Goal: Check status: Check status

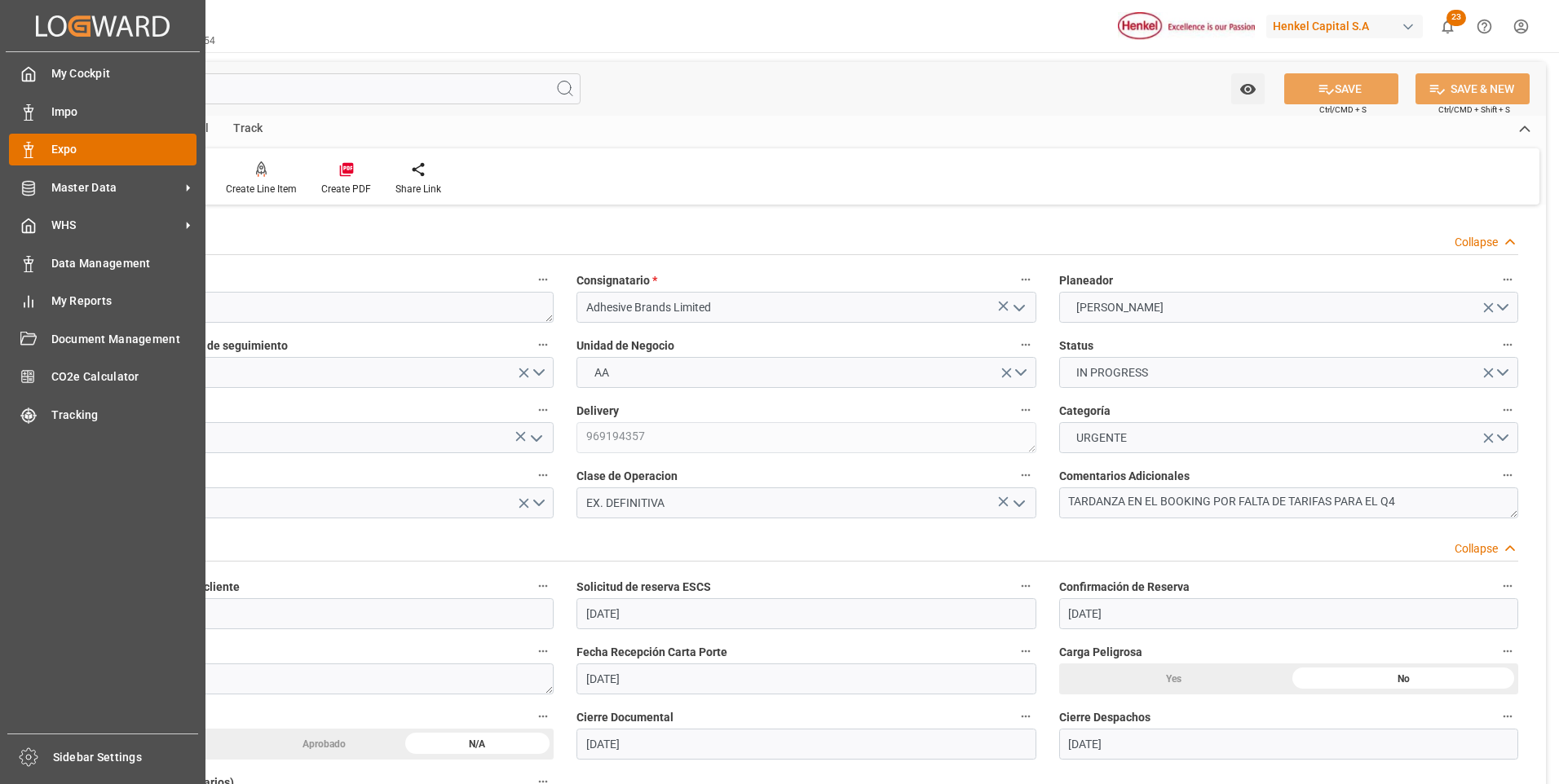
click at [21, 148] on icon at bounding box center [29, 150] width 17 height 17
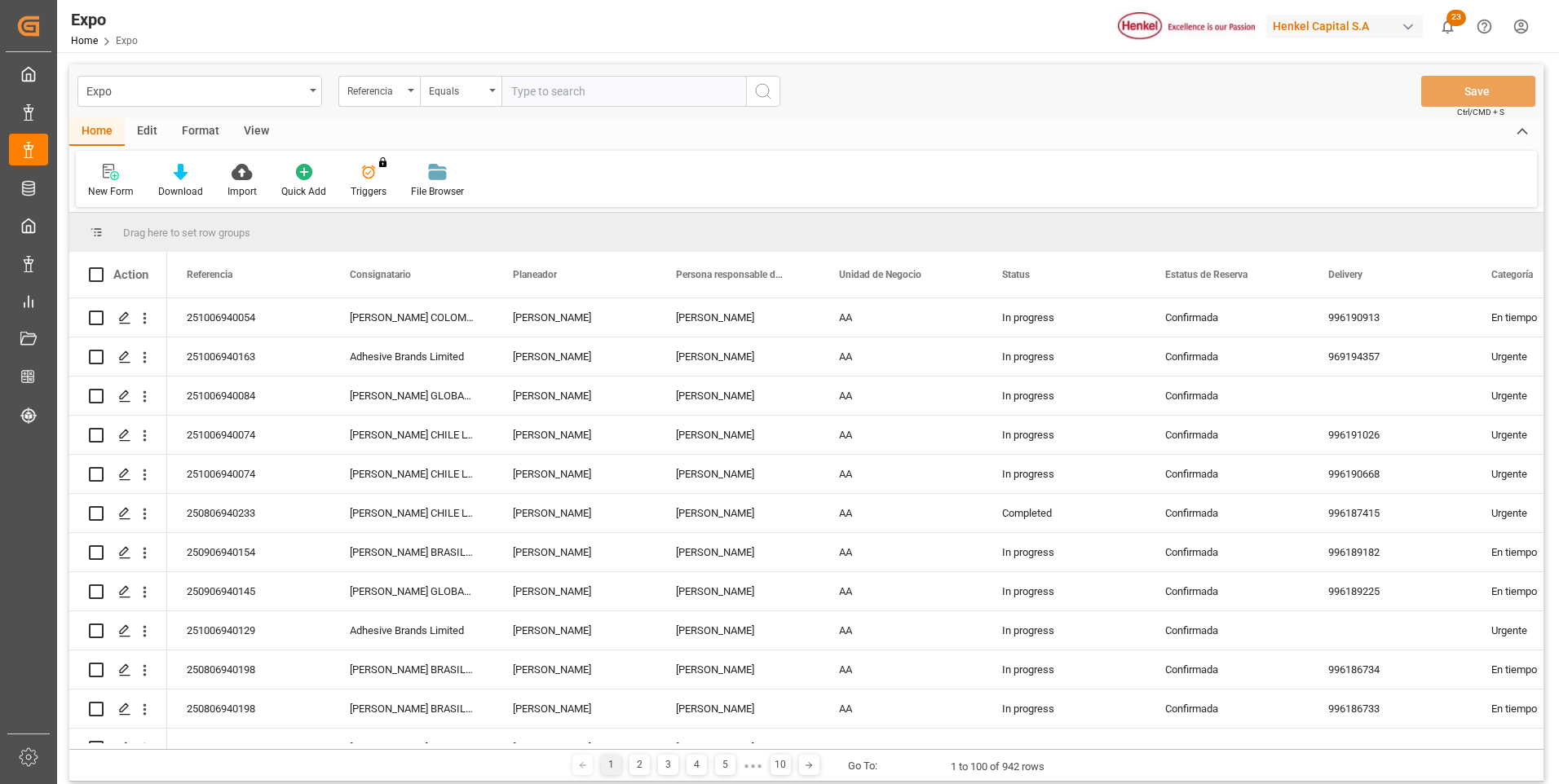
click at [559, 88] on input "text" at bounding box center [624, 91] width 245 height 31
type input "251006940084"
click at [768, 95] on icon "search button" at bounding box center [763, 92] width 20 height 20
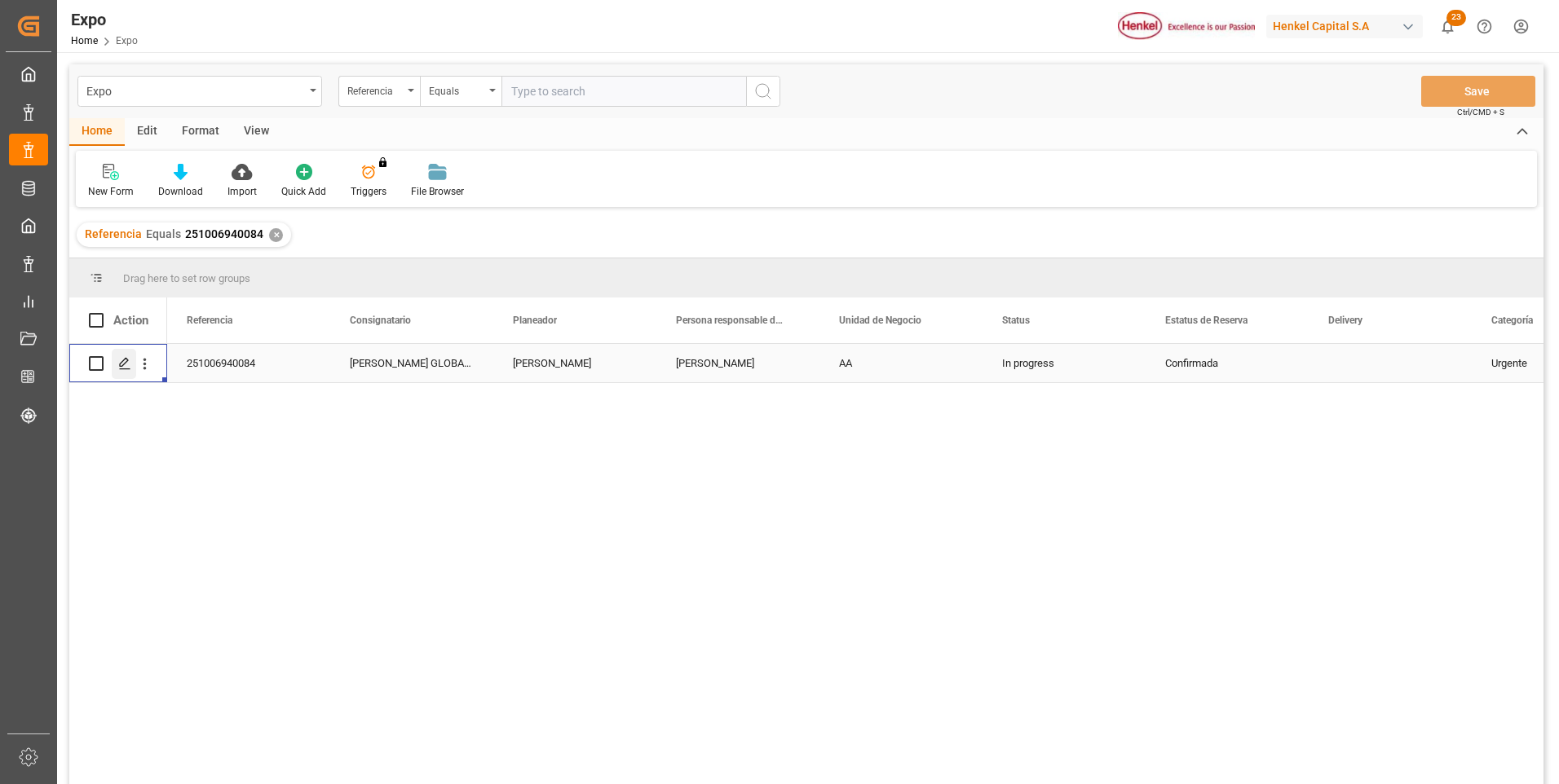
click at [128, 354] on div "Press SPACE to select this row." at bounding box center [124, 364] width 25 height 30
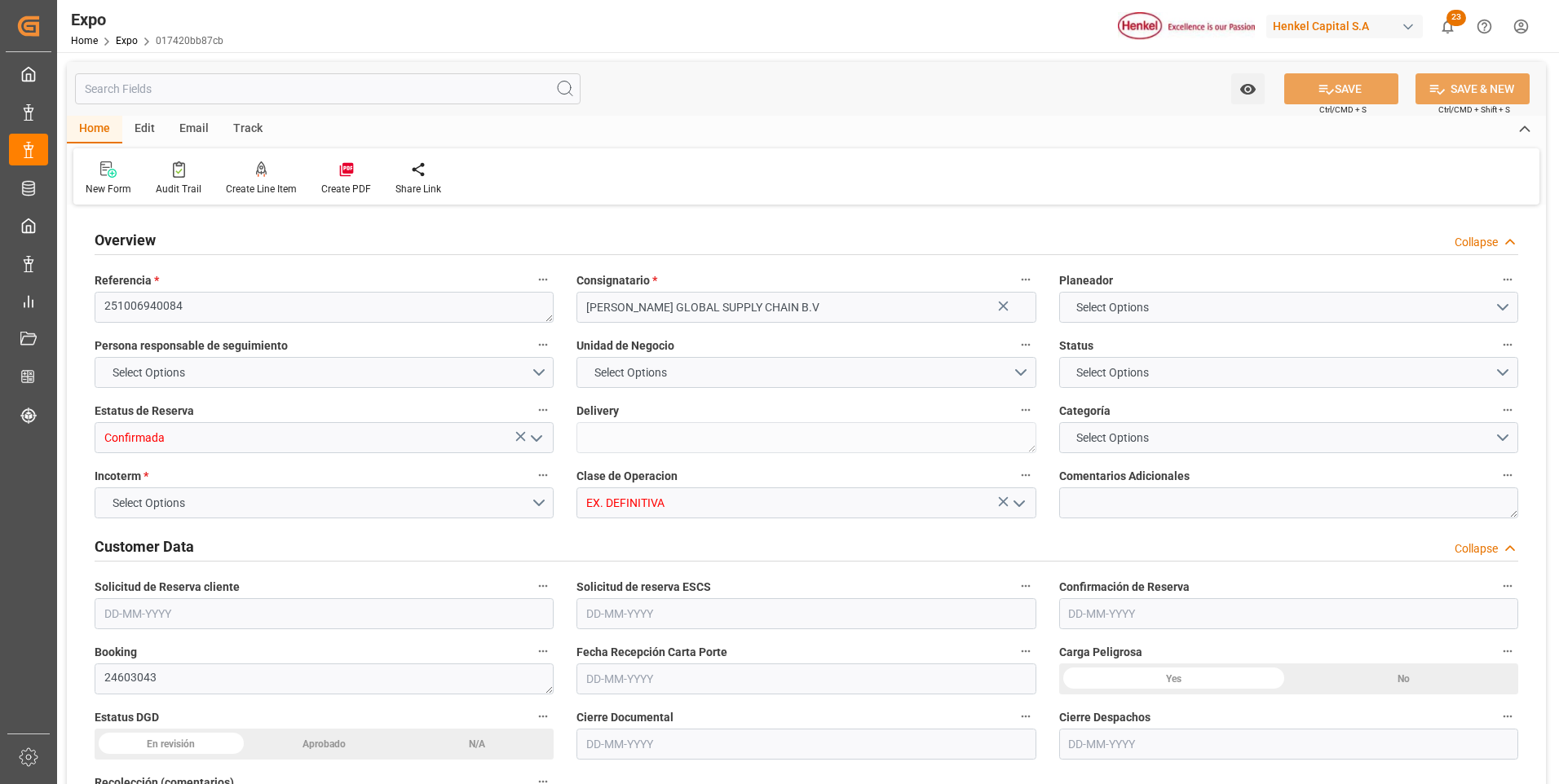
type input "9261451"
type input "MXVER"
type input "DEHAM"
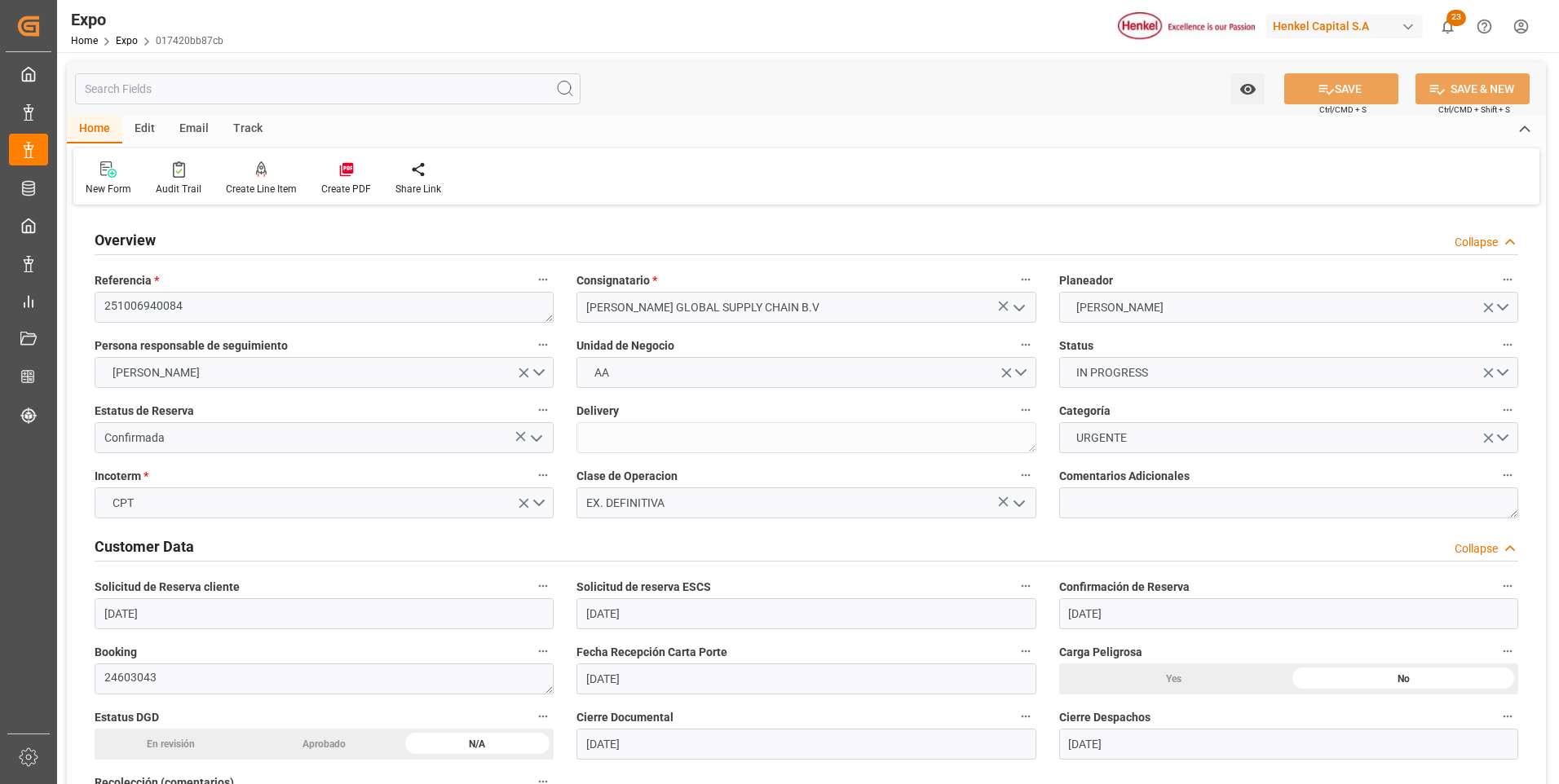
type input "[DATE]"
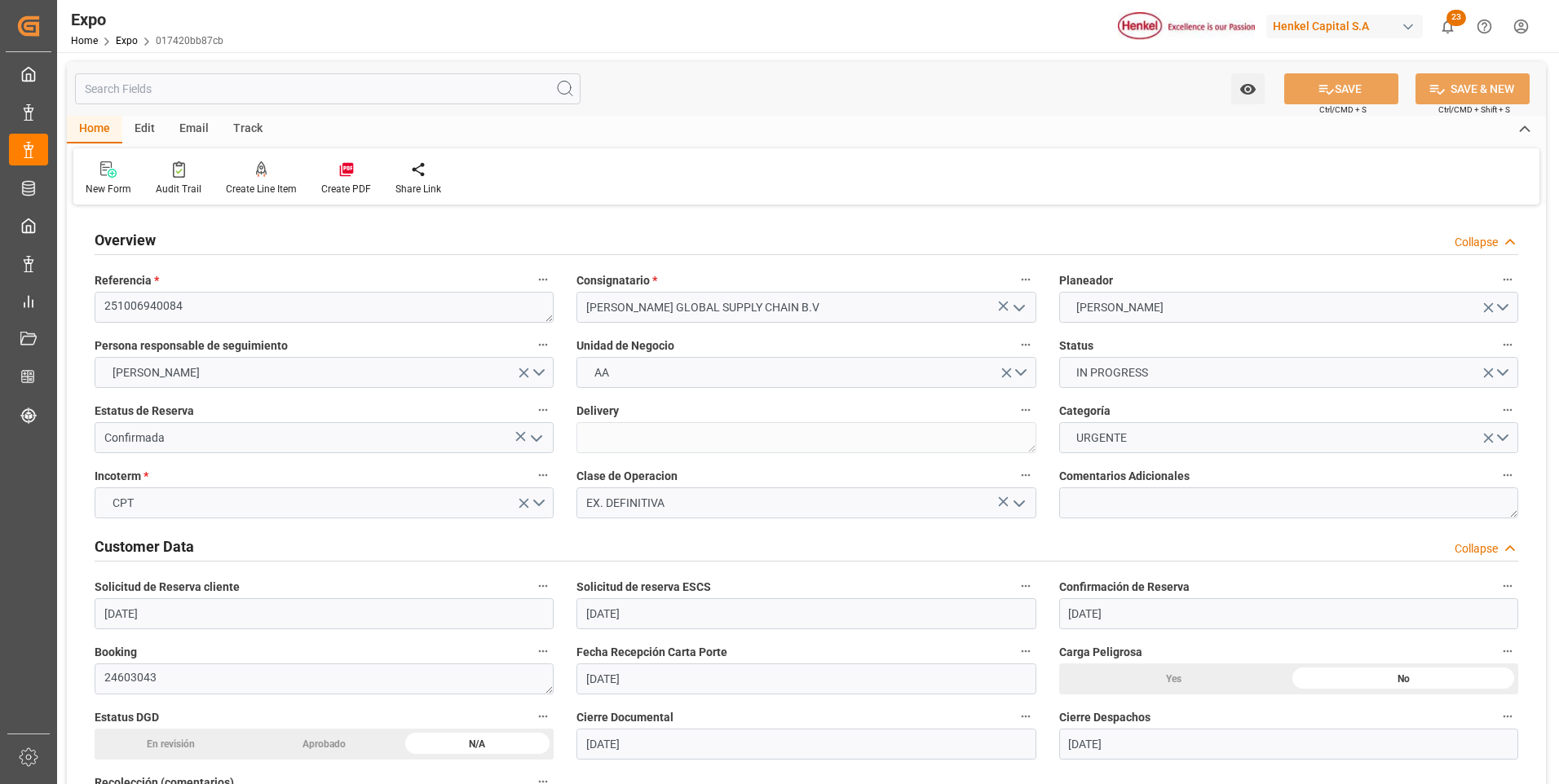
type input "[DATE]"
type input "[DATE] 00:00"
type input "[DATE]"
type input "[DATE] 11:26"
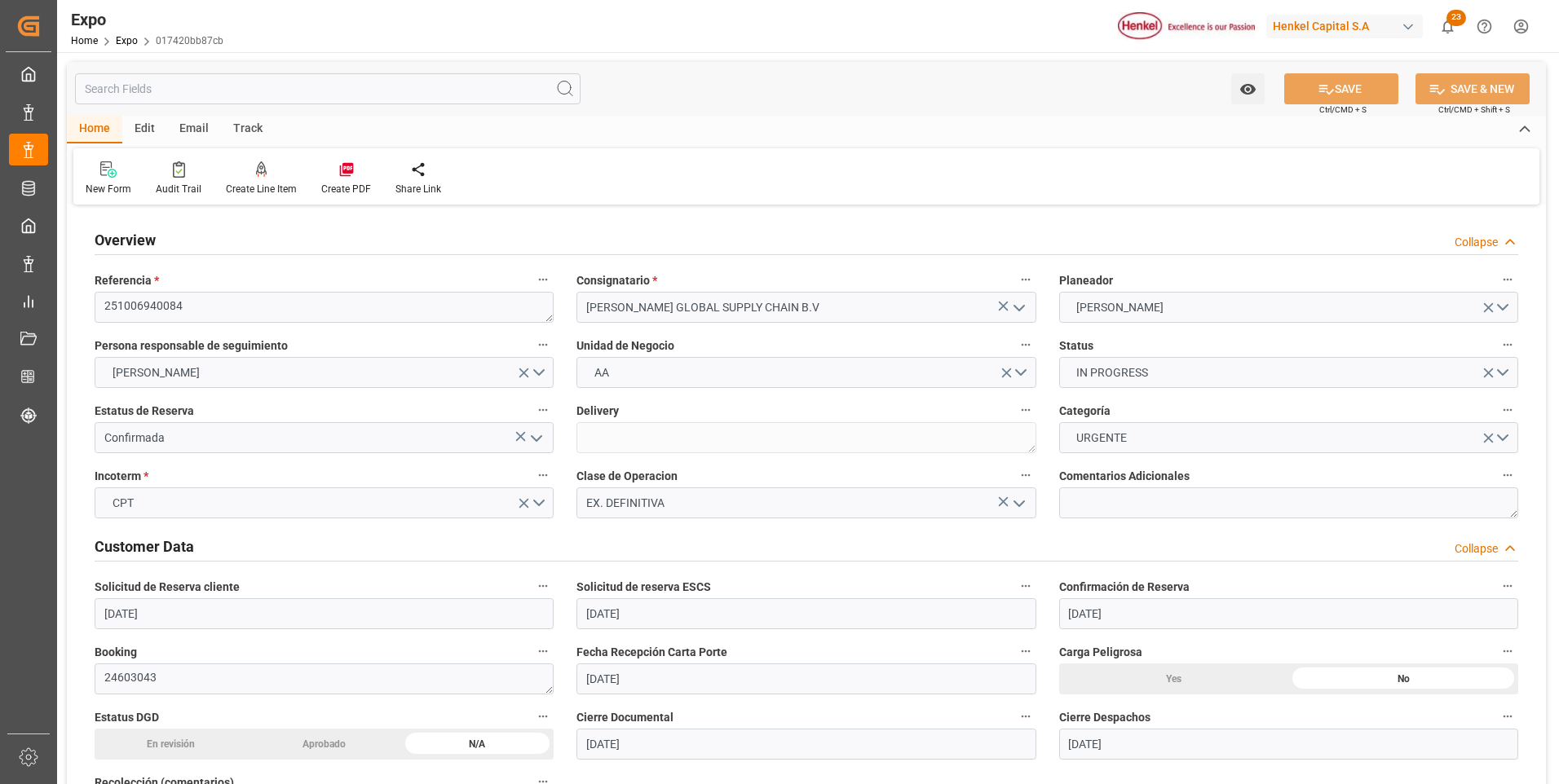
type input "[DATE]"
type input "[DATE] 17:00"
type input "[DATE] 00:00"
type input "[DATE] 15:30"
type input "[DATE] 15:00"
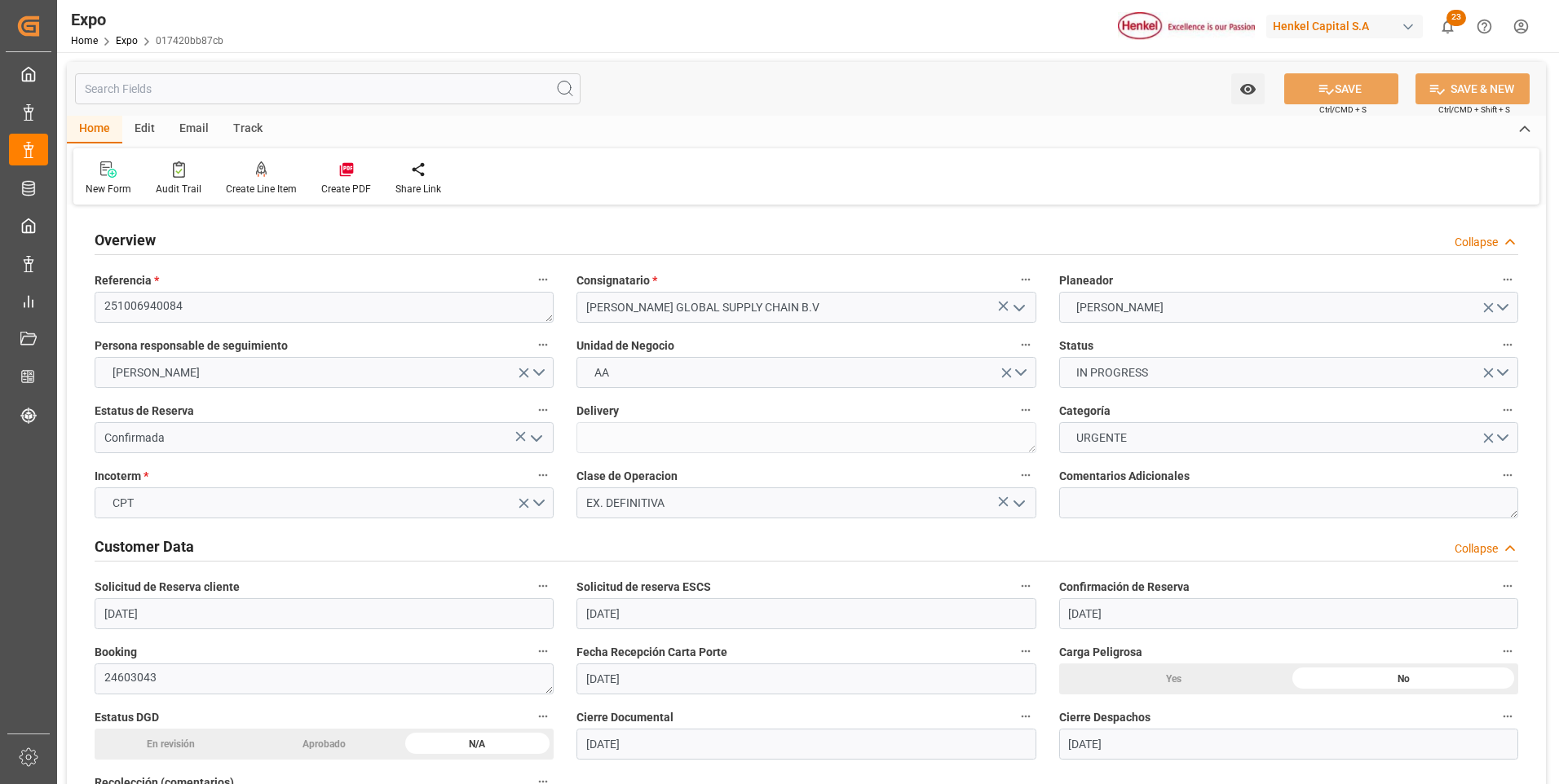
type input "[DATE] 00:00"
type input "[DATE] 13:14"
type input "[DATE] 07:33"
type input "[DATE] 18:00"
type input "[DATE] 15:49"
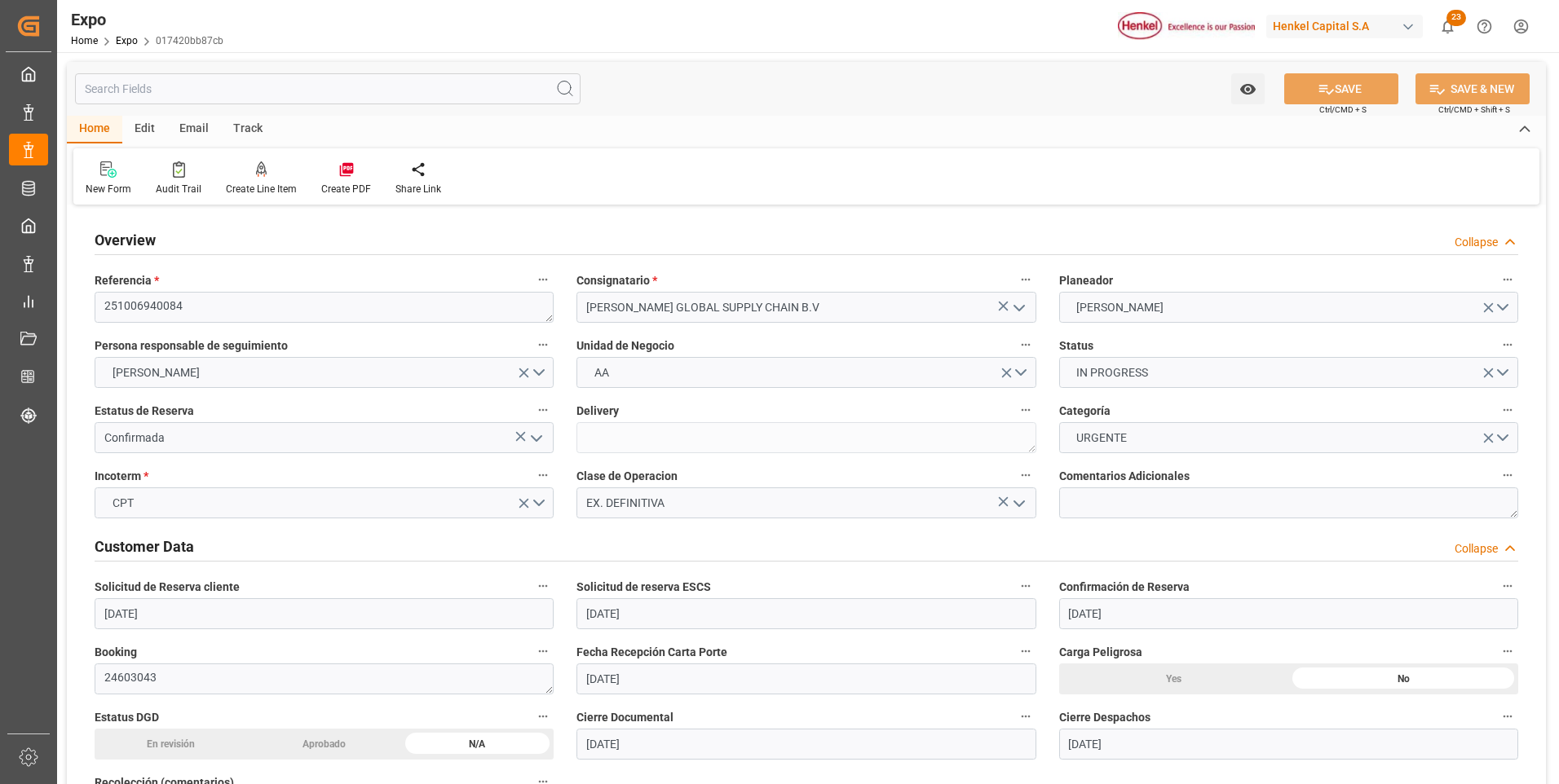
type input "[DATE] 15:00"
type input "[DATE] 16:58"
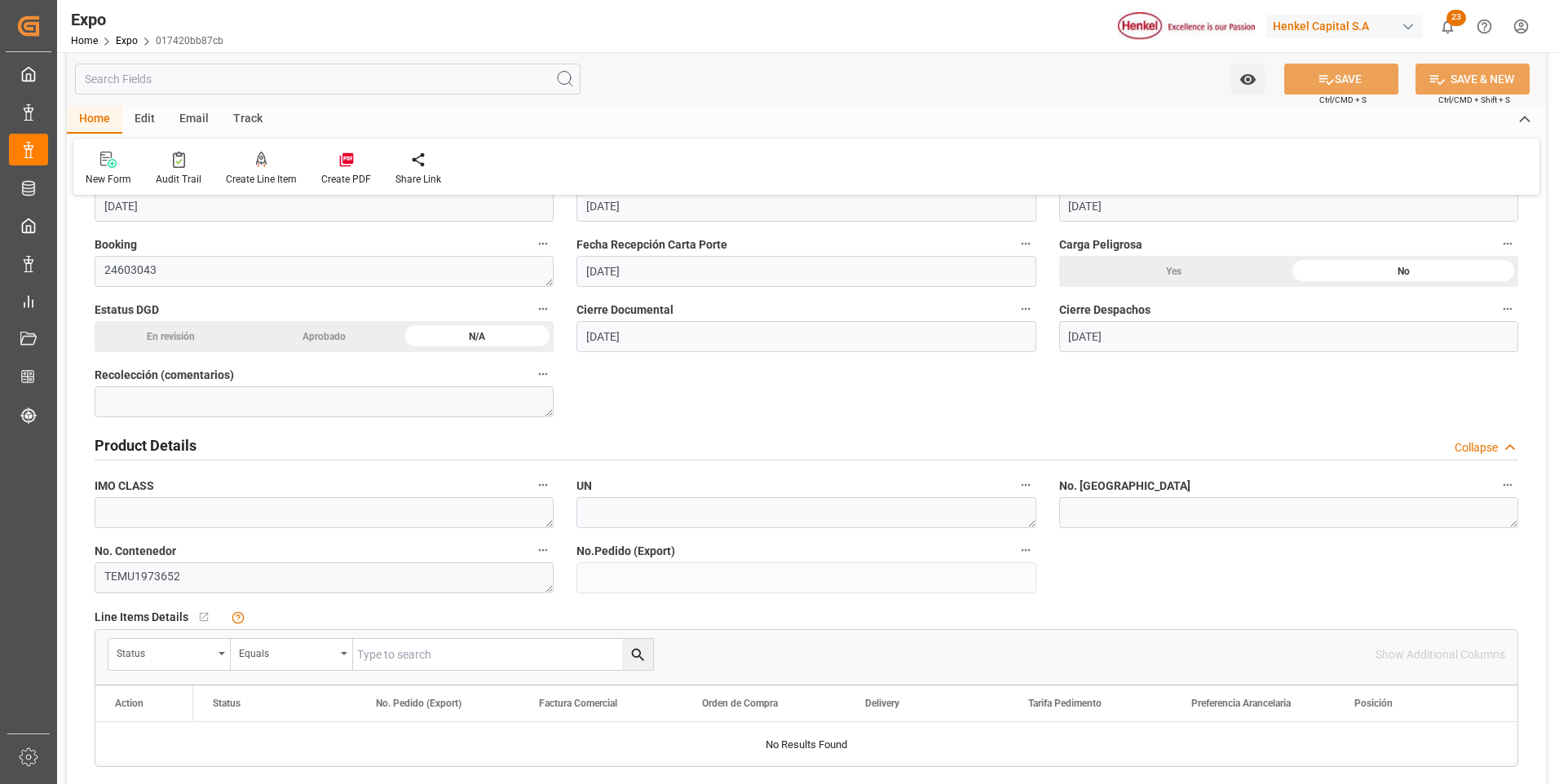
scroll to position [571, 0]
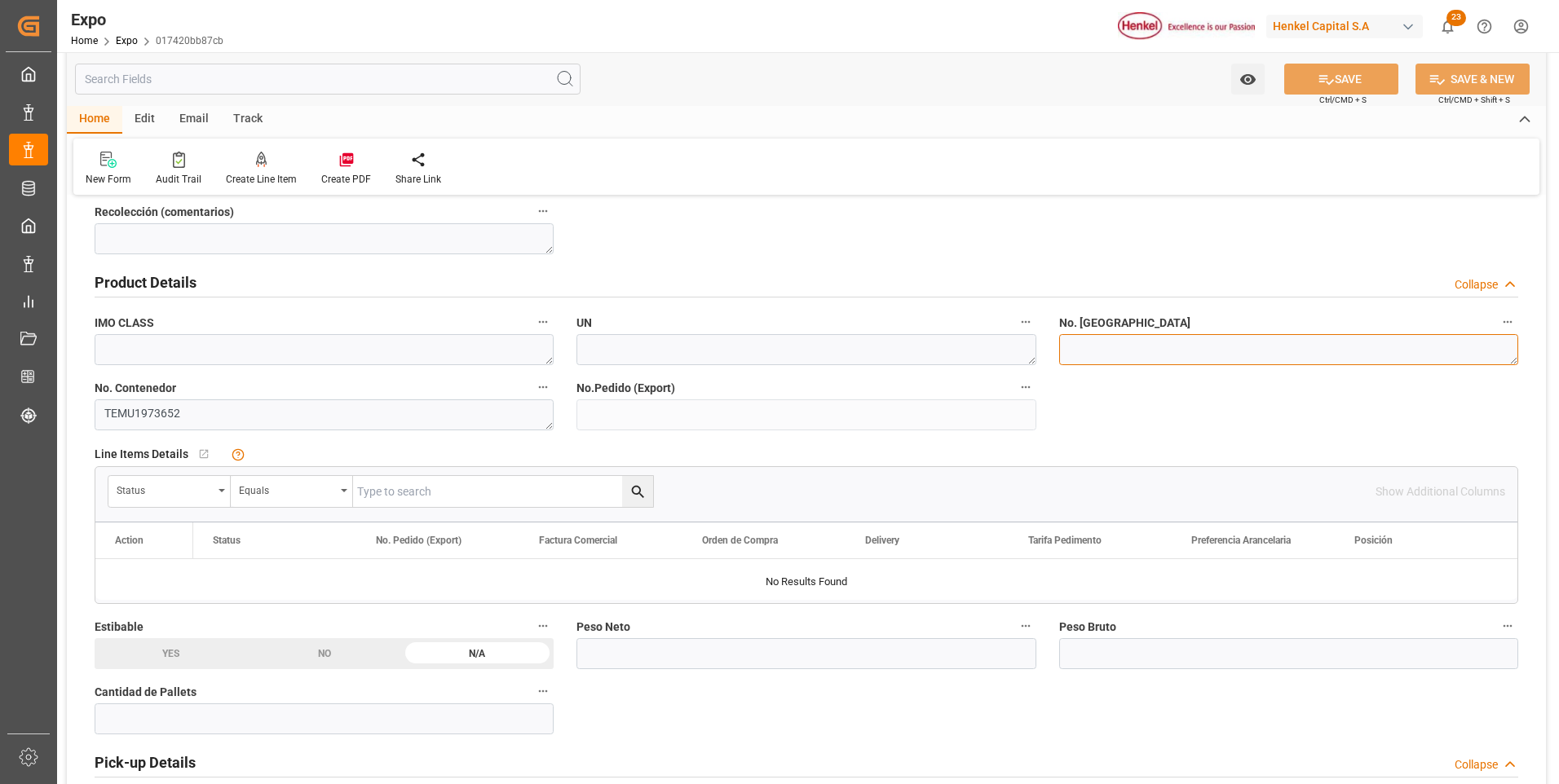
click at [1178, 356] on textarea at bounding box center [1288, 349] width 459 height 31
paste textarea "INT-3721505"
type textarea "INT-3721505"
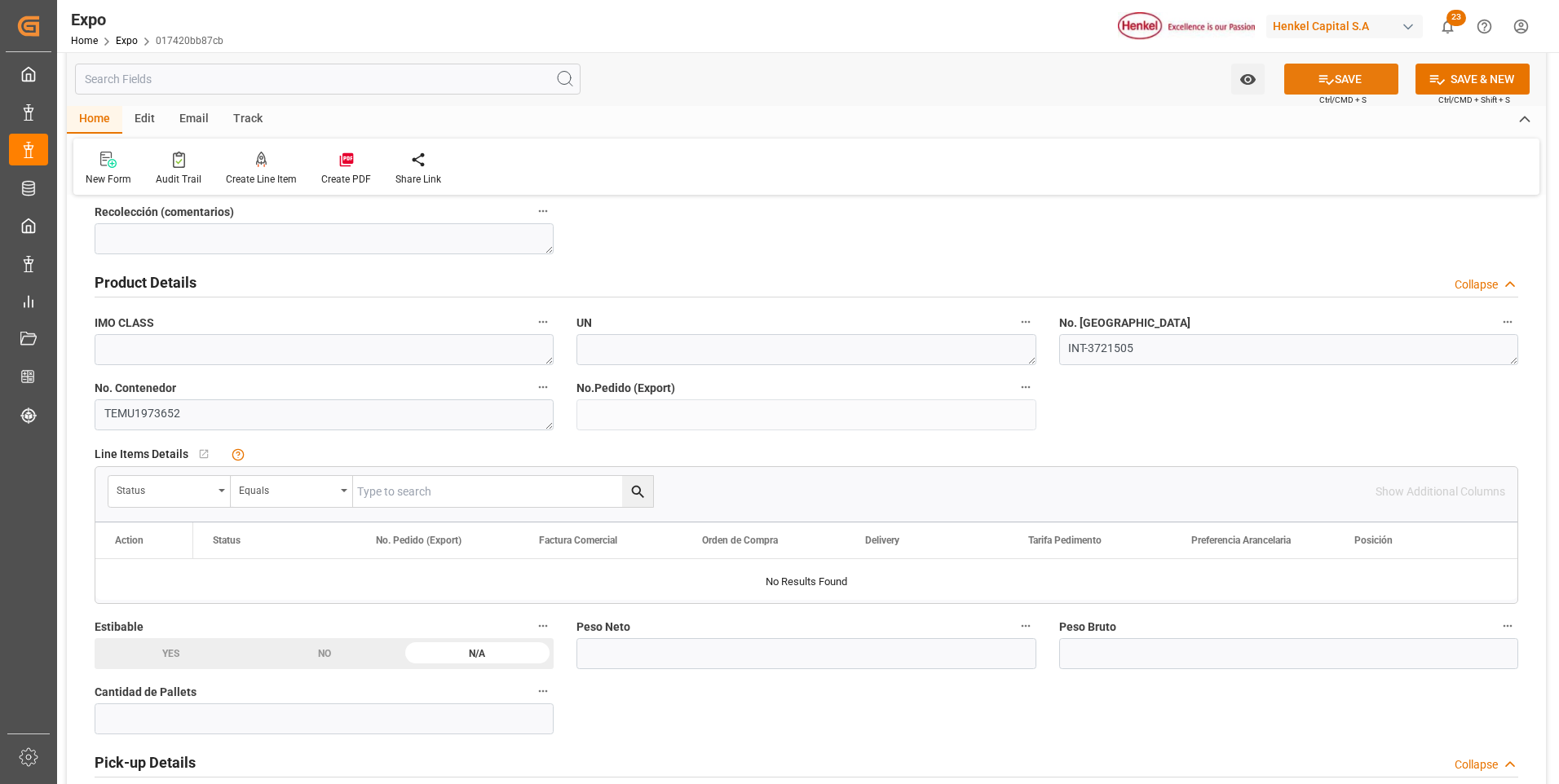
click at [1322, 84] on icon at bounding box center [1326, 79] width 17 height 17
click at [661, 648] on input "text" at bounding box center [806, 653] width 459 height 31
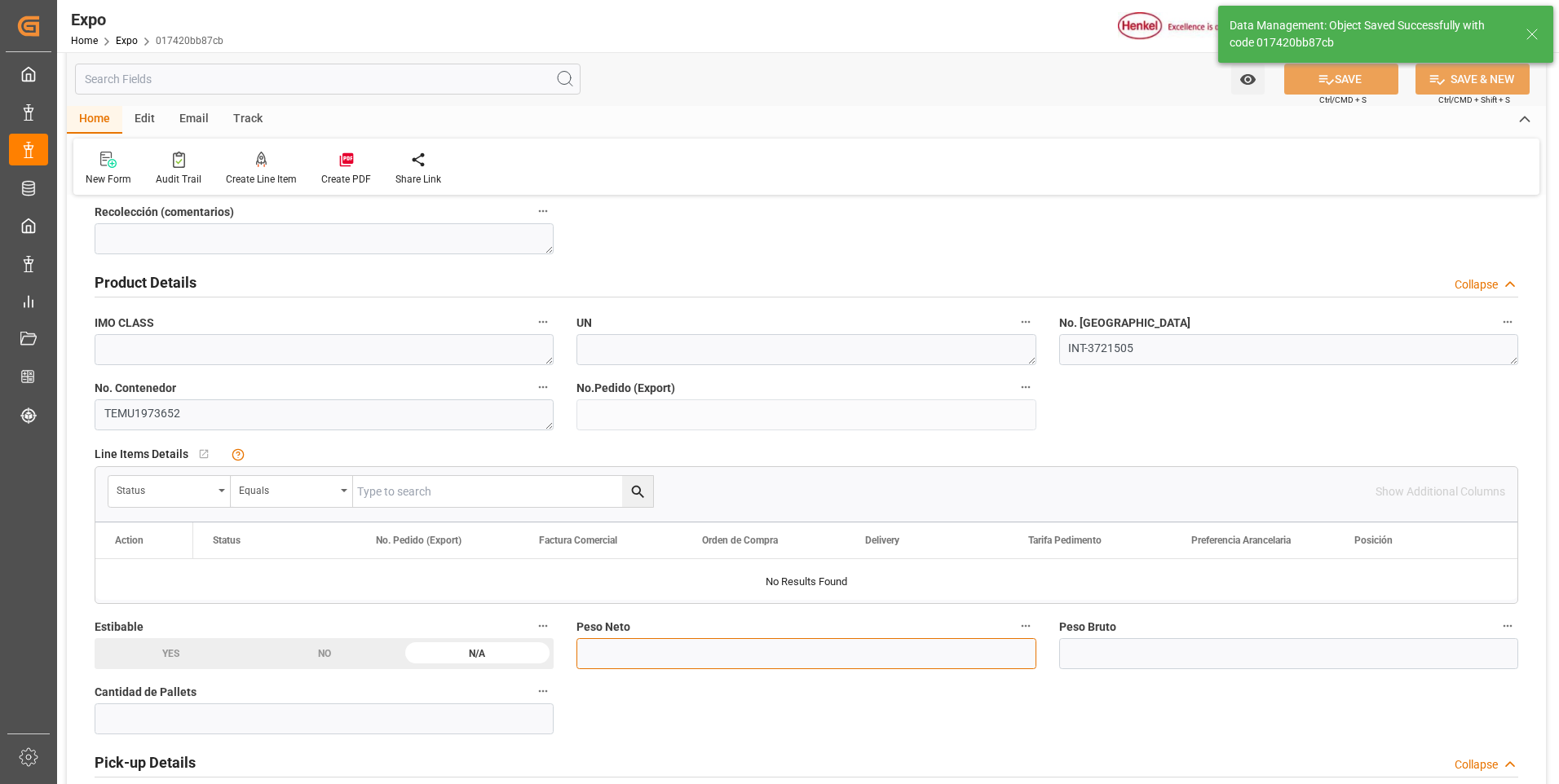
type textarea "[PERSON_NAME]"
type input "[DATE] 17:05"
type input "7800"
click at [459, 716] on input "text" at bounding box center [324, 718] width 459 height 31
type input "10"
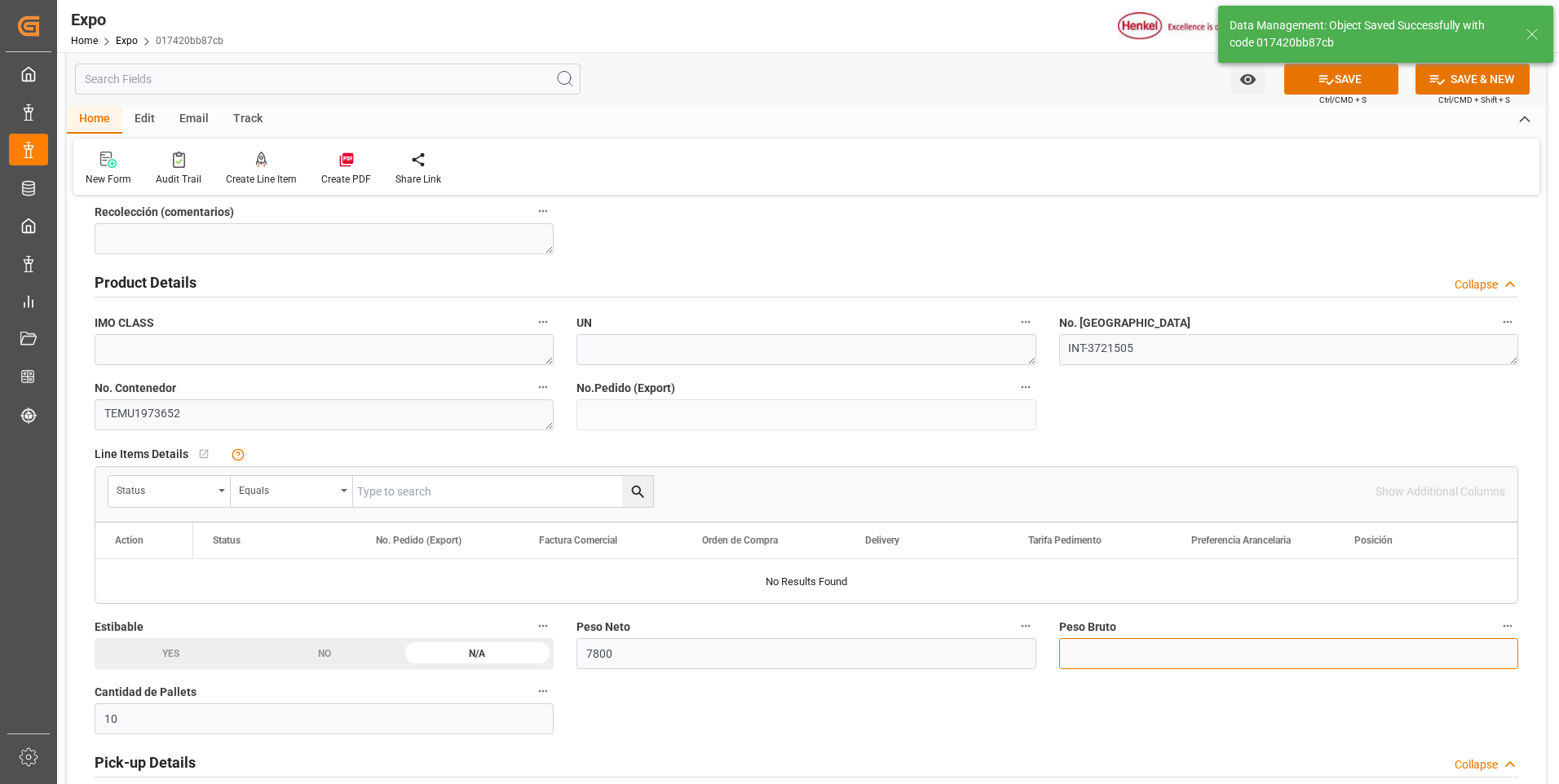
click at [1169, 655] on input "text" at bounding box center [1288, 653] width 459 height 31
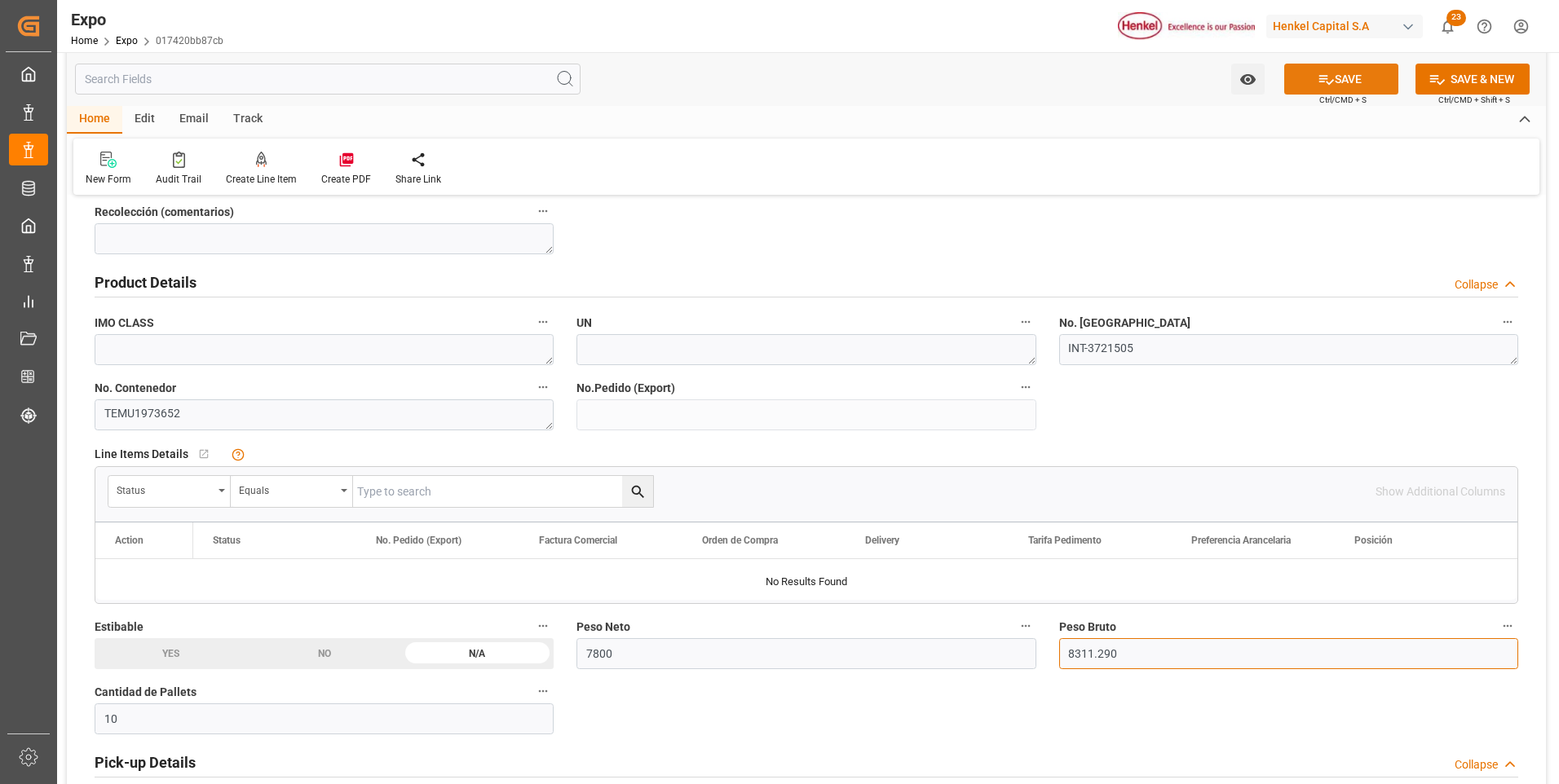
type input "8311.290"
click at [1326, 69] on button "SAVE" at bounding box center [1341, 79] width 114 height 31
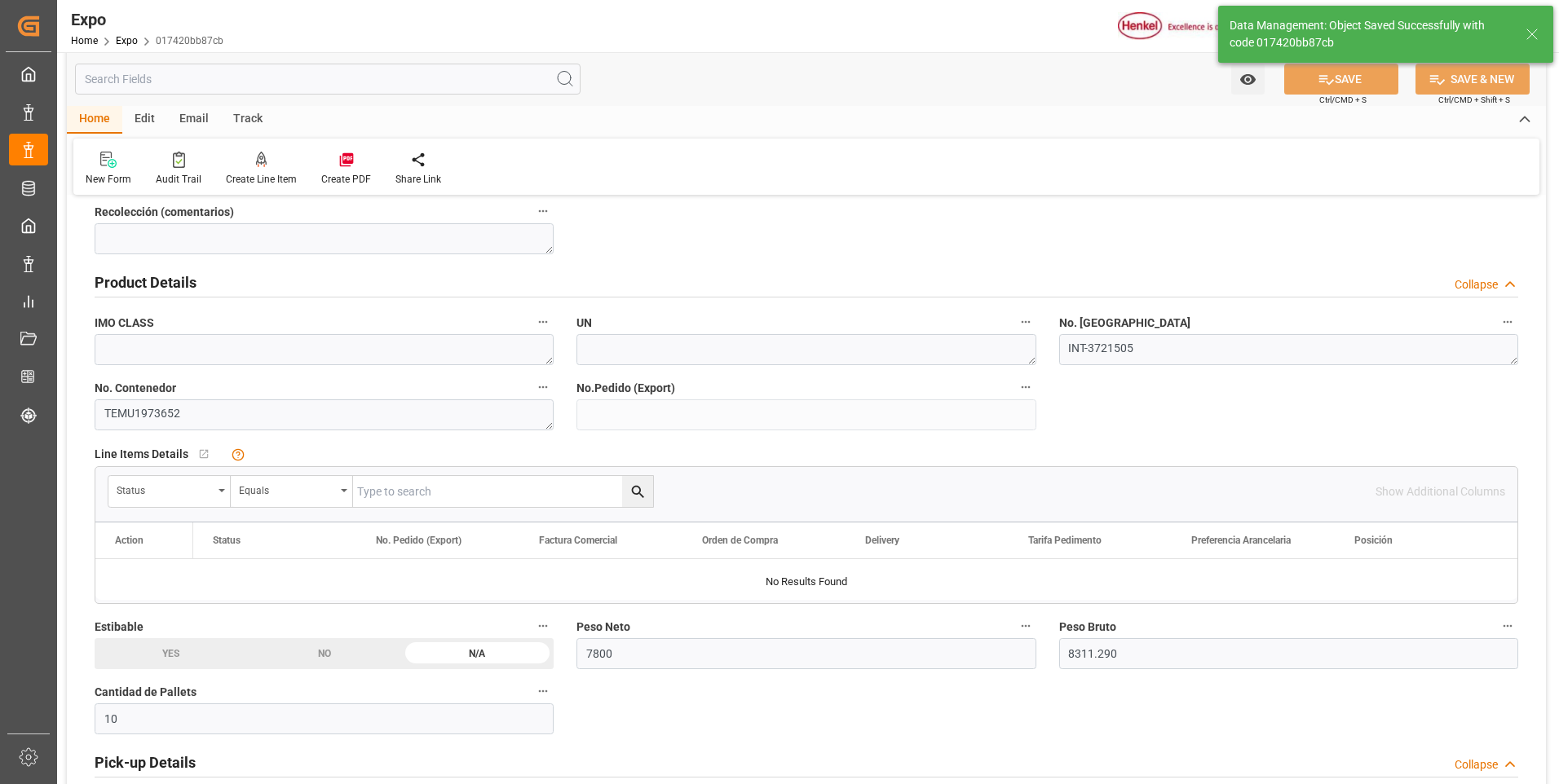
type input "[DATE] 17:06"
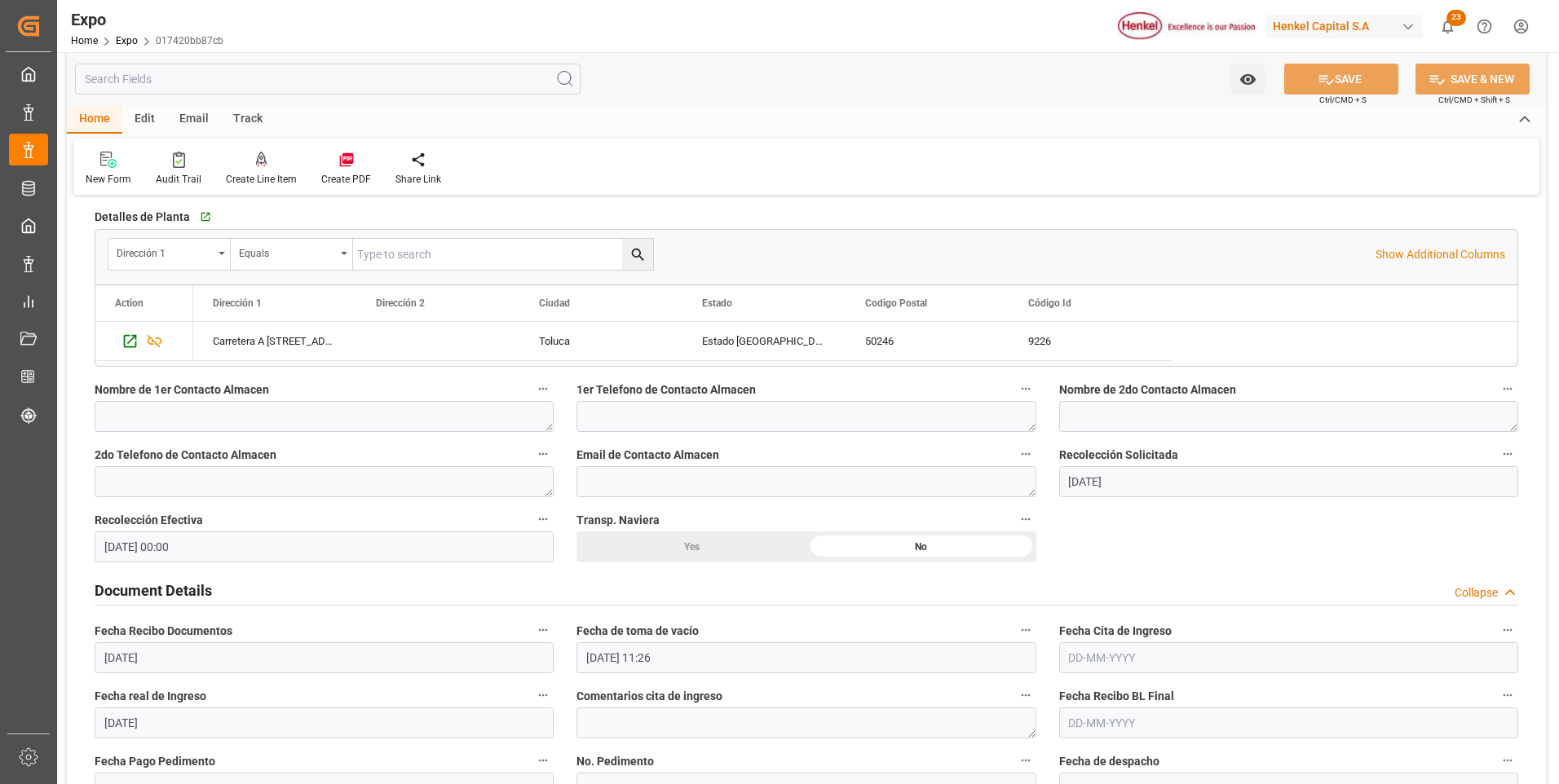
scroll to position [1303, 0]
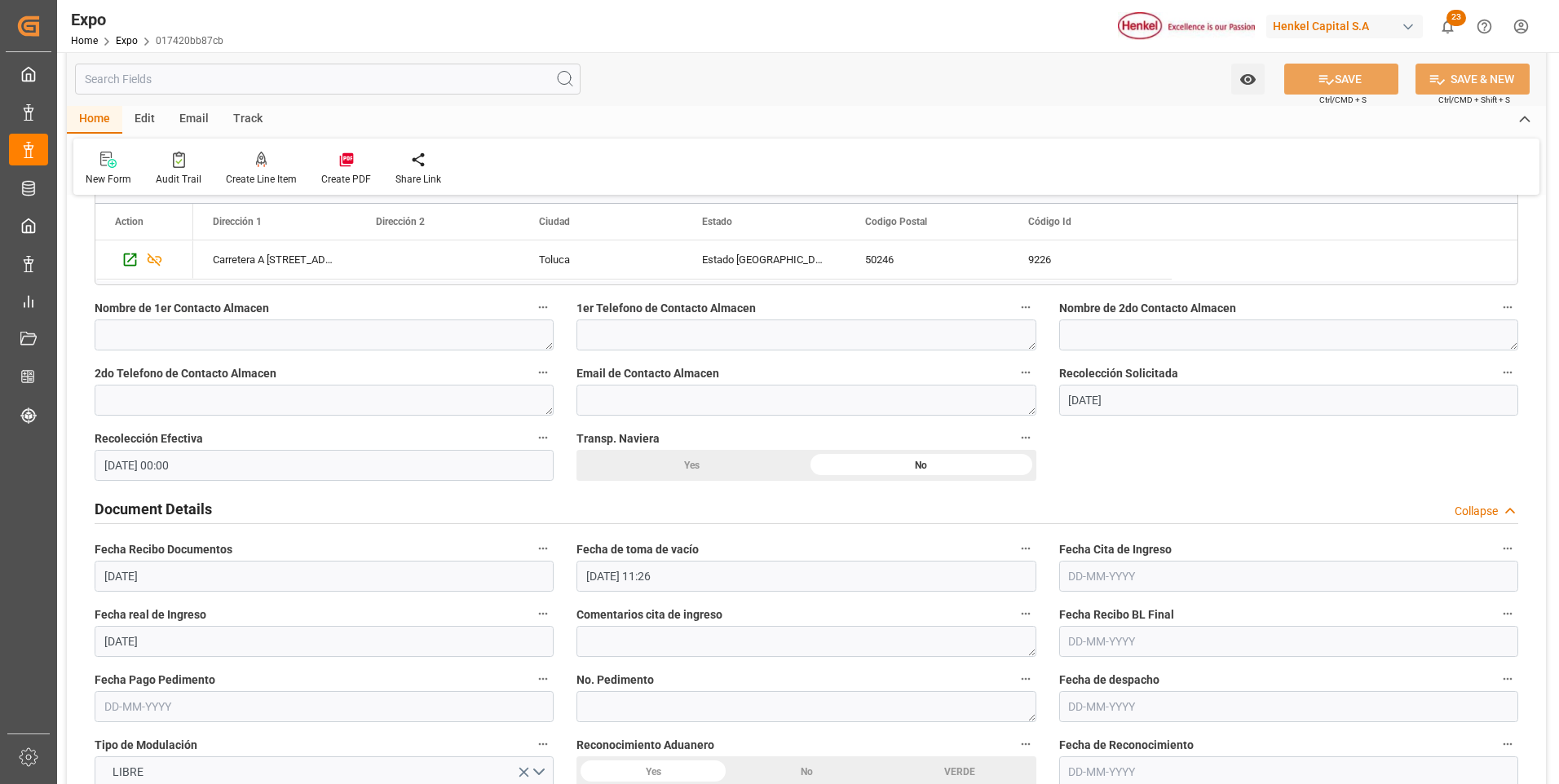
click at [1094, 573] on input "text" at bounding box center [1288, 576] width 459 height 31
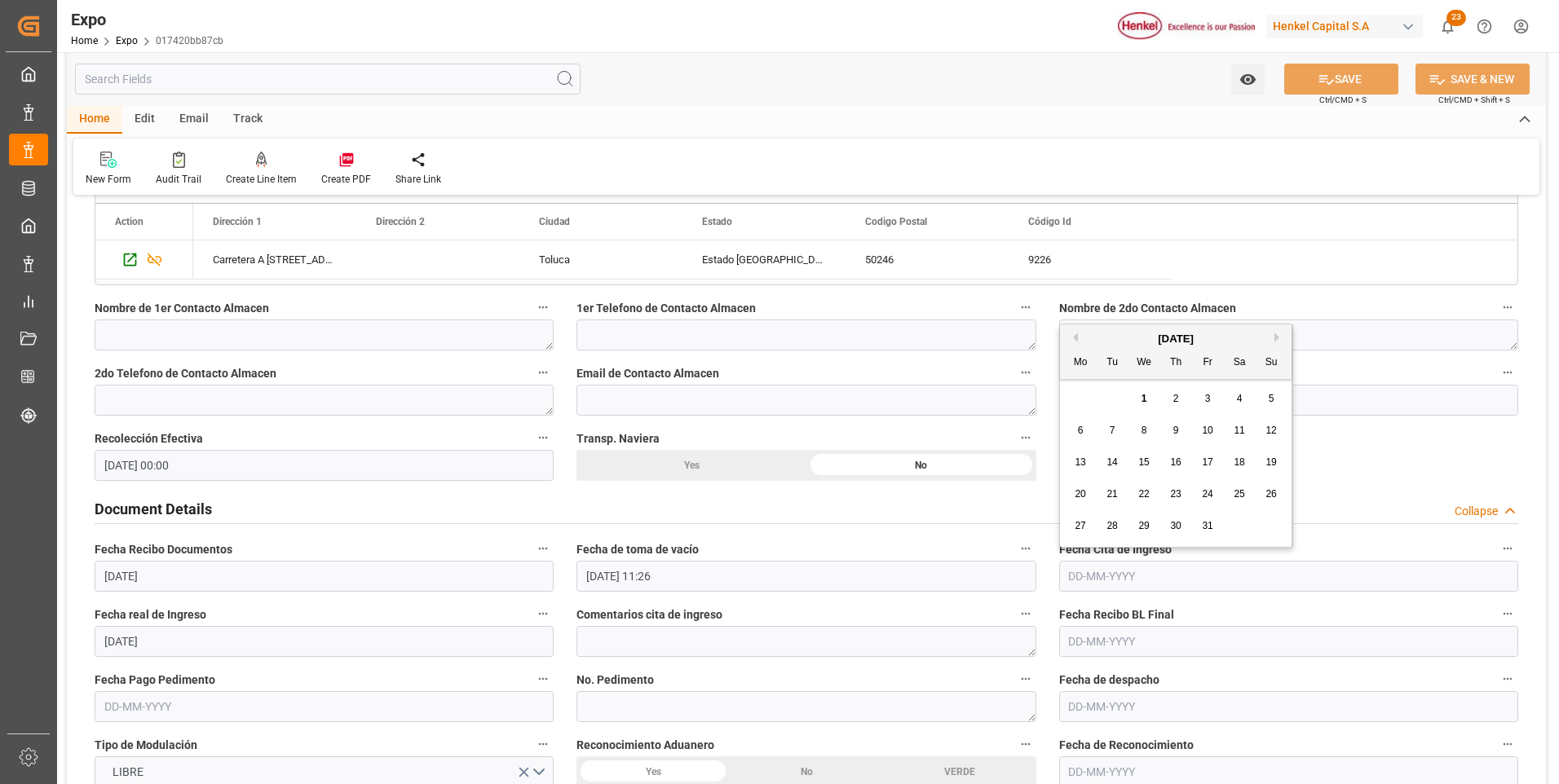
click at [1077, 336] on button "Previous Month" at bounding box center [1073, 337] width 10 height 10
click at [1146, 495] on span "24" at bounding box center [1143, 494] width 11 height 12
type input "[DATE]"
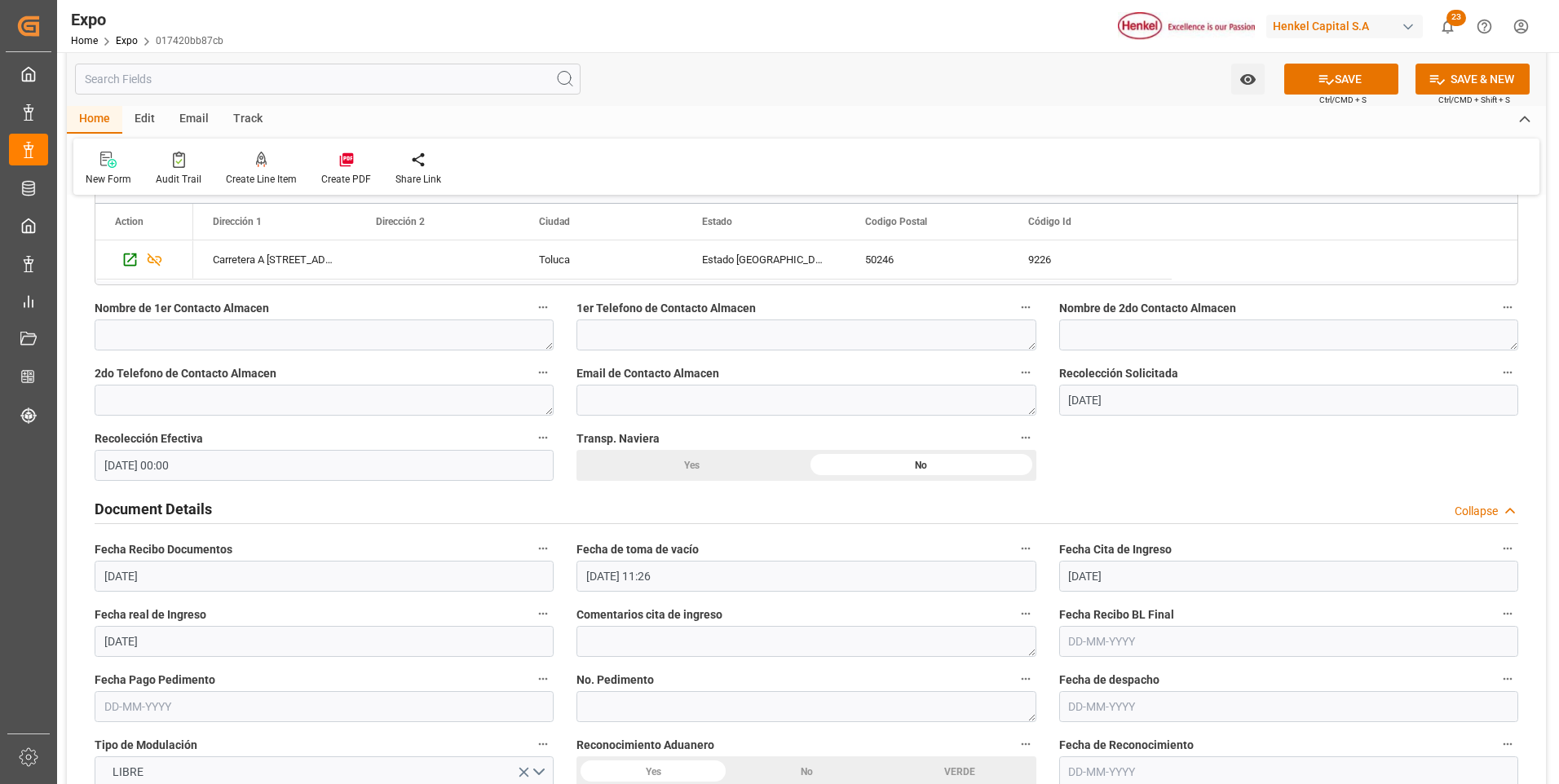
click at [604, 579] on input "[DATE] 11:26" at bounding box center [806, 576] width 459 height 31
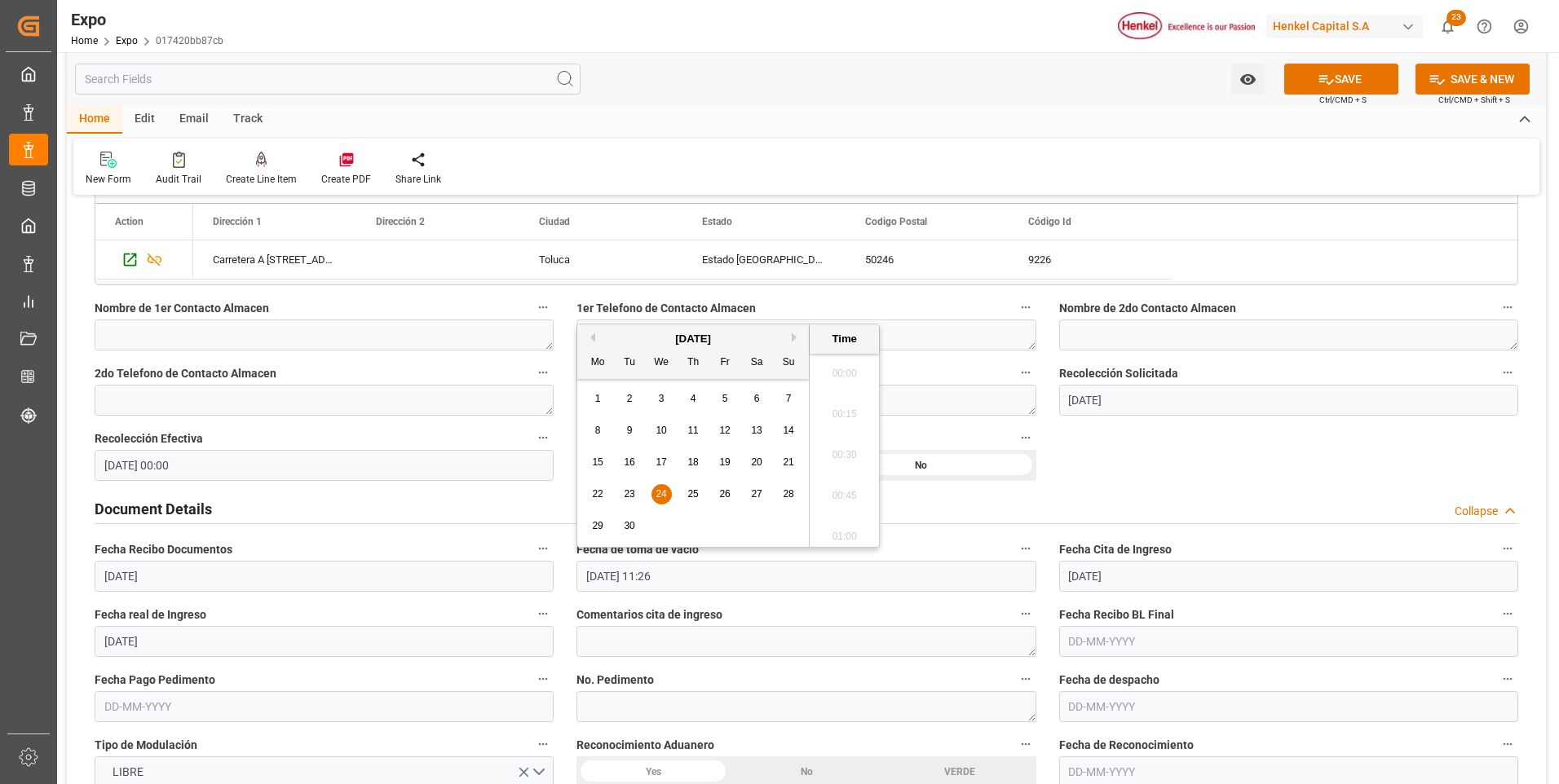
scroll to position [1757, 0]
click at [755, 466] on span "20" at bounding box center [756, 462] width 11 height 12
type input "[DATE] 11:26"
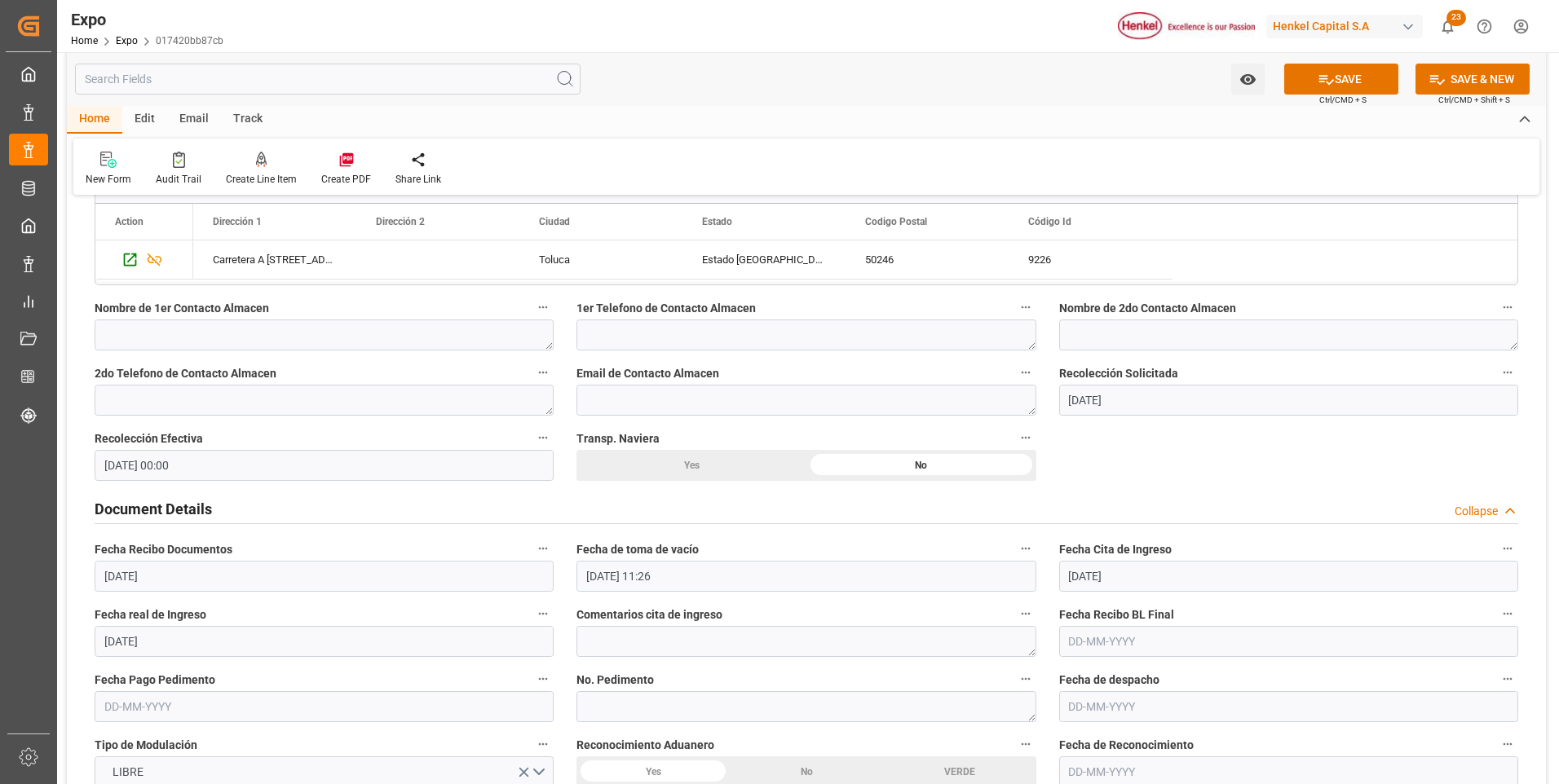
scroll to position [1385, 0]
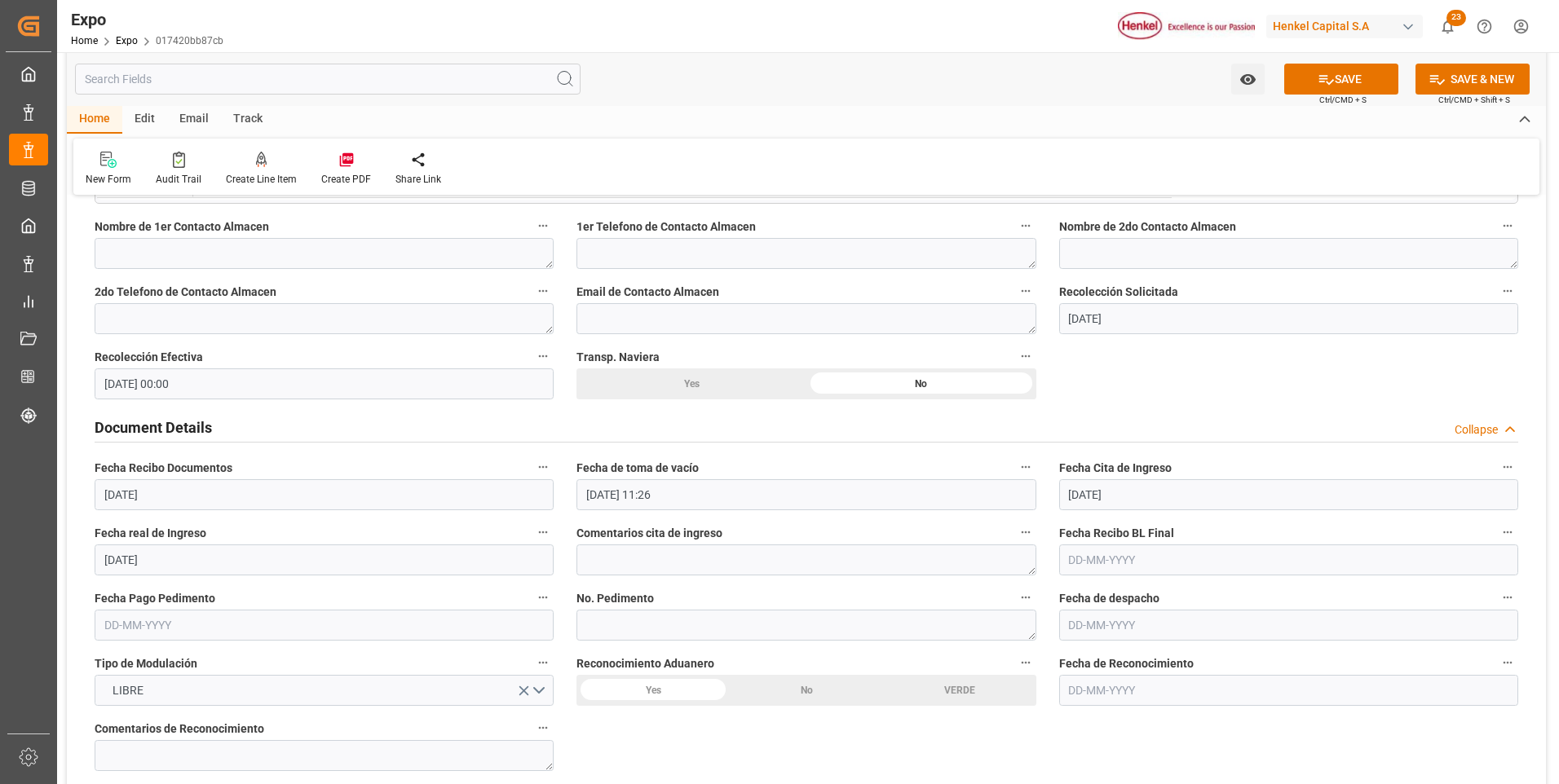
click at [1070, 557] on input "text" at bounding box center [1288, 559] width 459 height 31
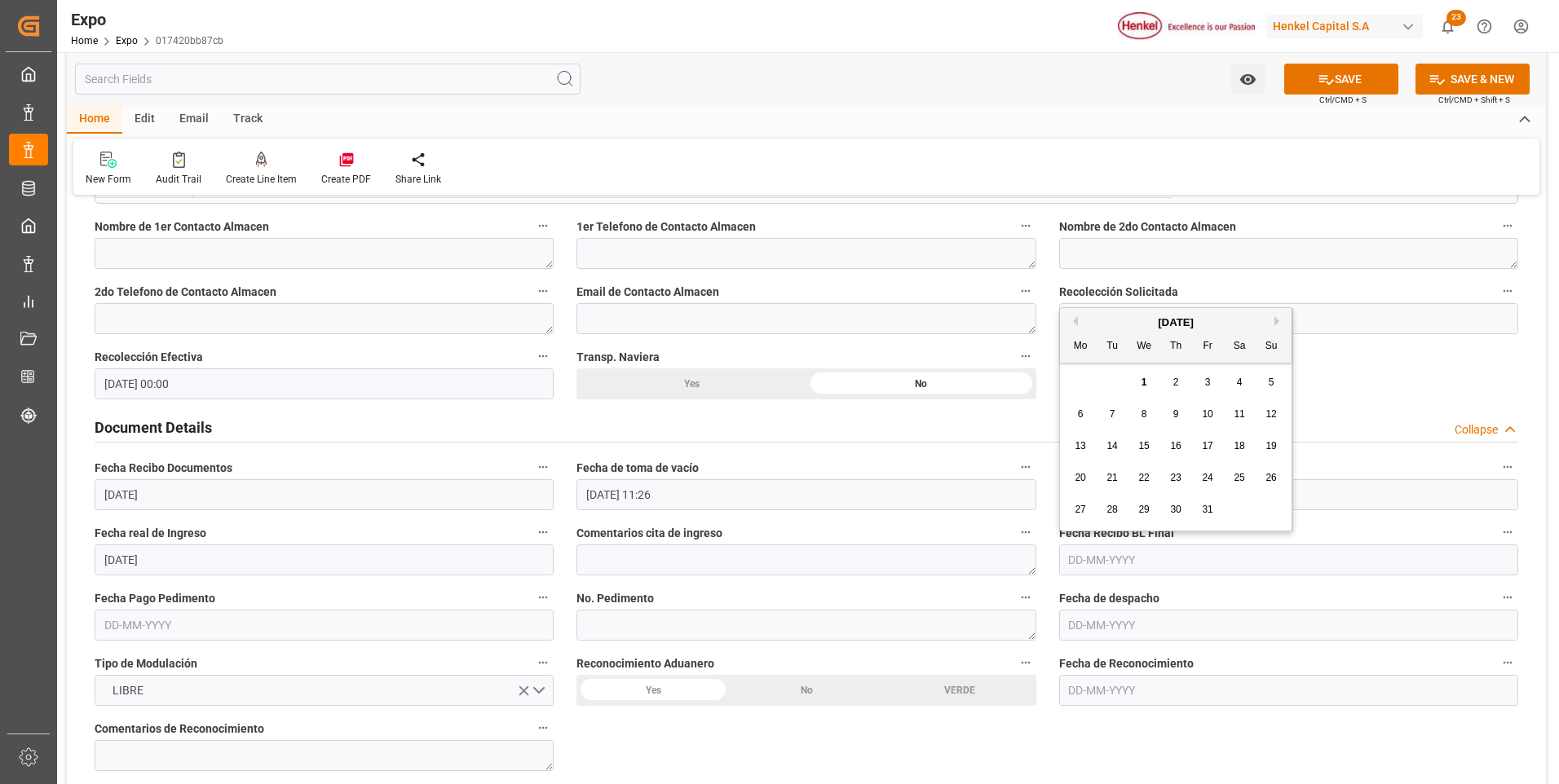
click at [1139, 382] on div "1" at bounding box center [1144, 383] width 21 height 20
type input "[DATE]"
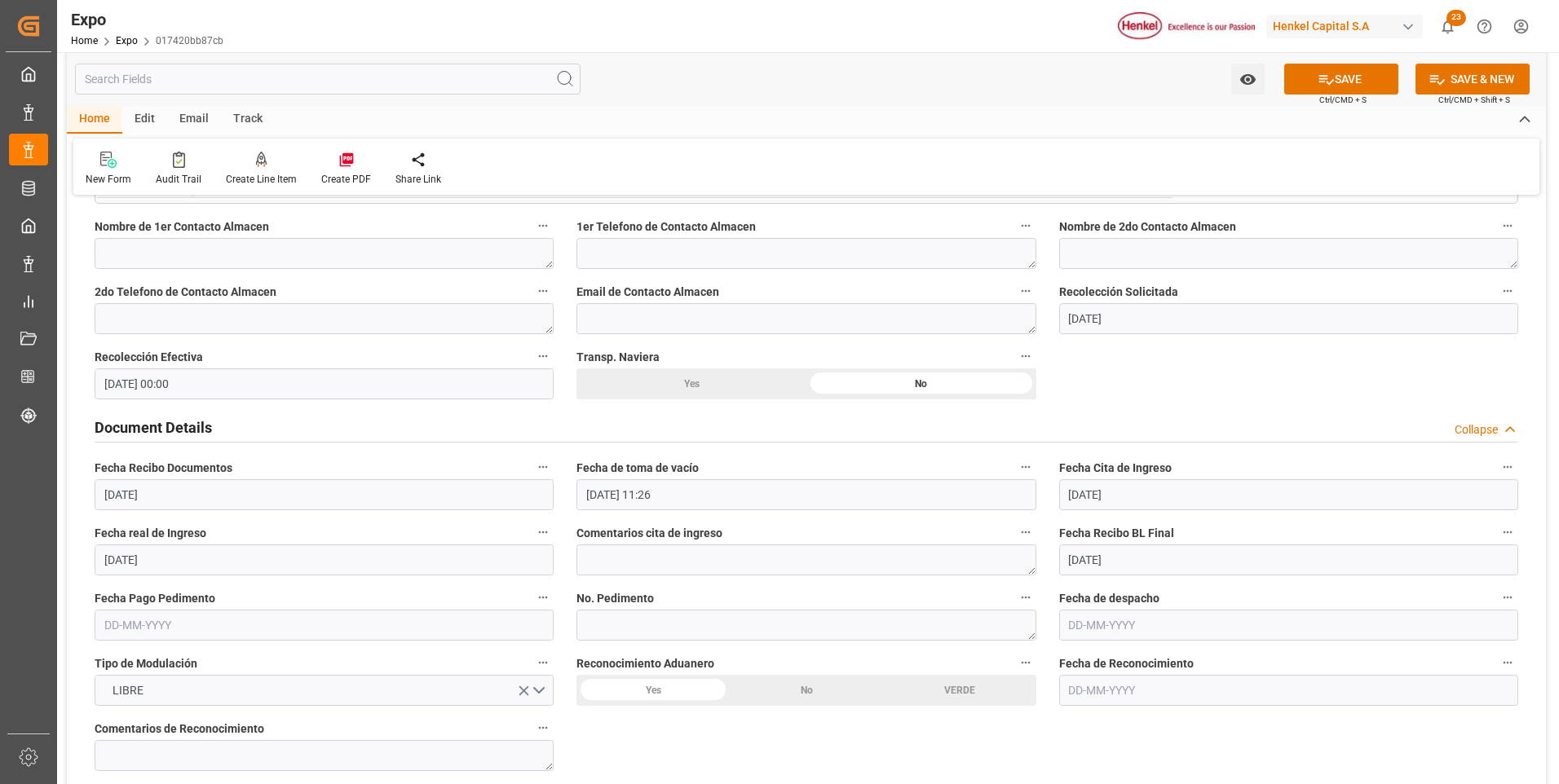
scroll to position [1466, 0]
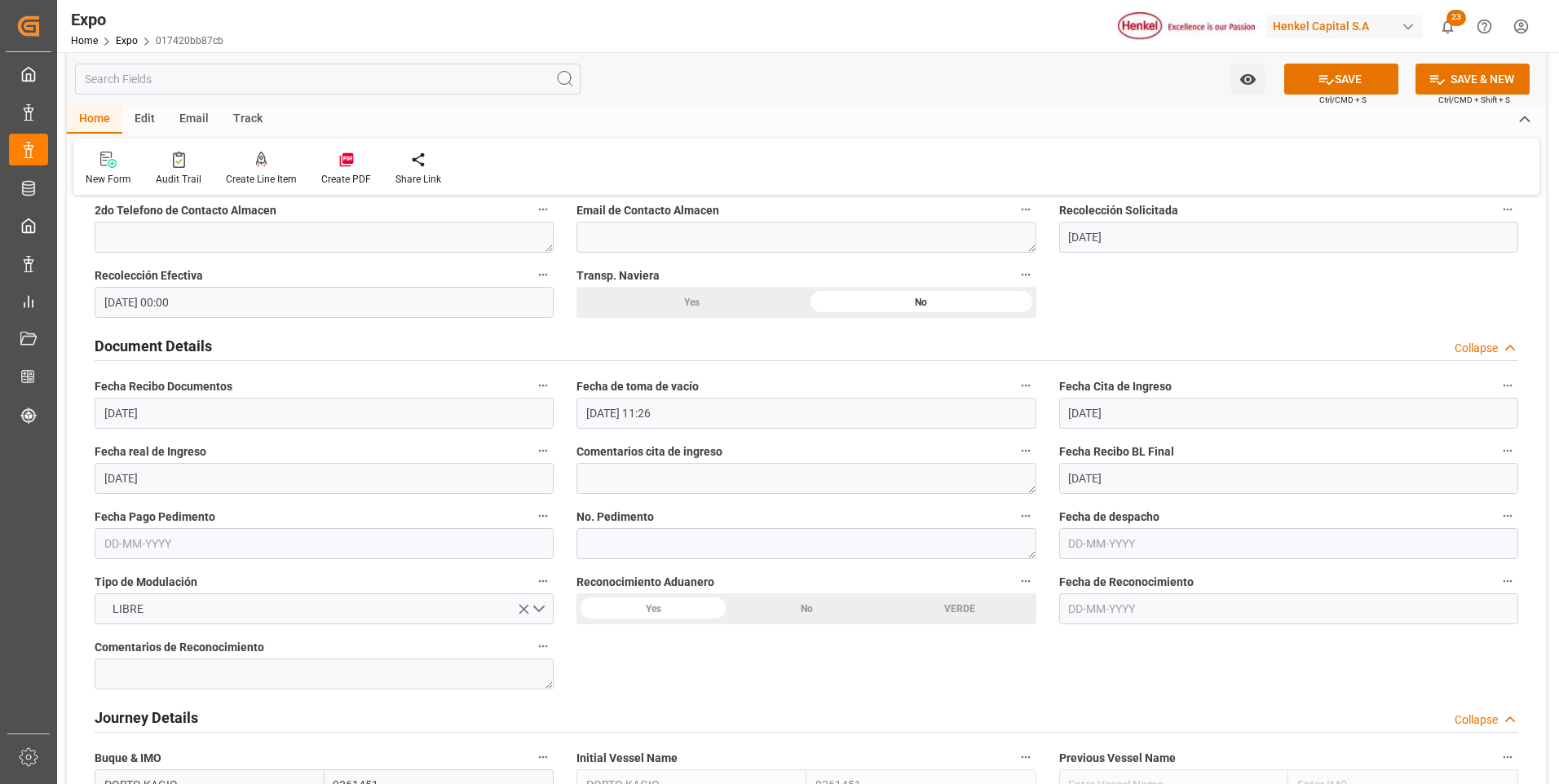
click at [798, 613] on div "No" at bounding box center [806, 608] width 153 height 31
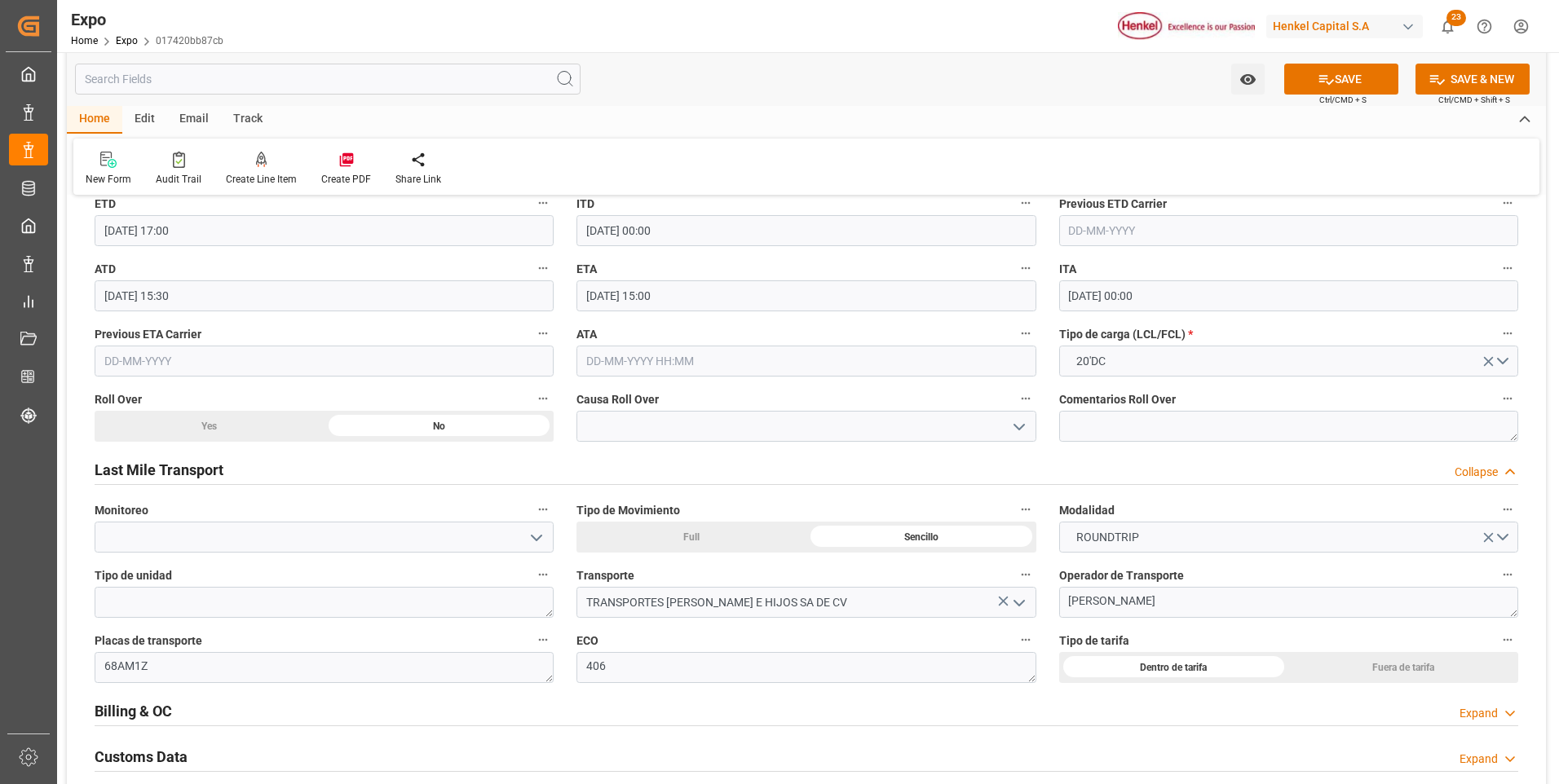
scroll to position [2445, 0]
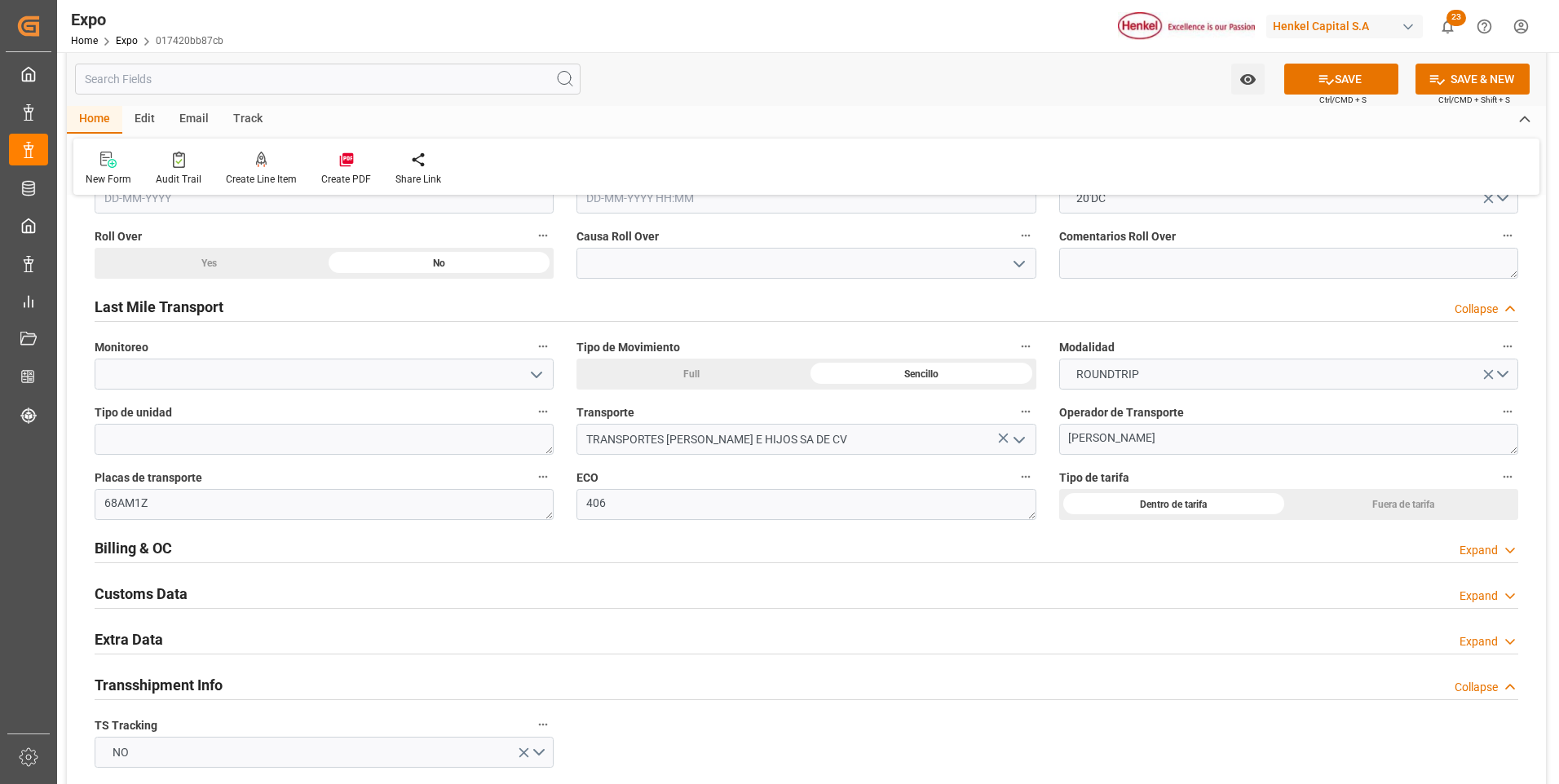
click at [1507, 551] on icon at bounding box center [1510, 550] width 17 height 17
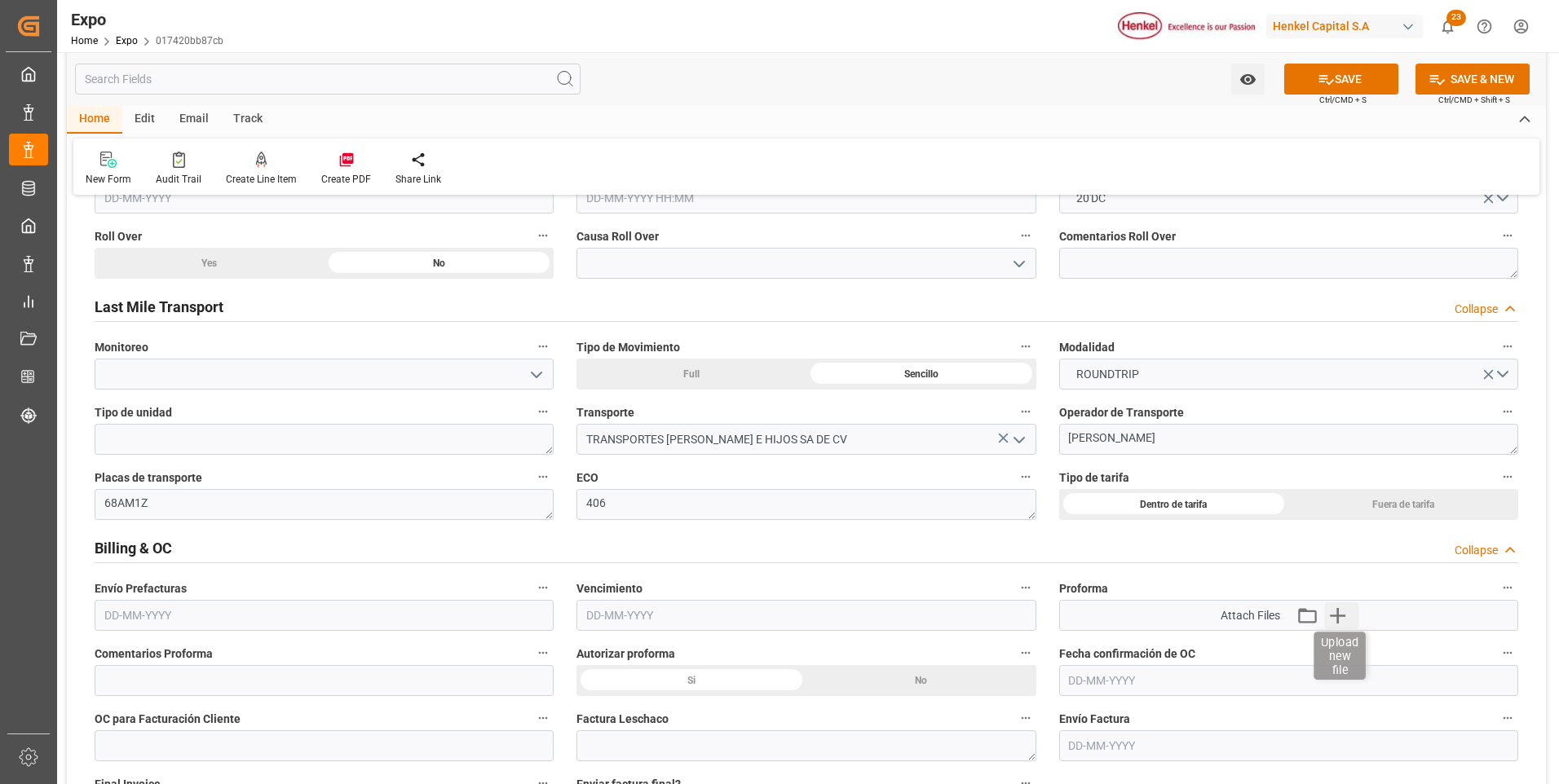
click at [1337, 616] on icon "button" at bounding box center [1338, 615] width 16 height 16
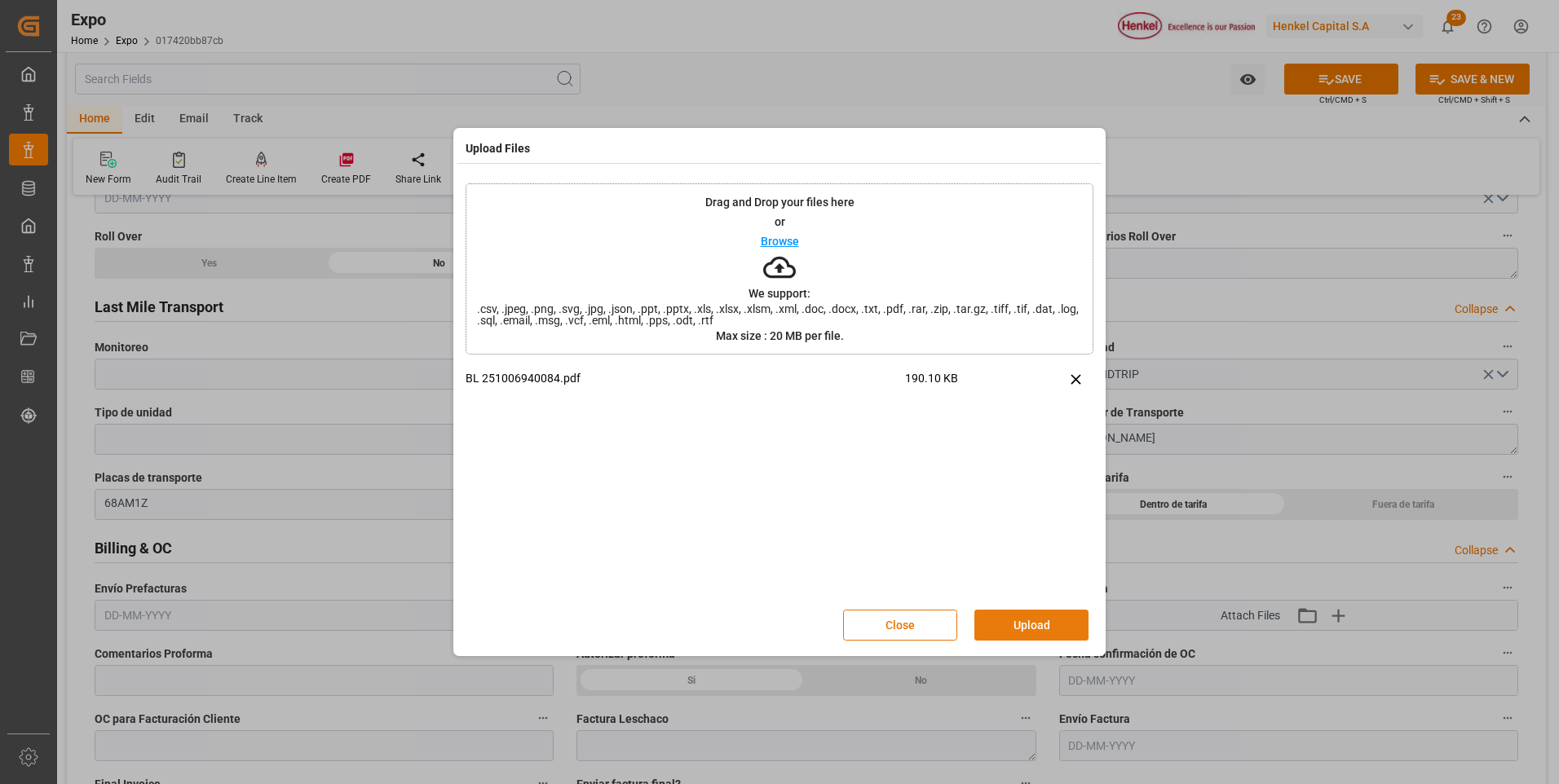
click at [1044, 624] on button "Upload" at bounding box center [1031, 624] width 114 height 31
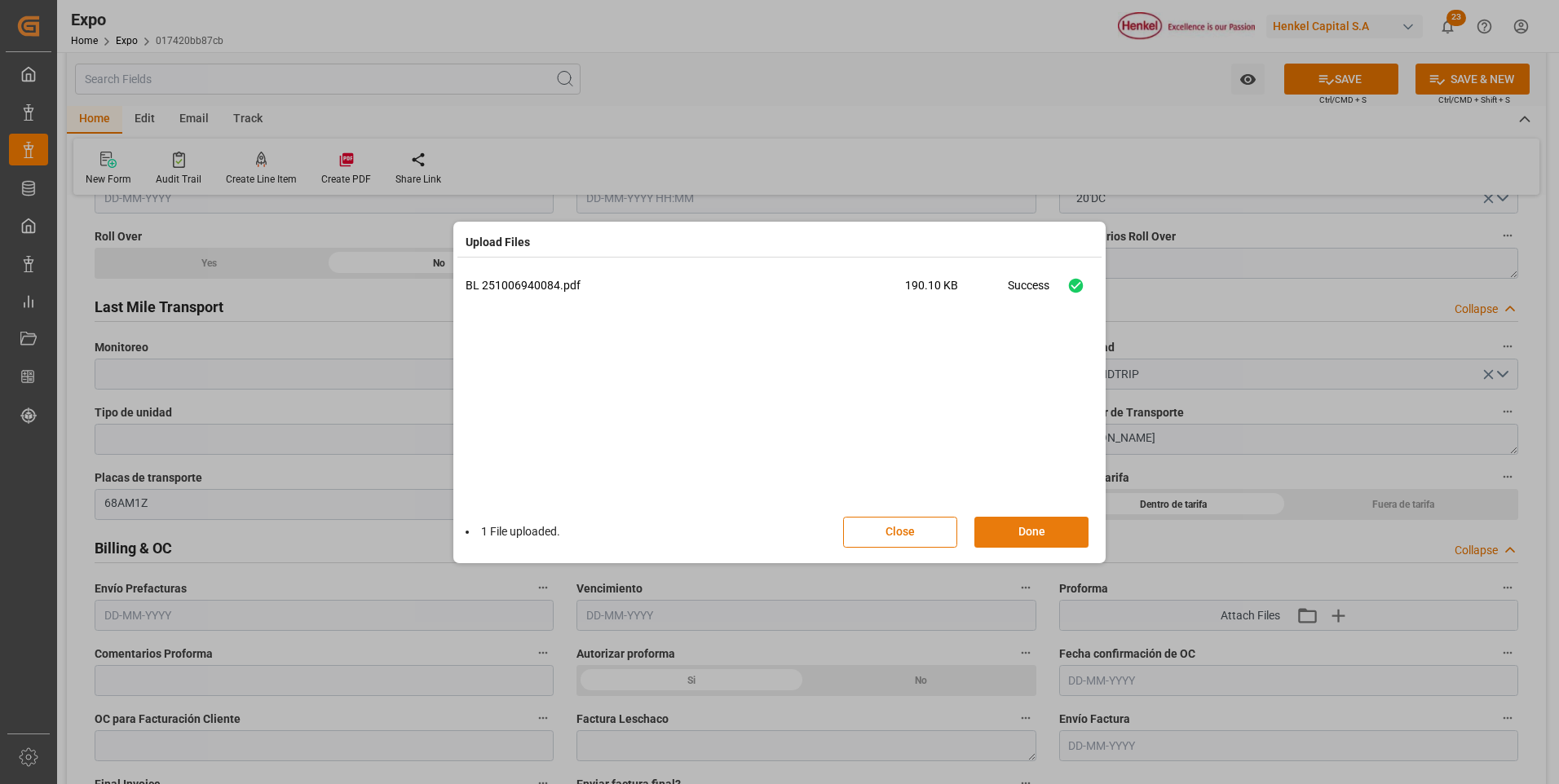
click at [1047, 525] on button "Done" at bounding box center [1031, 532] width 114 height 31
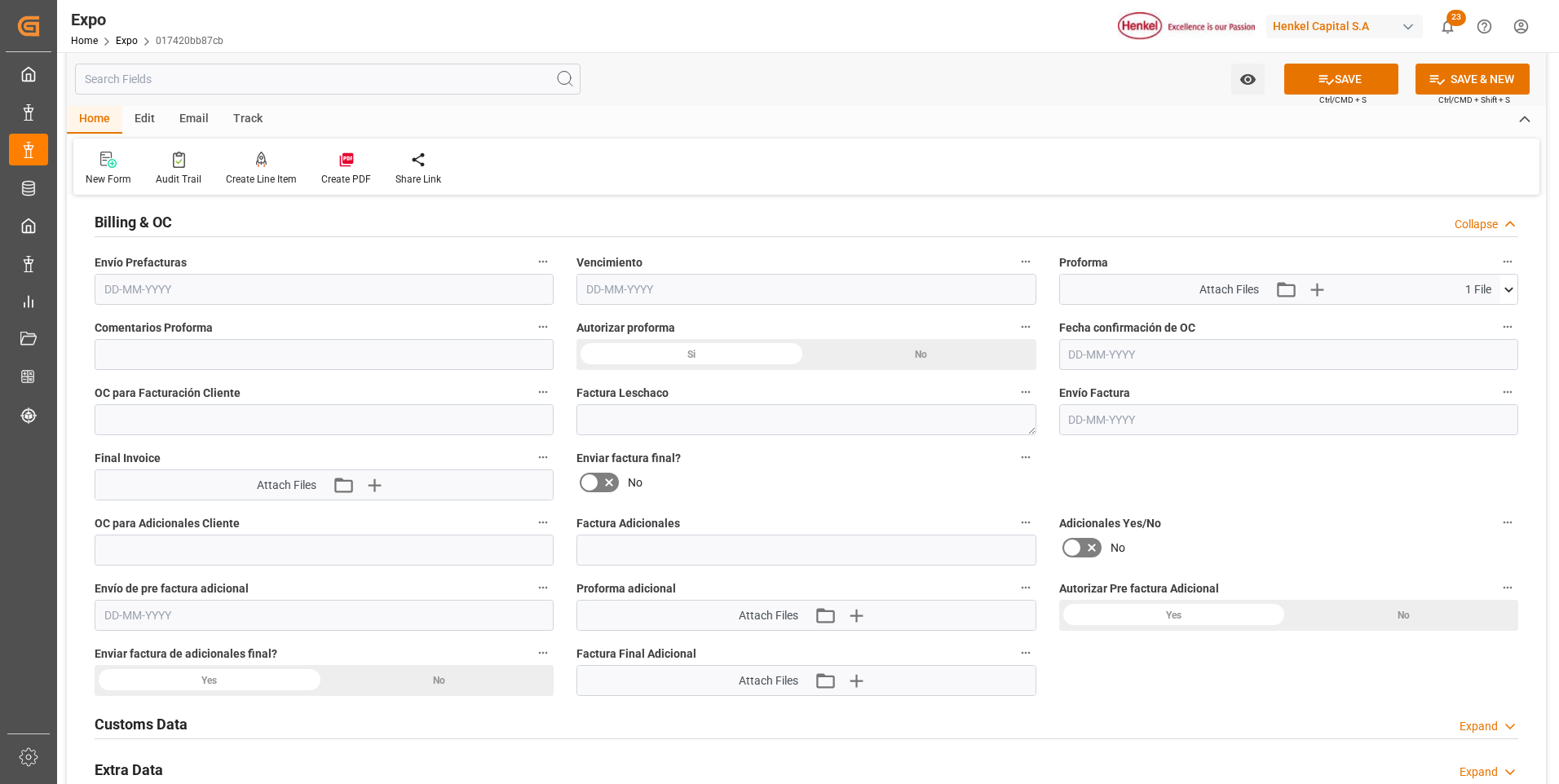
scroll to position [2933, 0]
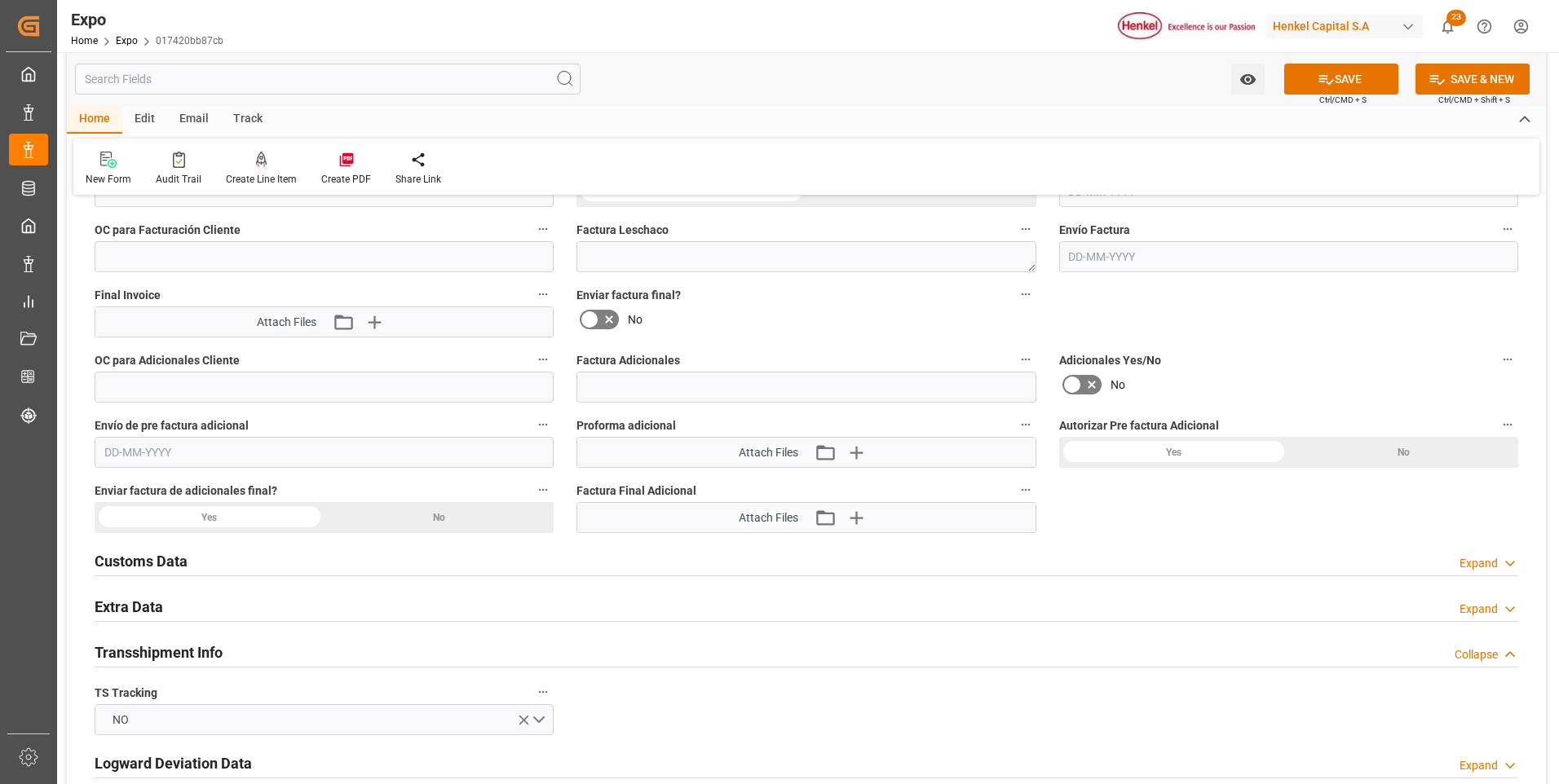
click at [1515, 604] on icon at bounding box center [1510, 609] width 17 height 17
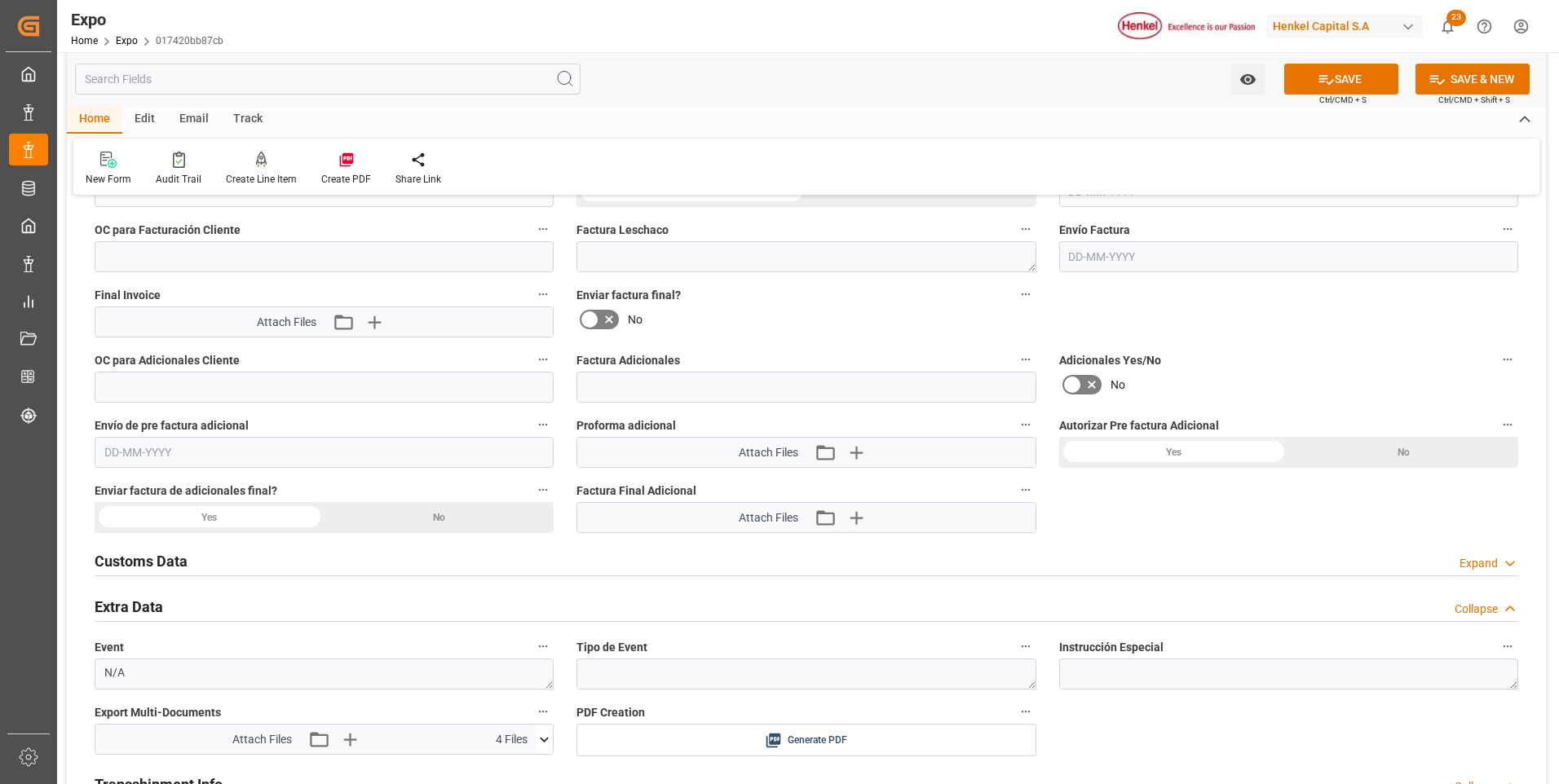
scroll to position [3096, 0]
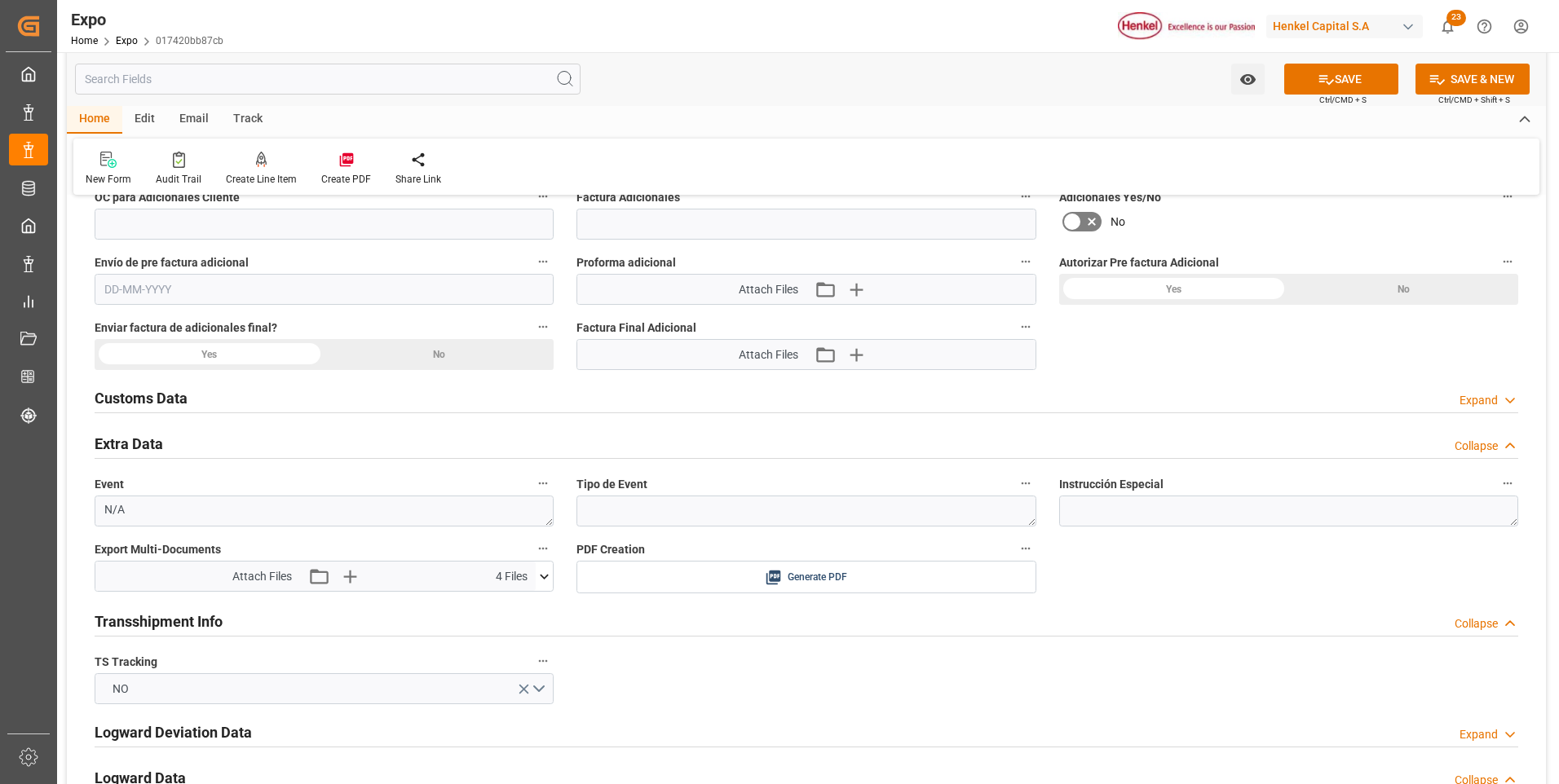
click at [543, 578] on icon at bounding box center [544, 576] width 17 height 17
click at [348, 572] on icon "button" at bounding box center [349, 576] width 26 height 26
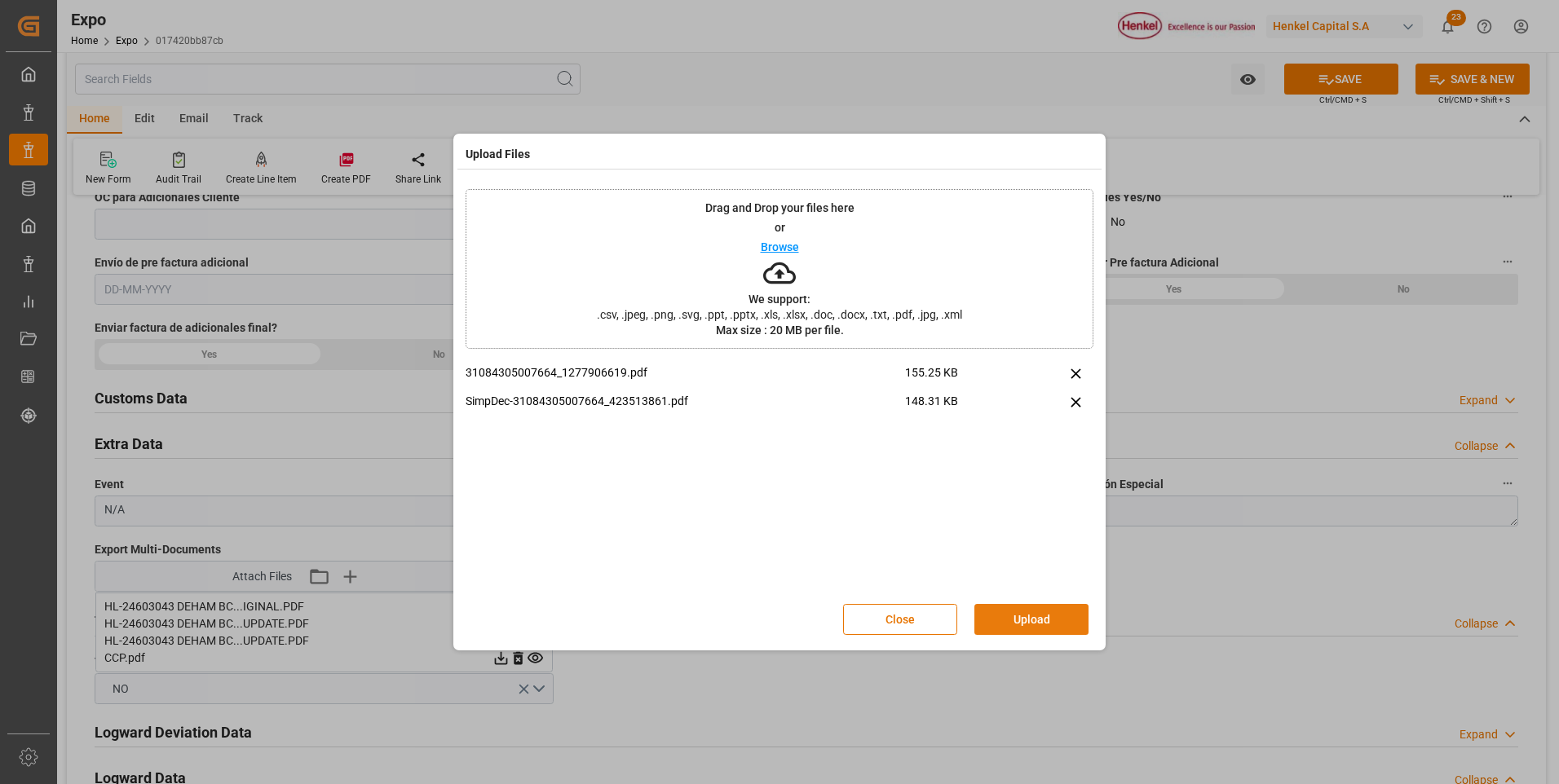
click at [982, 610] on button "Upload" at bounding box center [1031, 619] width 114 height 31
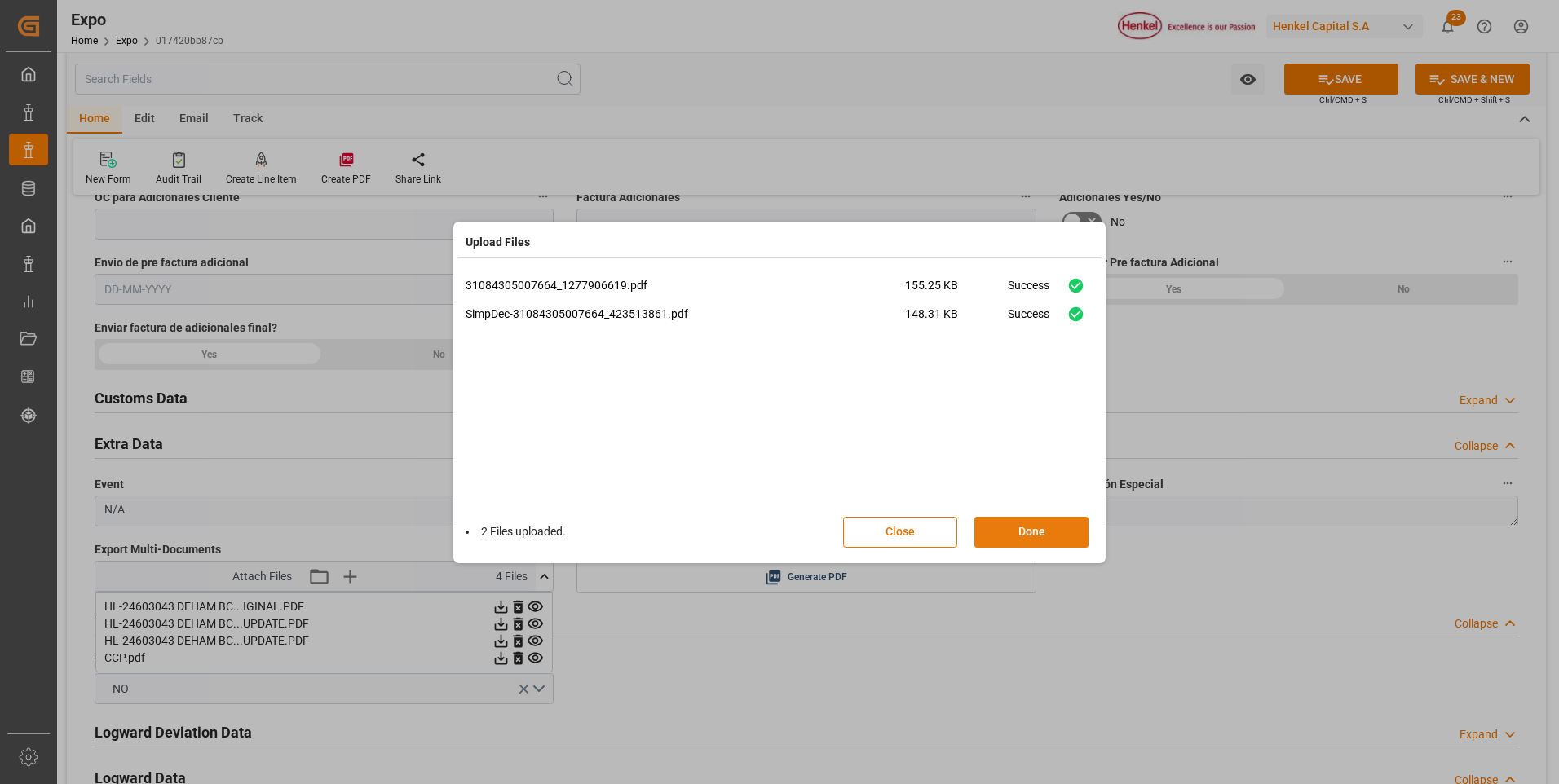
click at [1059, 533] on button "Done" at bounding box center [1031, 532] width 114 height 31
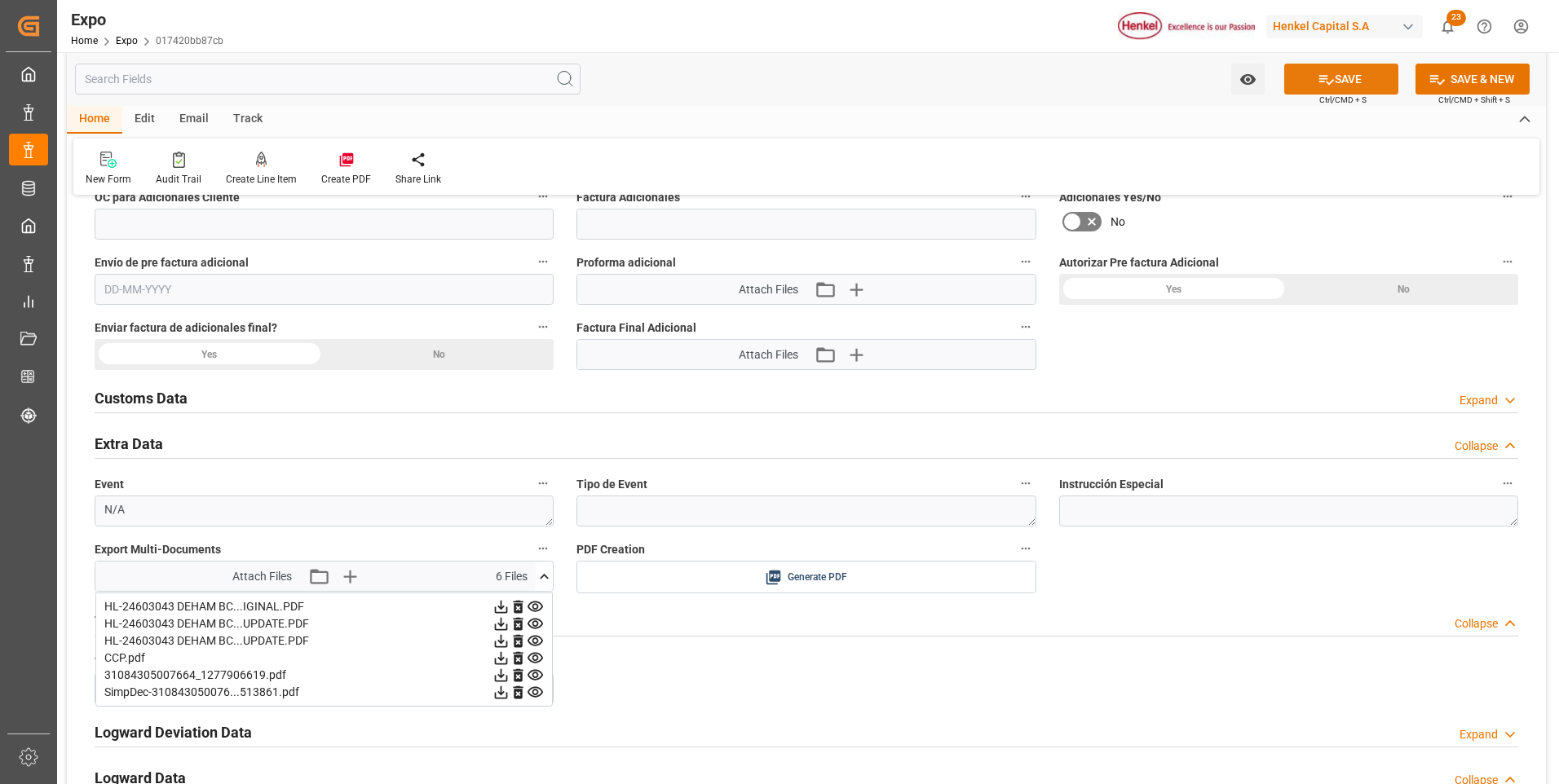
click at [1329, 85] on icon at bounding box center [1326, 79] width 17 height 17
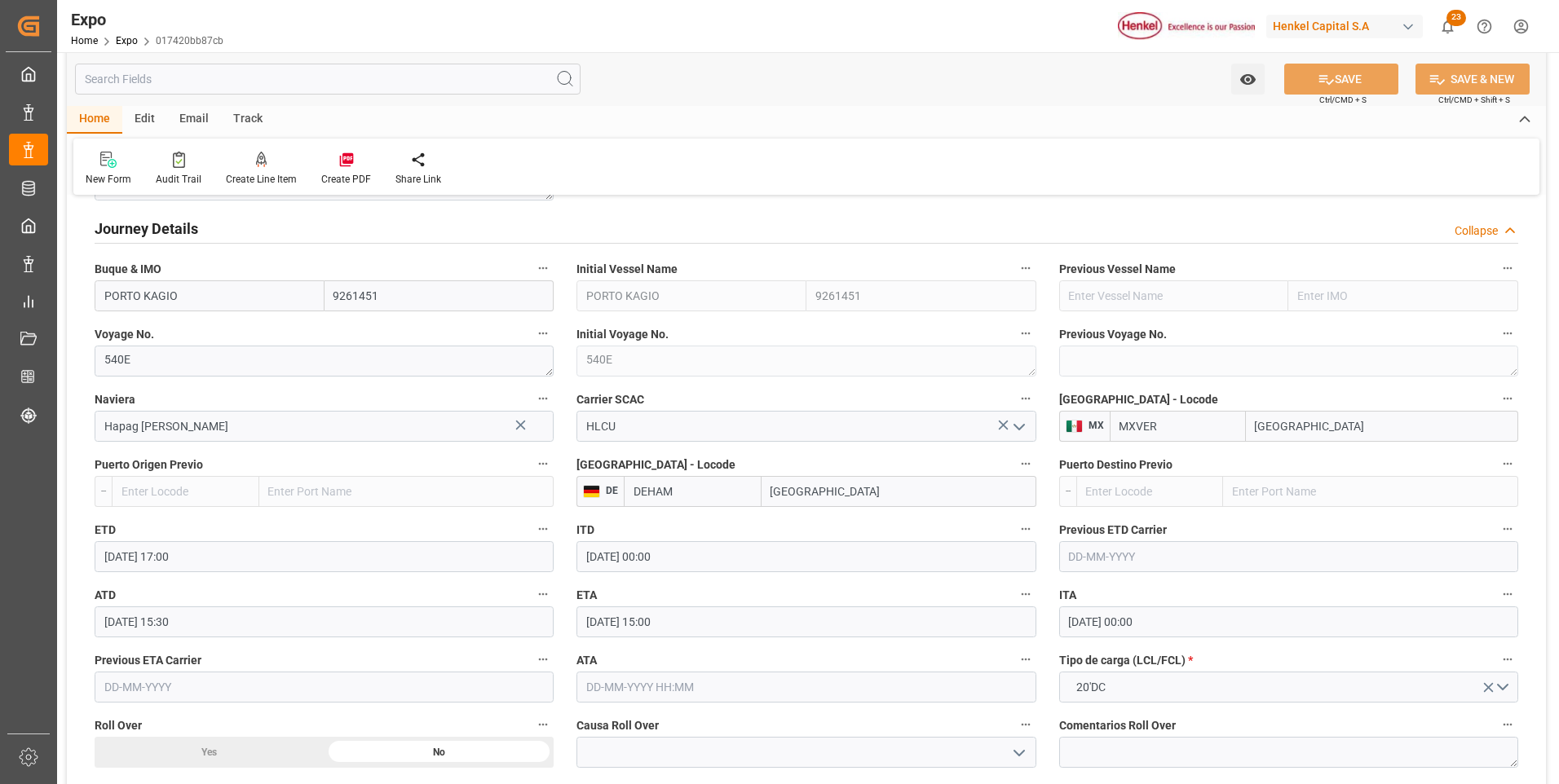
scroll to position [1630, 0]
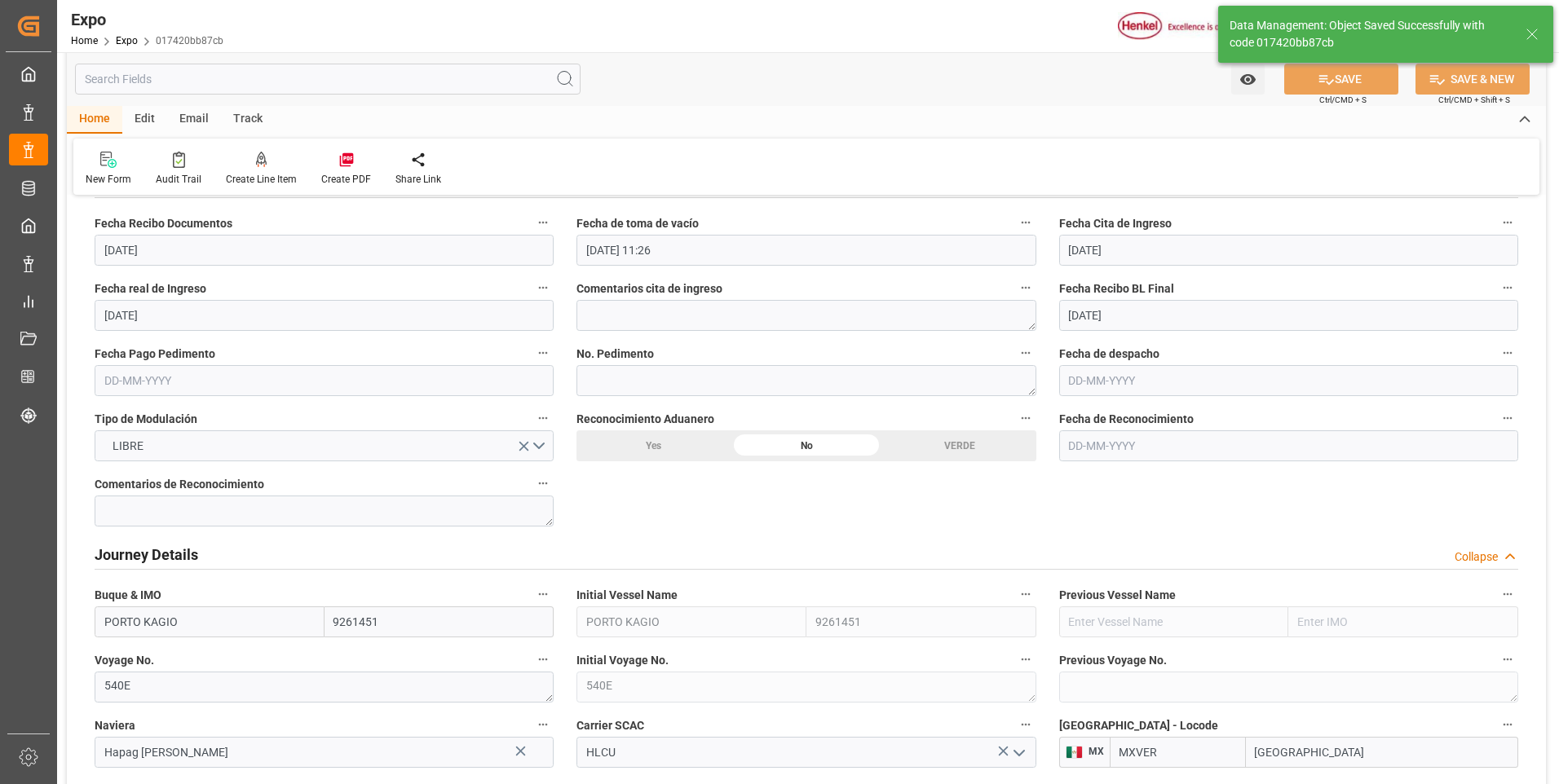
type input "[DATE] 17:09"
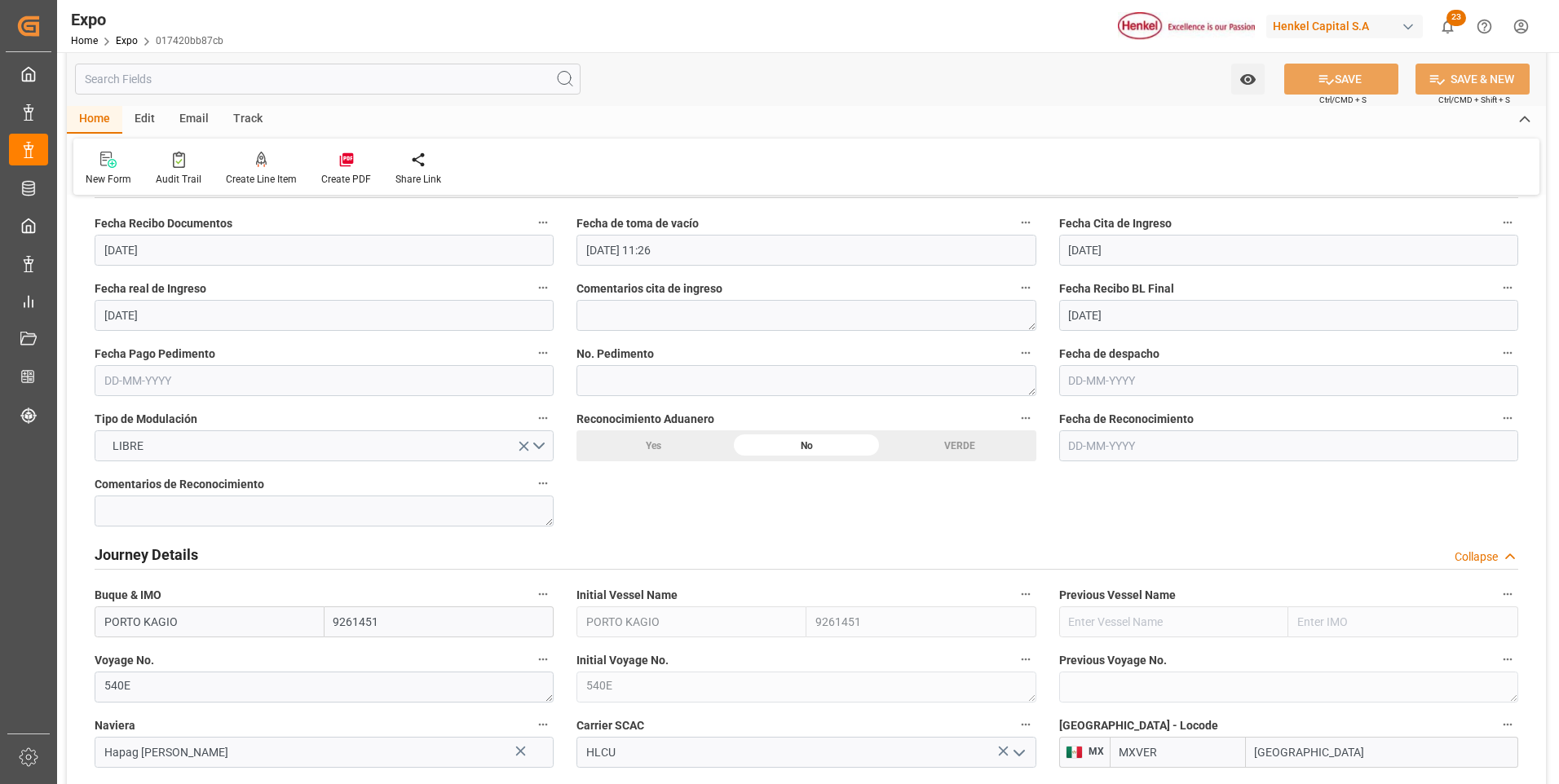
click at [141, 375] on input "text" at bounding box center [324, 380] width 459 height 31
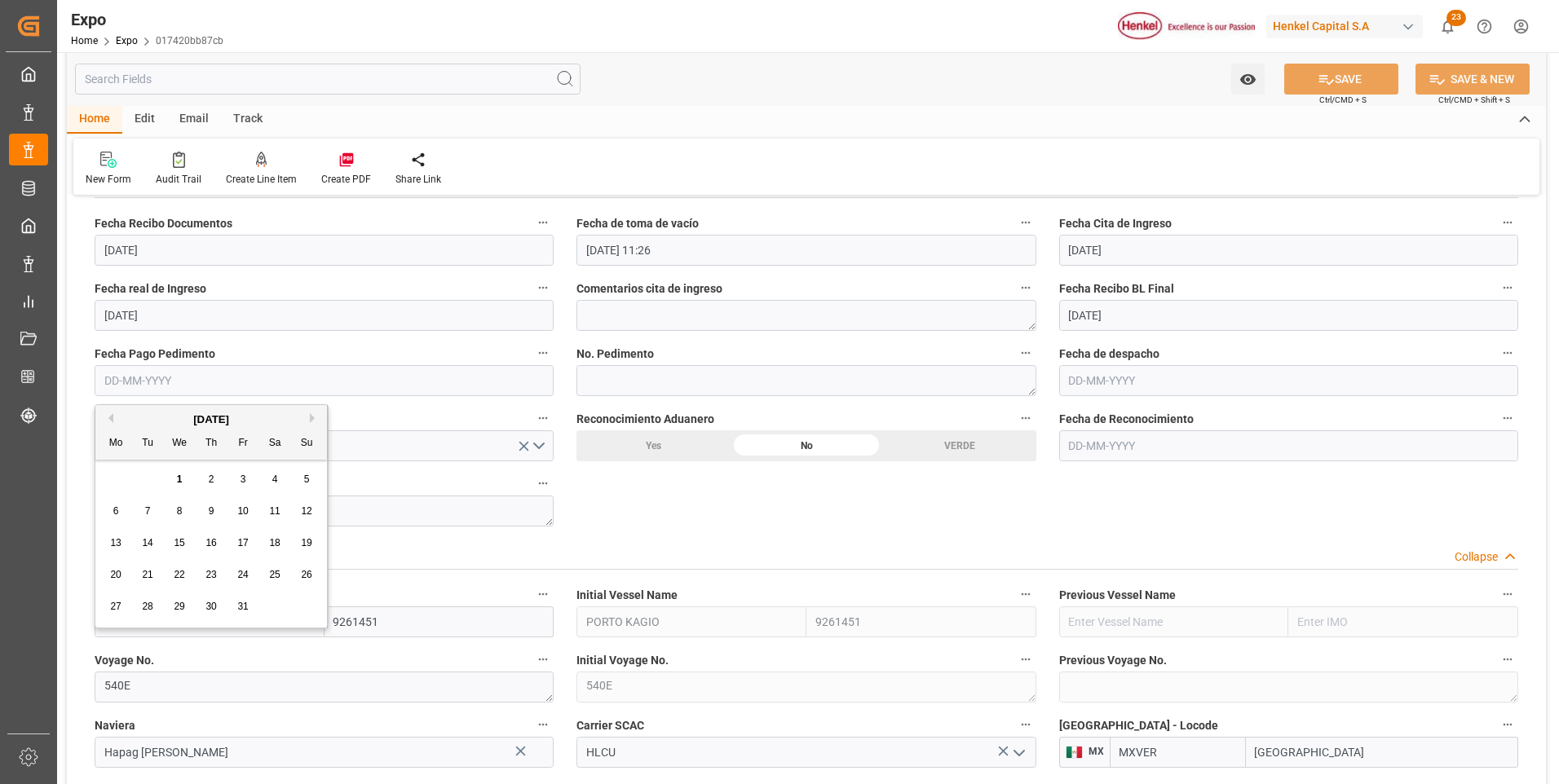
click at [111, 418] on button "Previous Month" at bounding box center [108, 418] width 10 height 10
click at [243, 571] on span "26" at bounding box center [242, 575] width 11 height 12
type input "[DATE]"
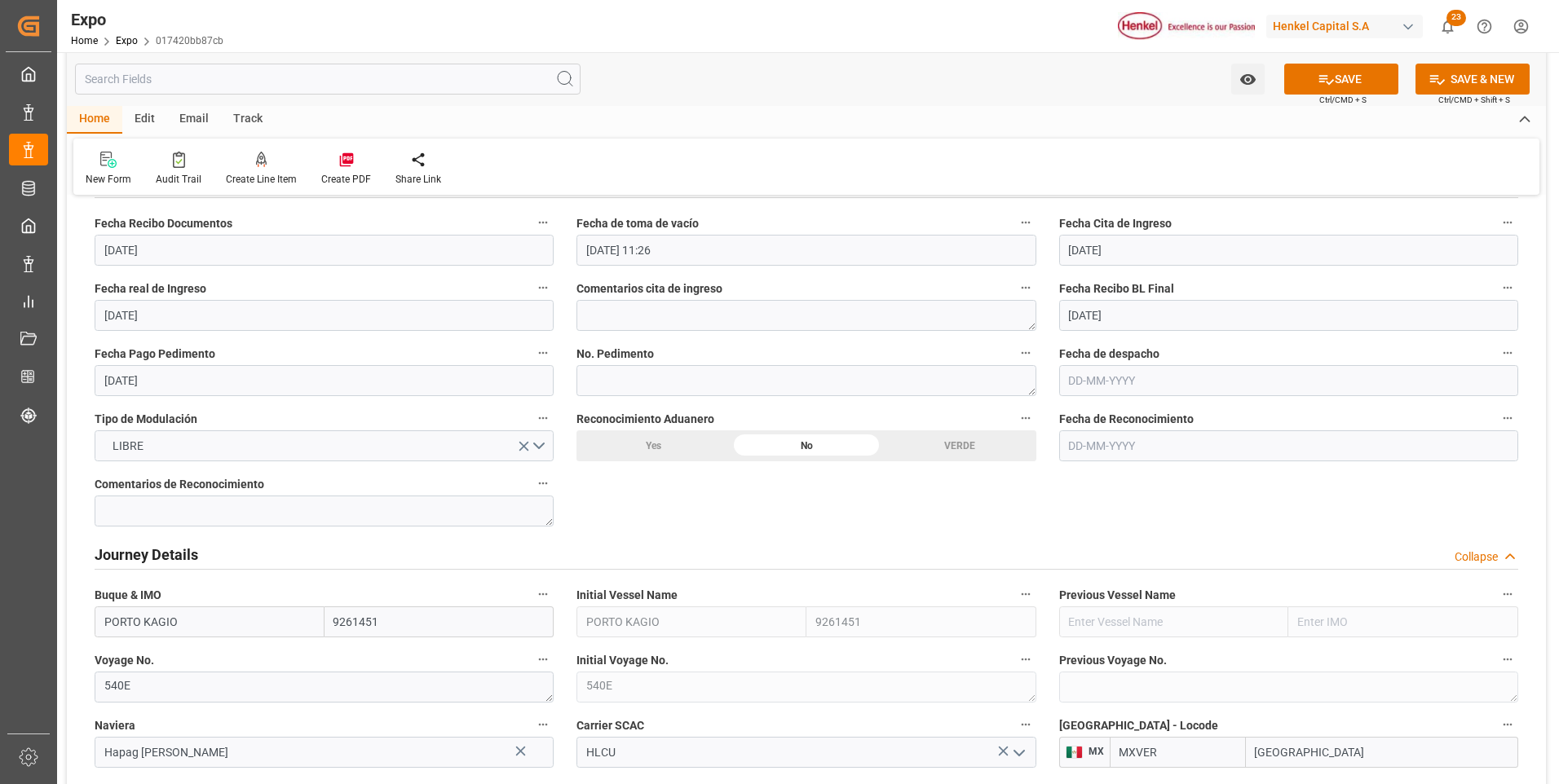
click at [1077, 380] on input "text" at bounding box center [1288, 380] width 459 height 31
click at [1077, 417] on button "Previous Month" at bounding box center [1073, 418] width 10 height 10
click at [1234, 571] on span "27" at bounding box center [1239, 575] width 11 height 12
type input "[DATE]"
click at [610, 387] on textarea at bounding box center [806, 380] width 459 height 31
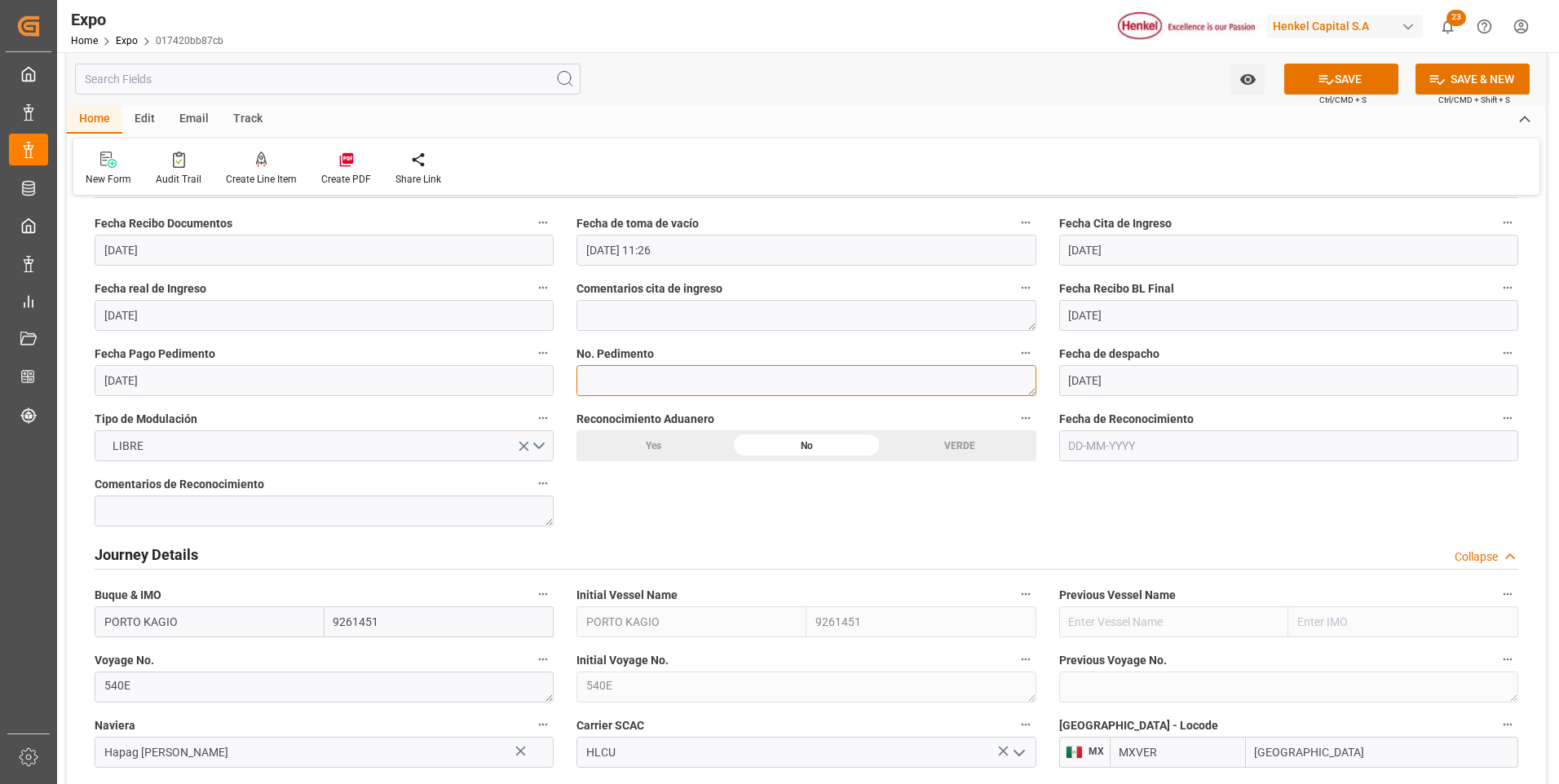
paste textarea "25 43 3108 5007664"
type textarea "25 43 3108 5007664"
click at [1373, 80] on button "SAVE" at bounding box center [1341, 79] width 114 height 31
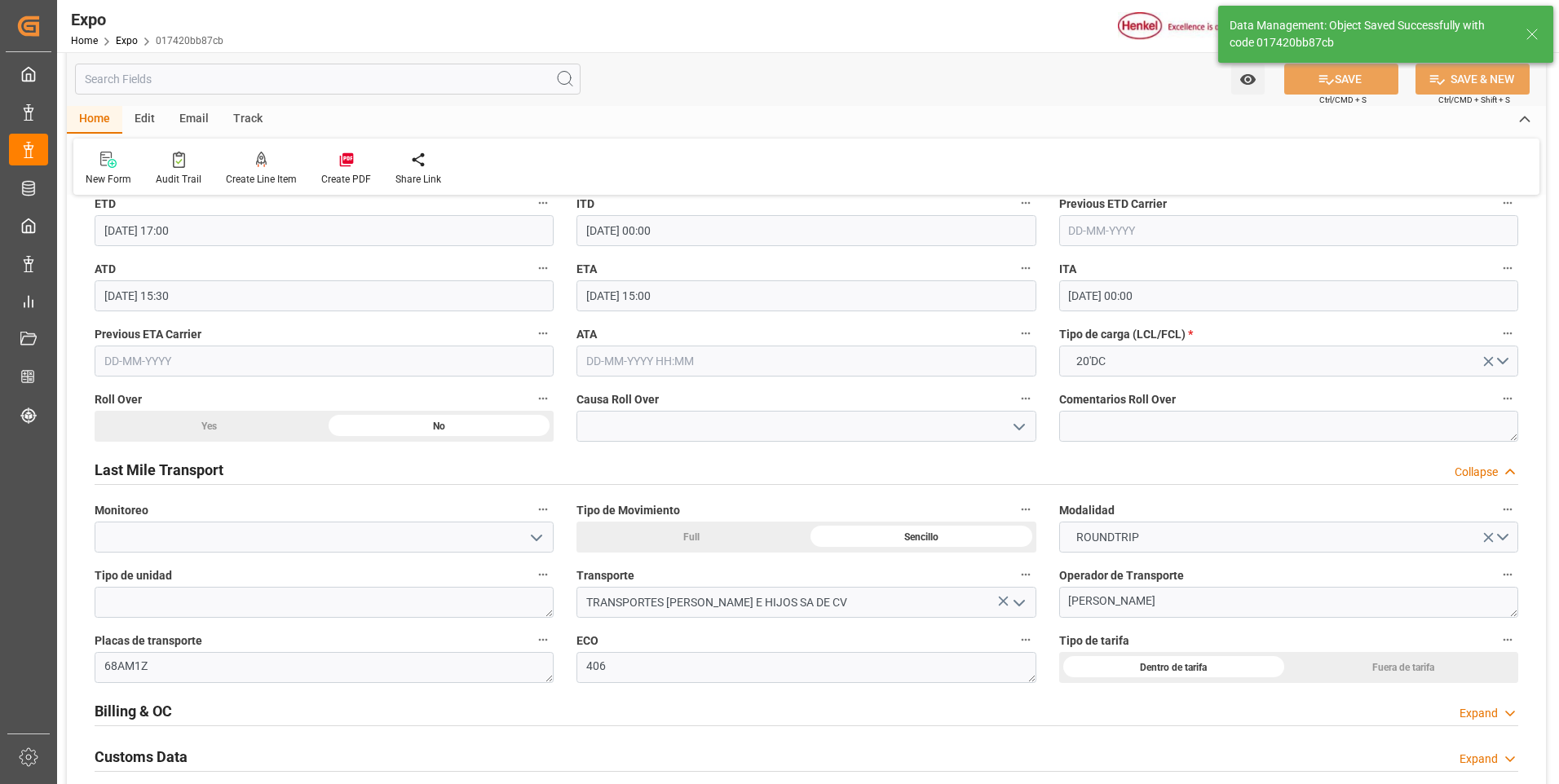
scroll to position [2445, 0]
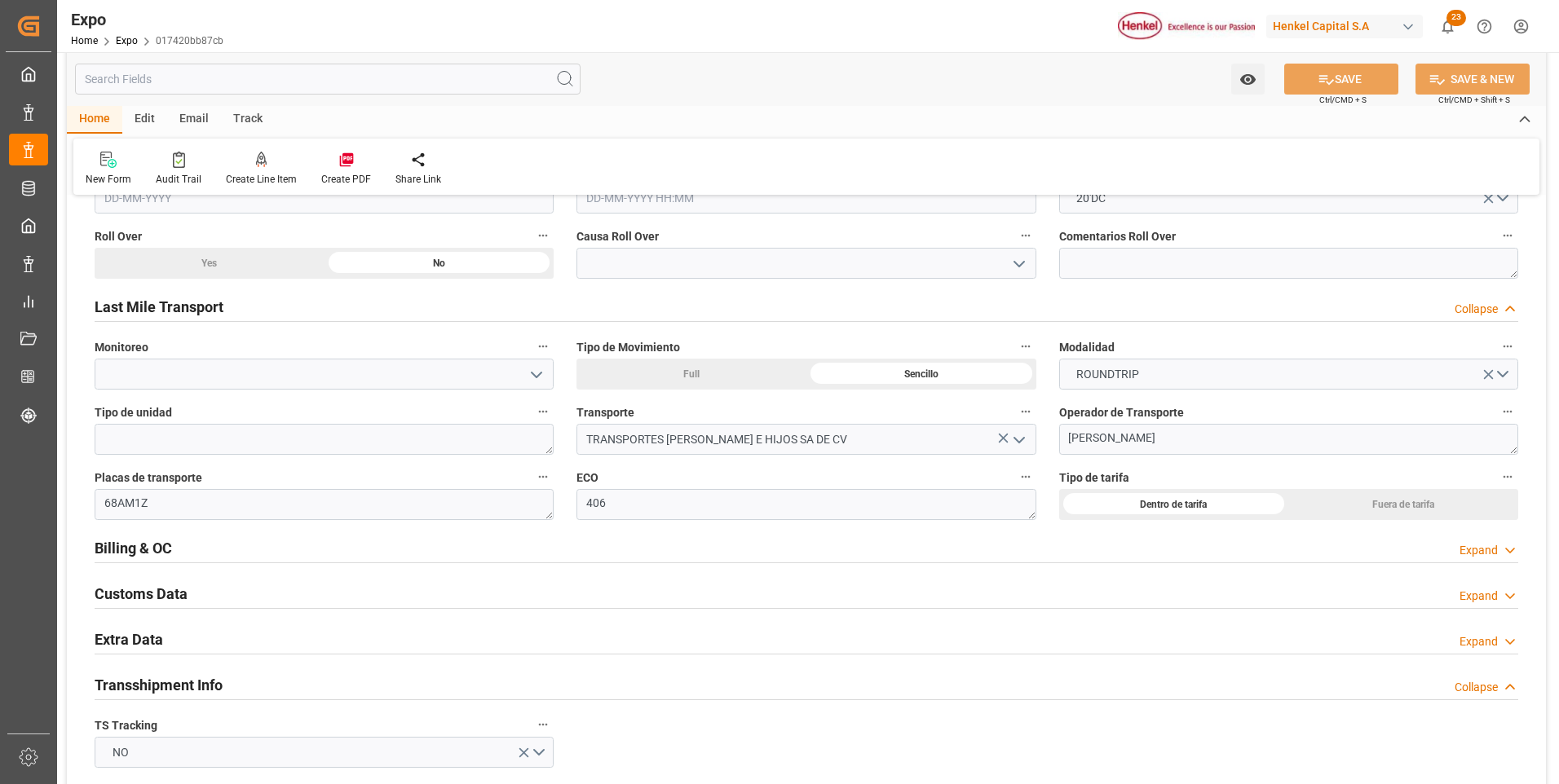
click at [1470, 643] on div "Expand" at bounding box center [1479, 642] width 38 height 17
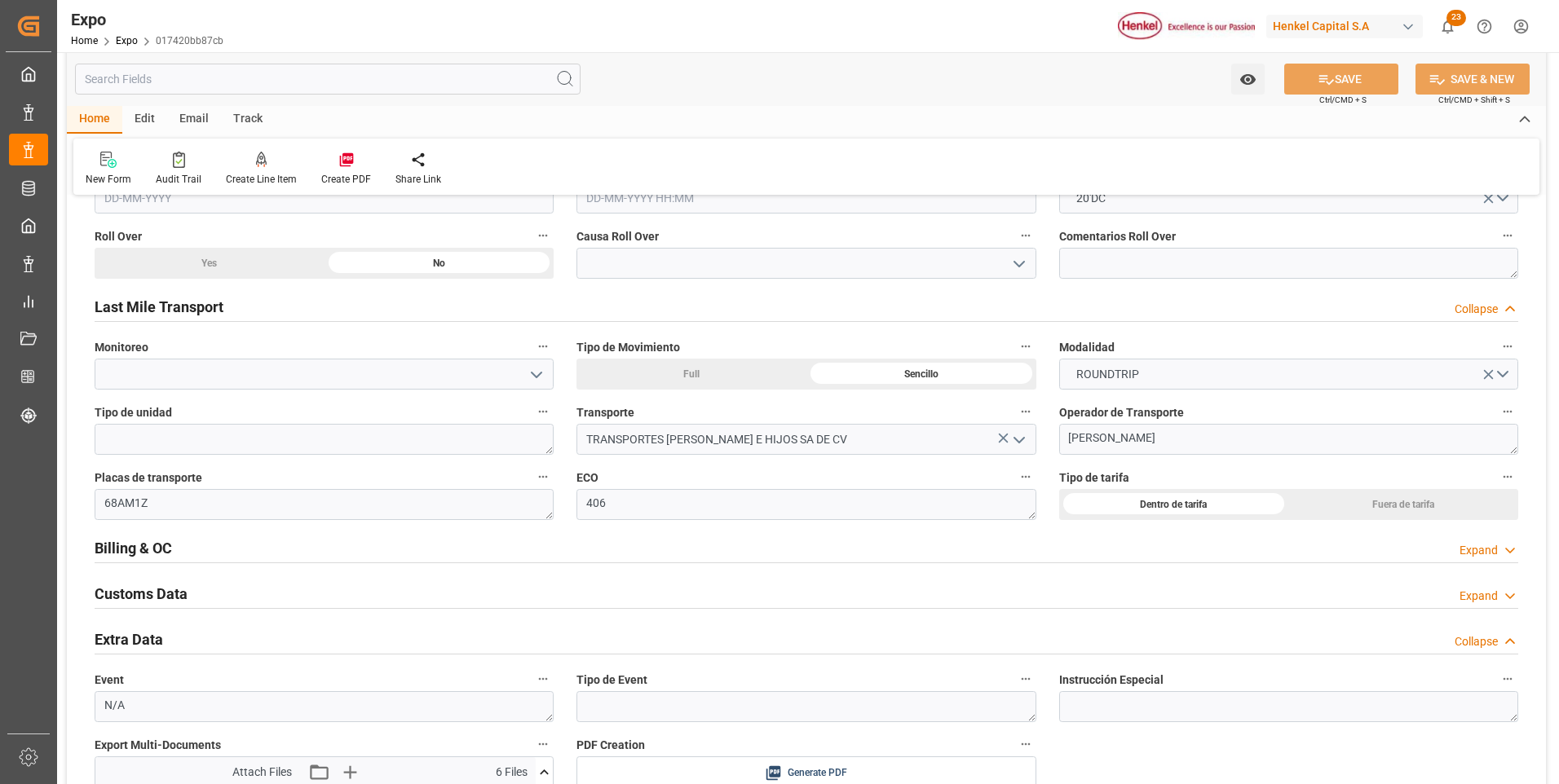
scroll to position [2608, 0]
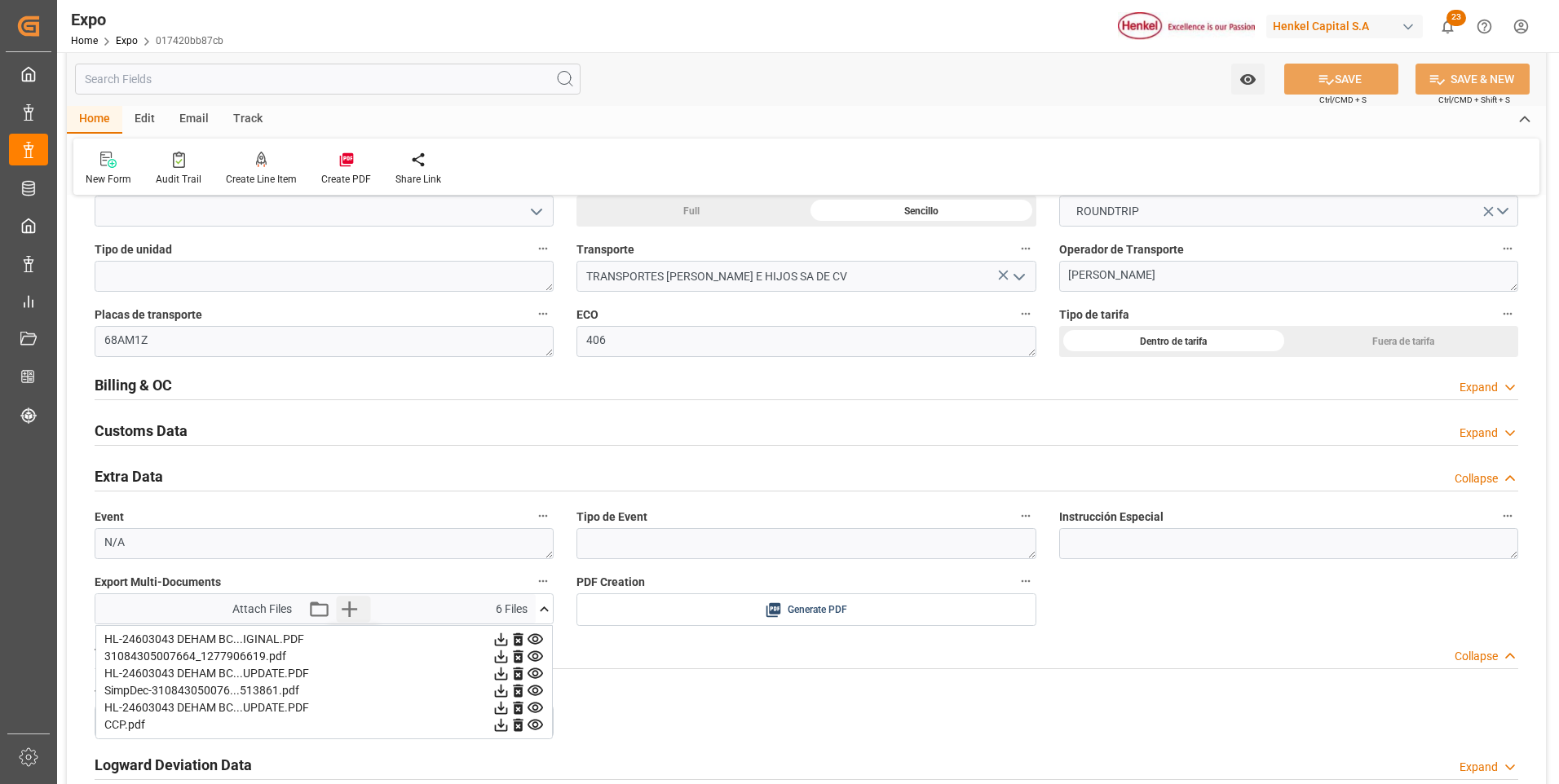
click at [352, 610] on icon "button" at bounding box center [349, 609] width 16 height 16
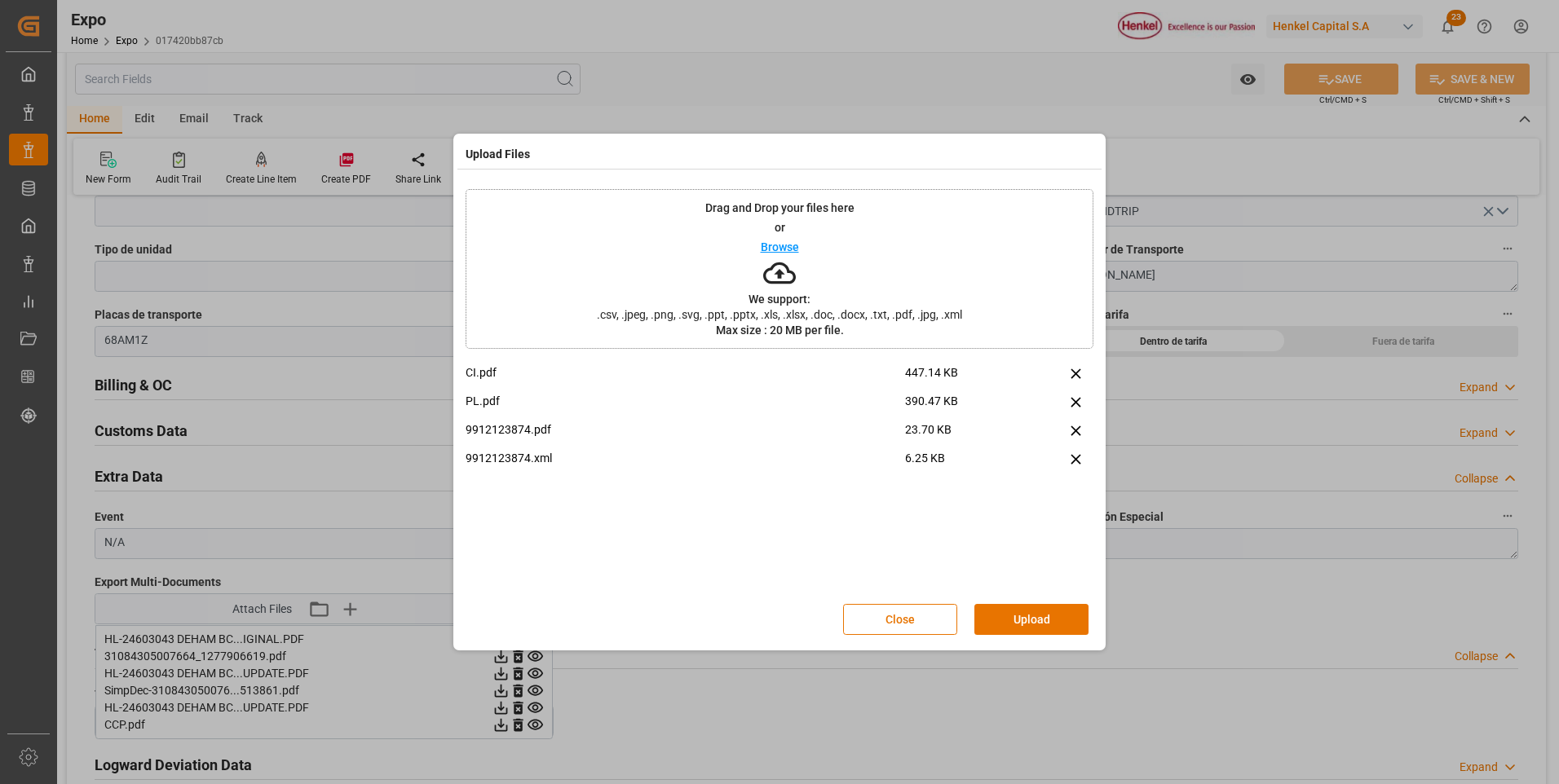
click at [995, 620] on button "Upload" at bounding box center [1031, 619] width 114 height 31
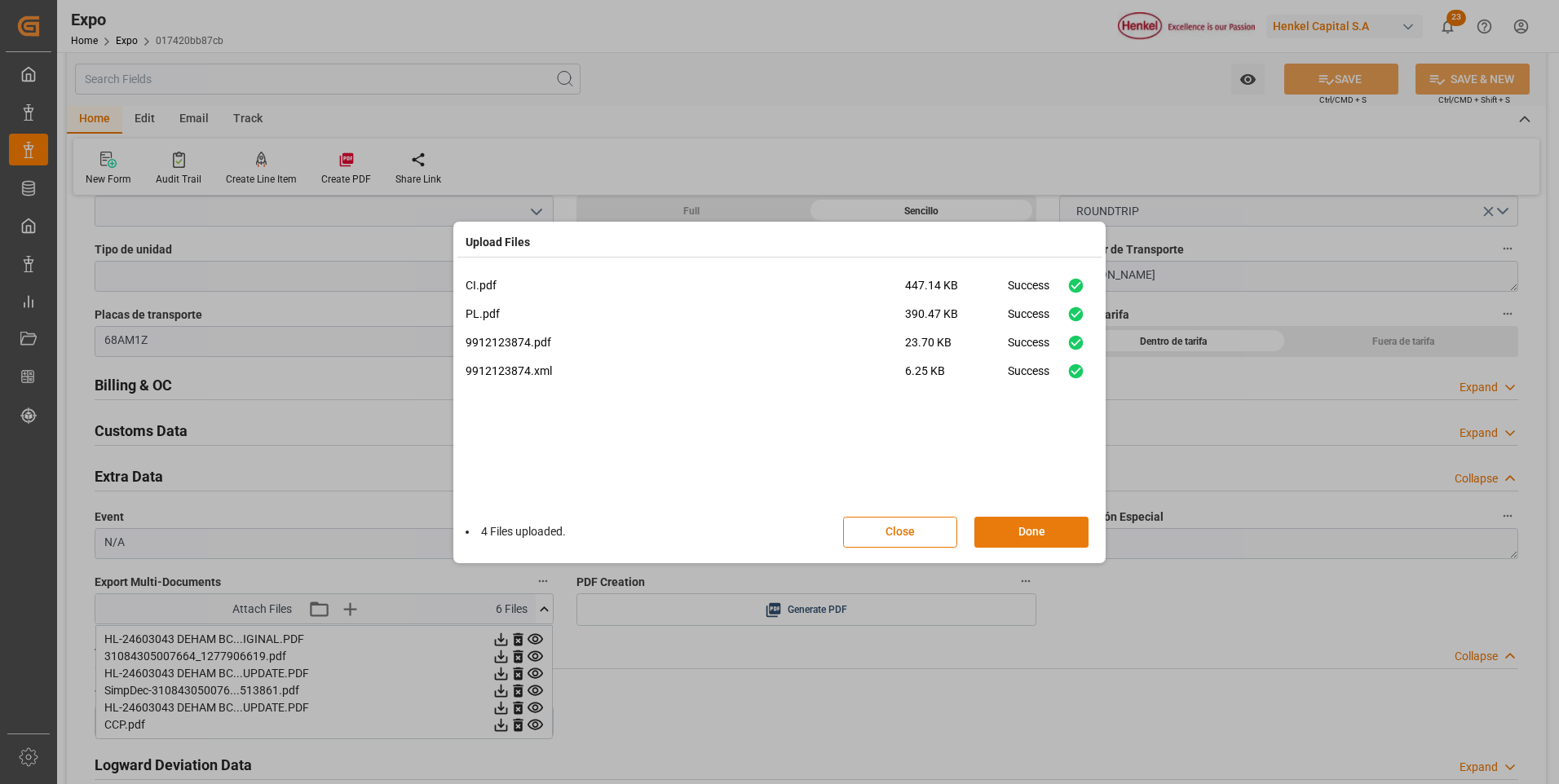
click at [1034, 531] on button "Done" at bounding box center [1031, 532] width 114 height 31
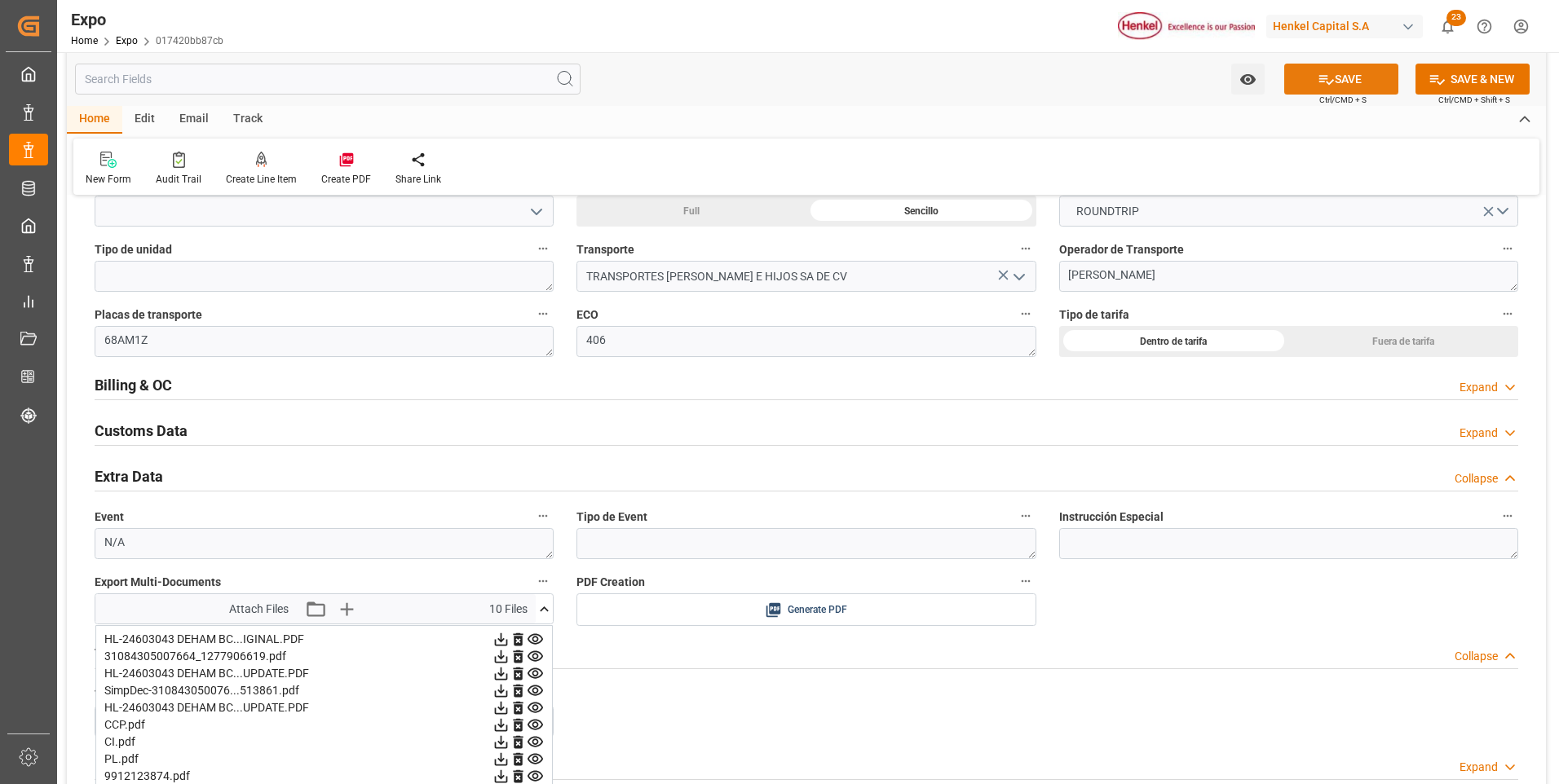
click at [1366, 85] on button "SAVE" at bounding box center [1341, 79] width 114 height 31
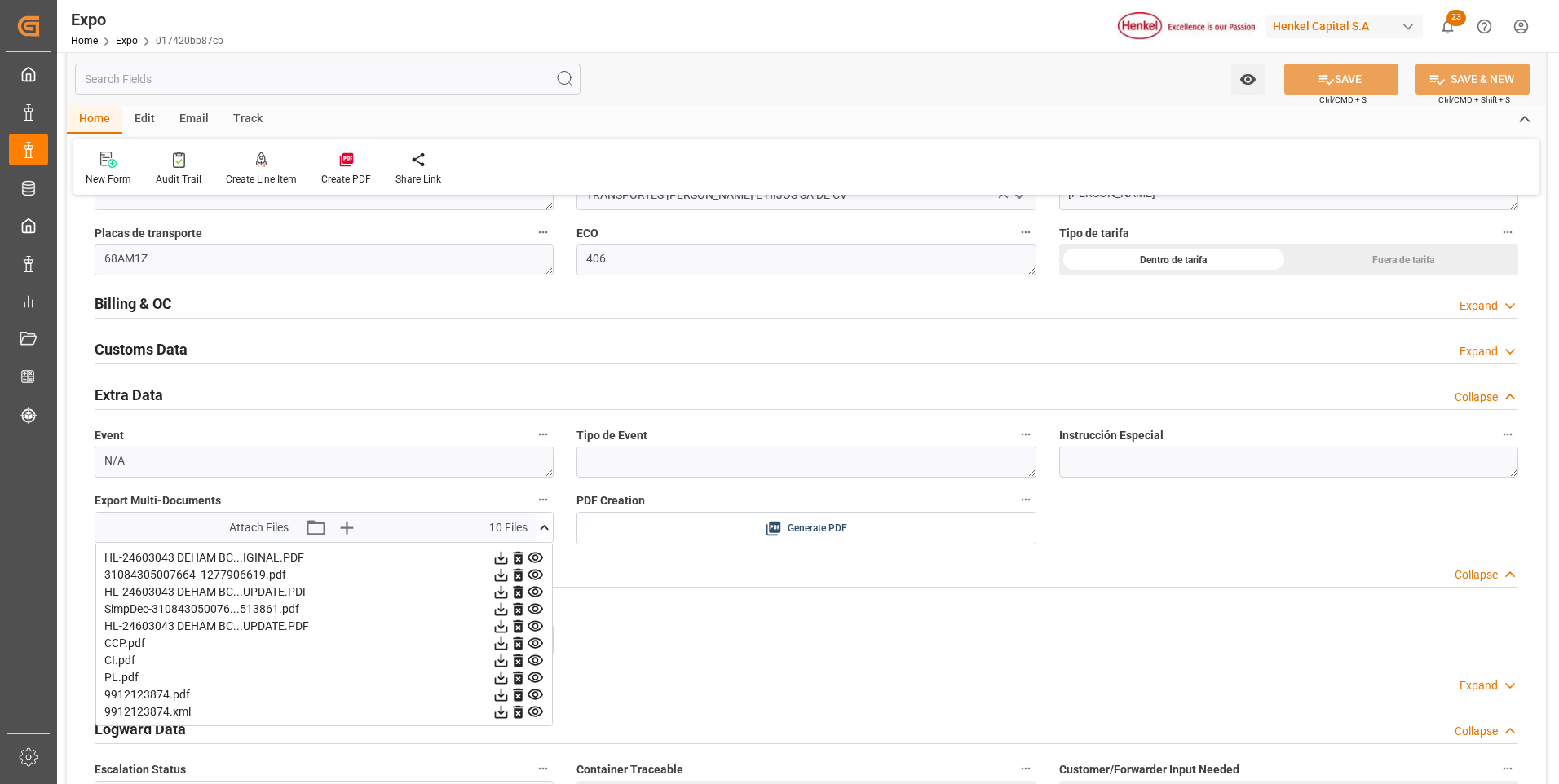
scroll to position [2770, 0]
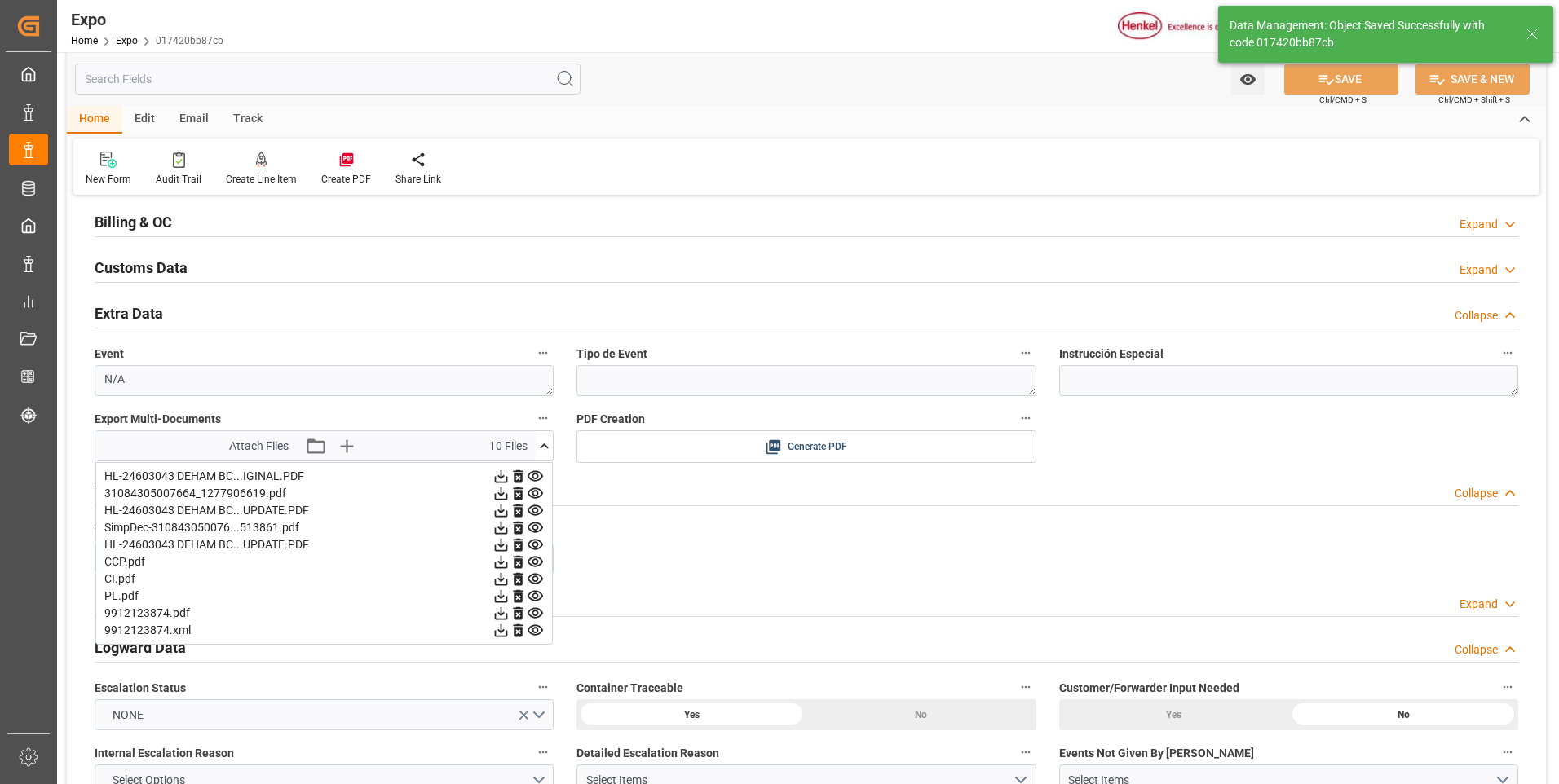
type input "[DATE] 17:11"
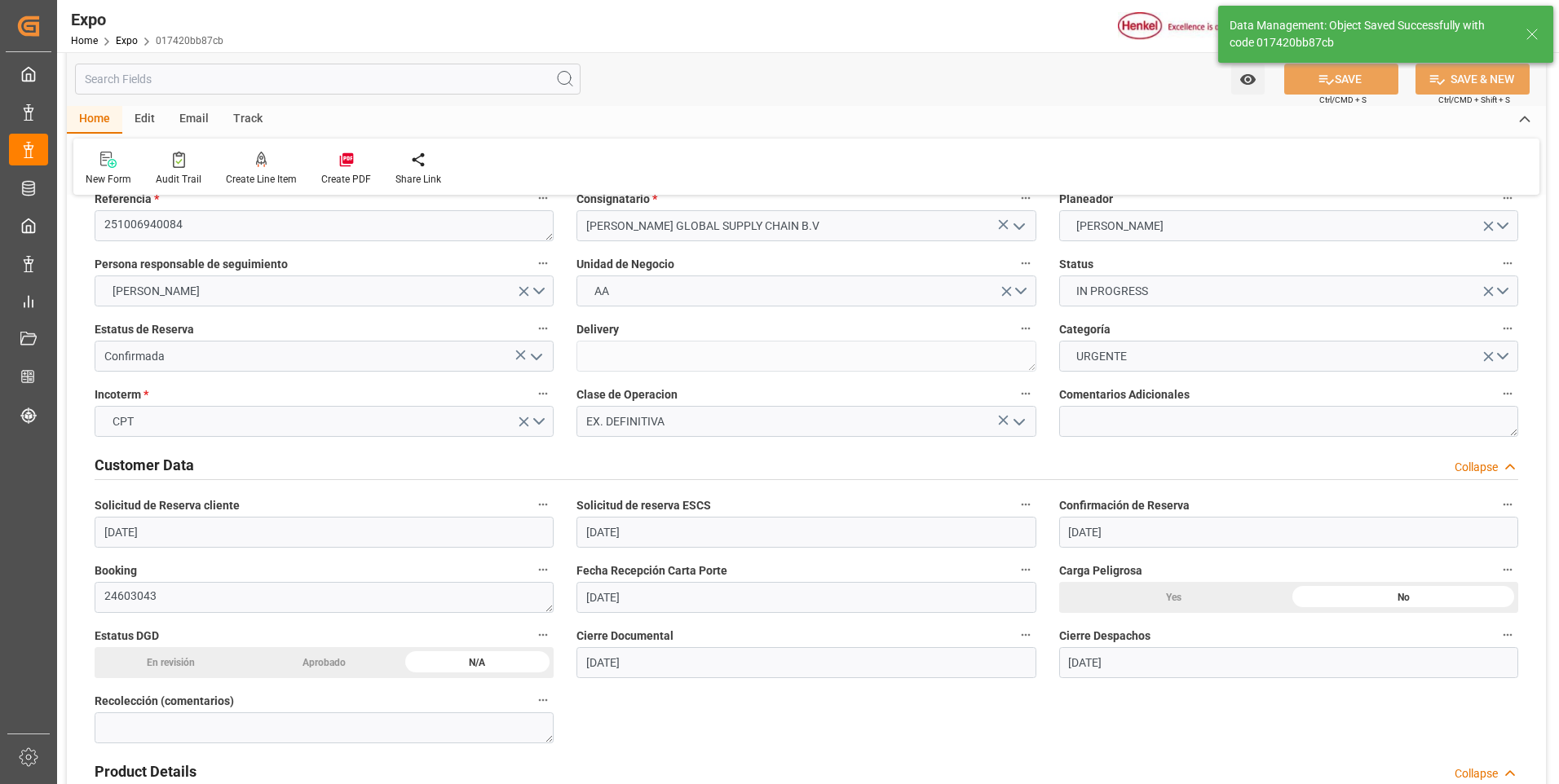
scroll to position [0, 0]
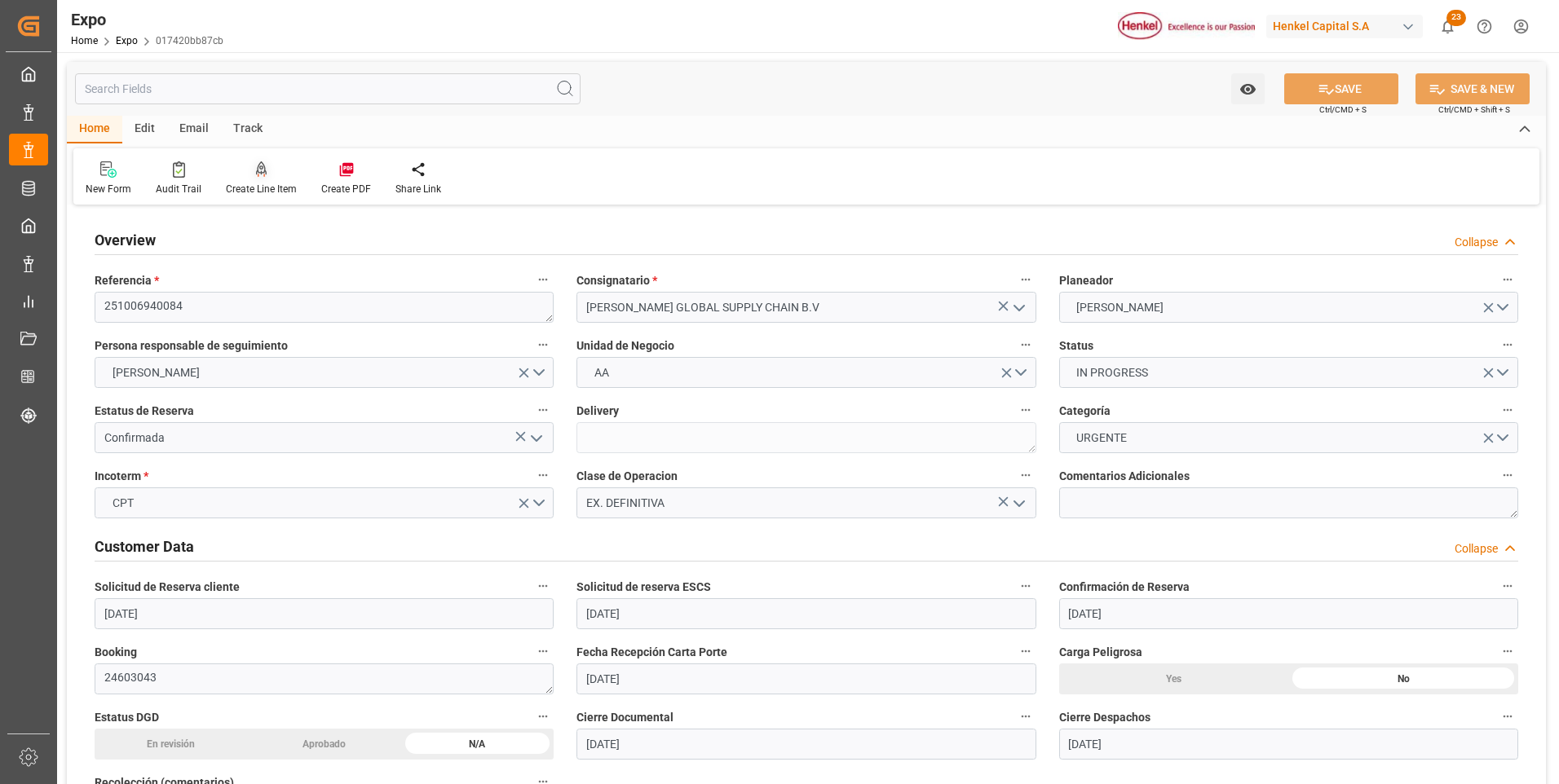
click at [249, 174] on div at bounding box center [261, 169] width 71 height 17
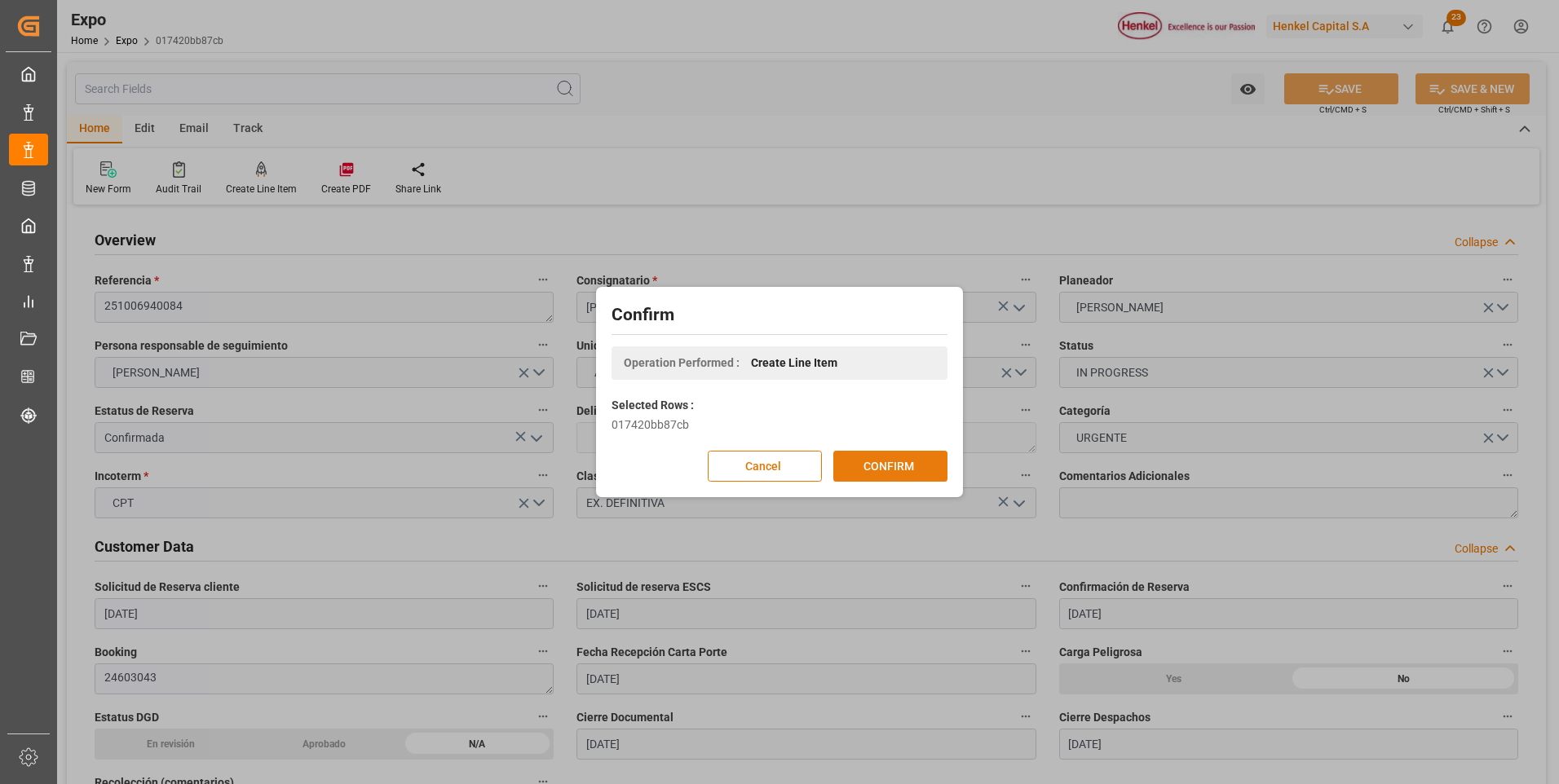
click at [858, 455] on button "CONFIRM" at bounding box center [890, 466] width 114 height 31
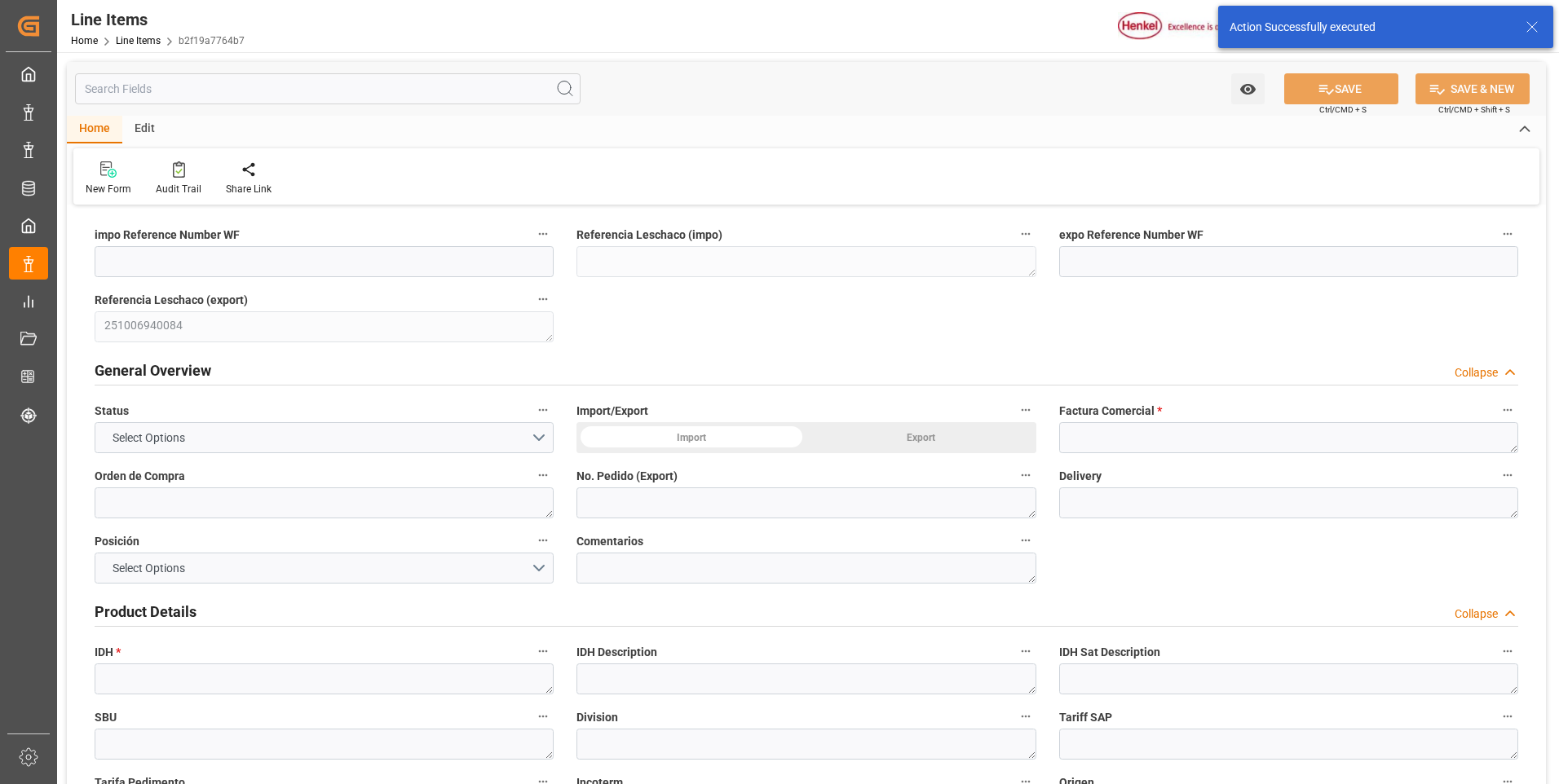
type input "[DATE] 17:11"
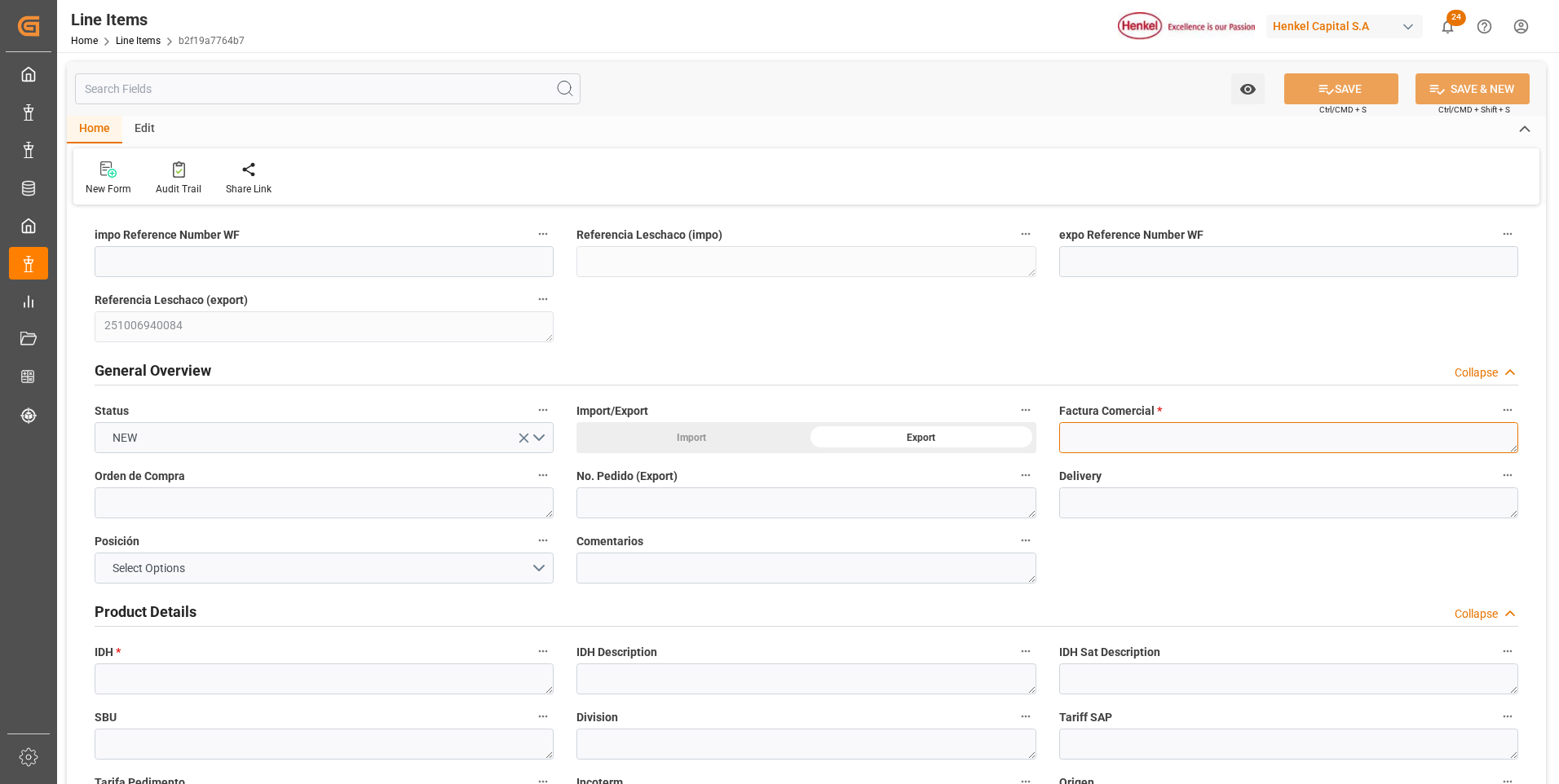
click at [1080, 442] on textarea at bounding box center [1288, 437] width 459 height 31
paste textarea "9912123874"
type textarea "9912123874"
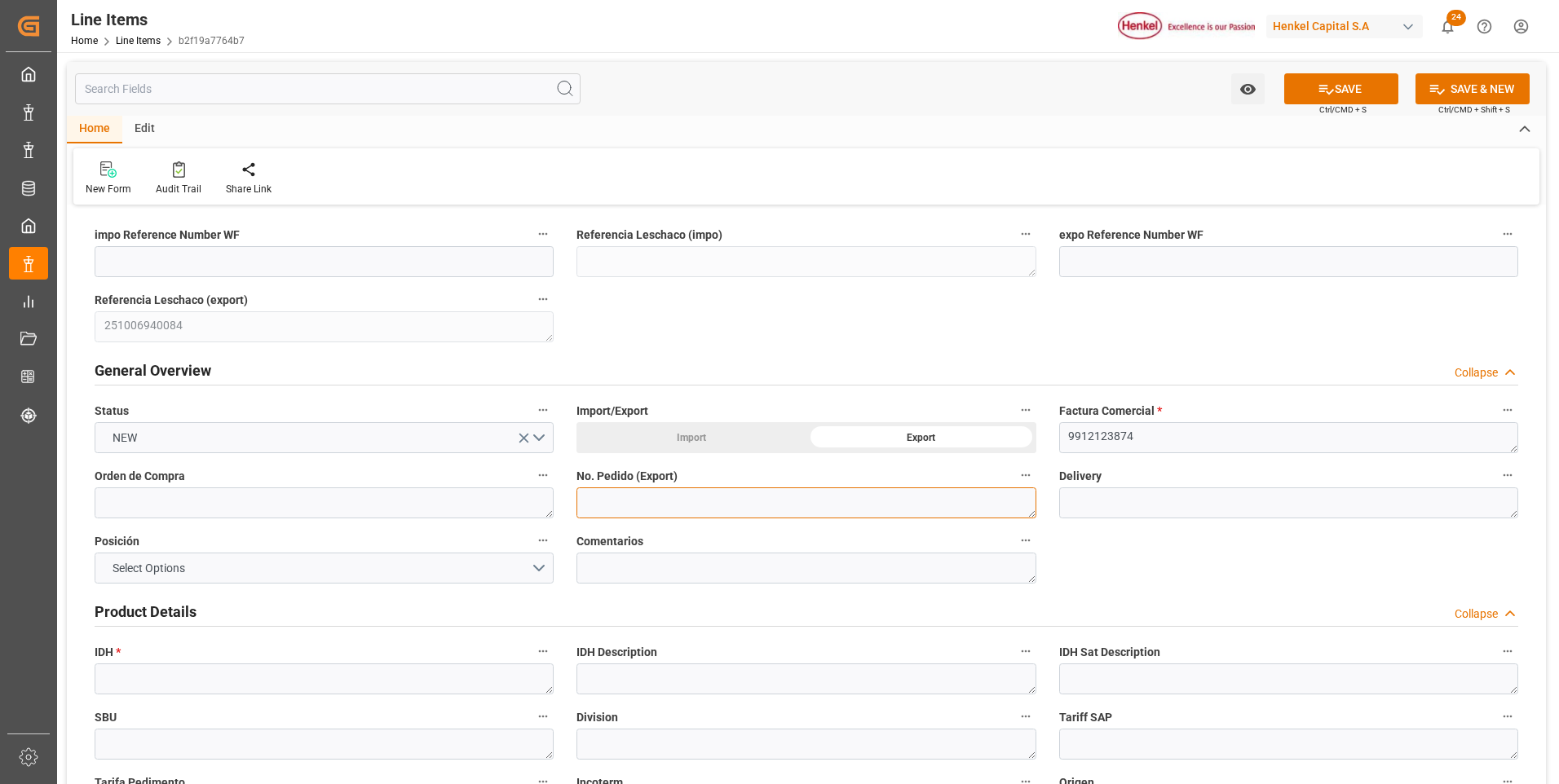
click at [611, 497] on textarea at bounding box center [806, 502] width 459 height 31
paste textarea "4578508399"
type textarea "4578508399"
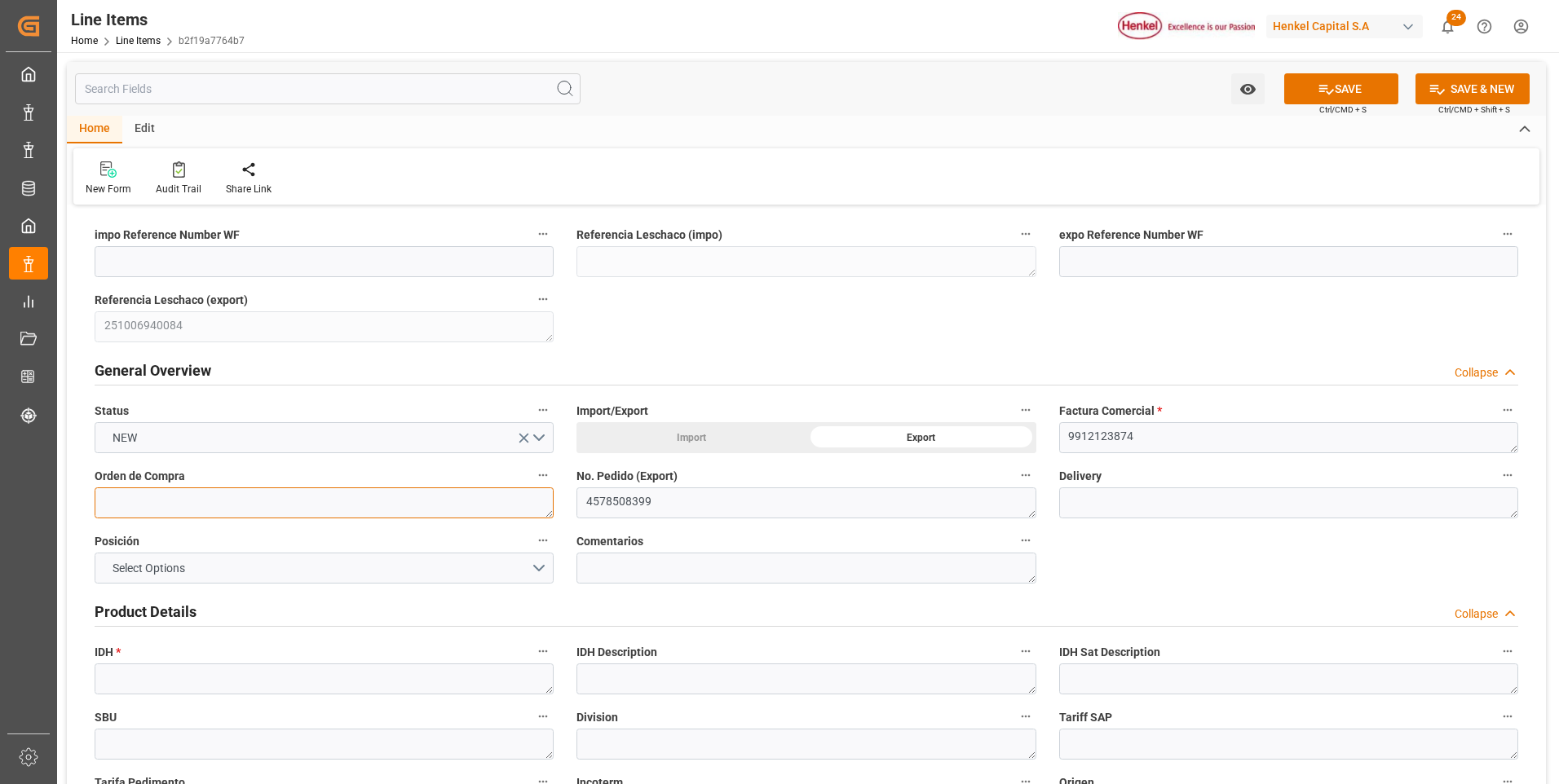
click at [434, 503] on textarea at bounding box center [324, 502] width 459 height 31
paste textarea "4578508399"
type textarea "4578508399"
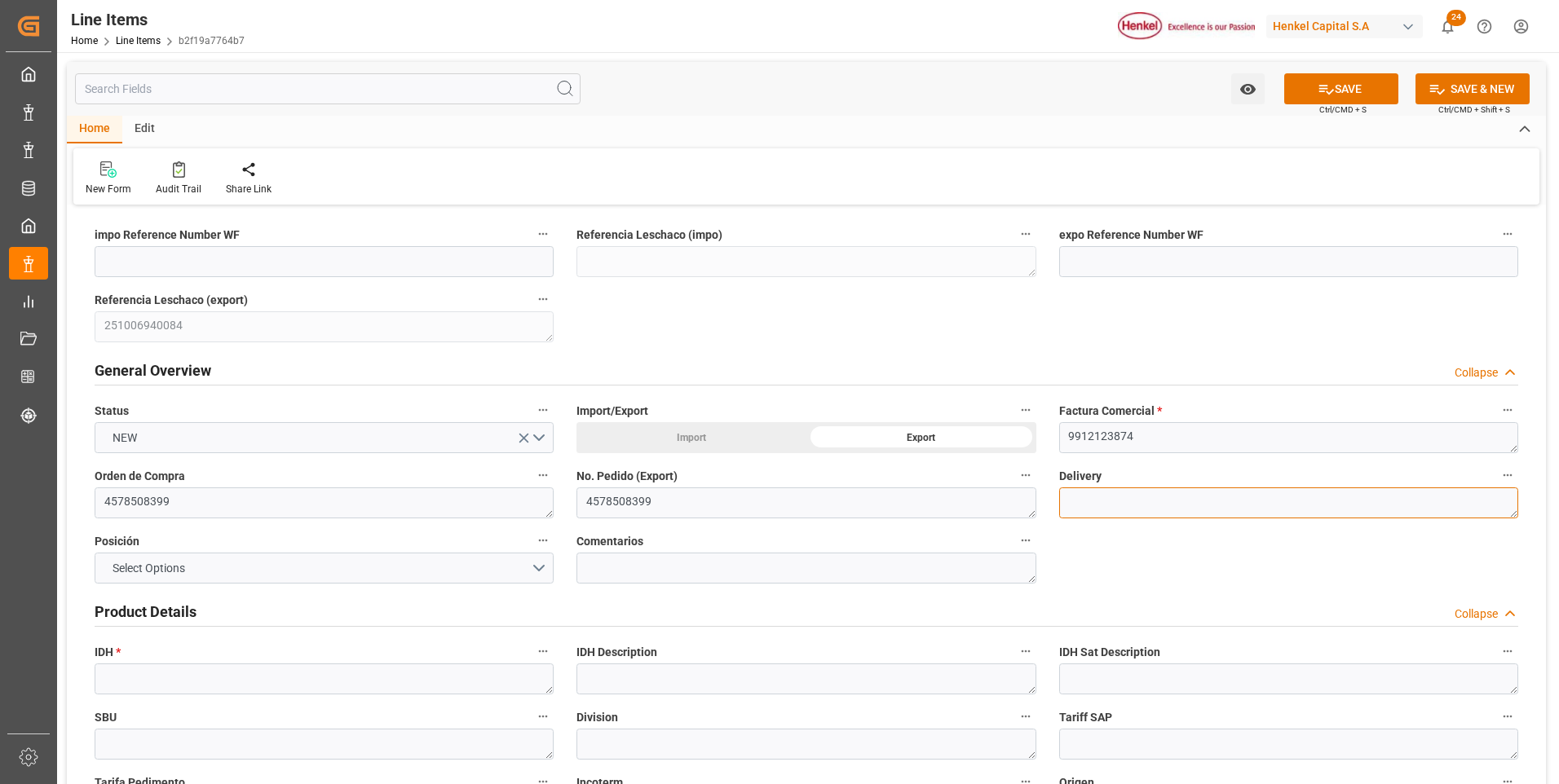
click at [1279, 496] on textarea at bounding box center [1288, 502] width 459 height 31
paste textarea "996190977"
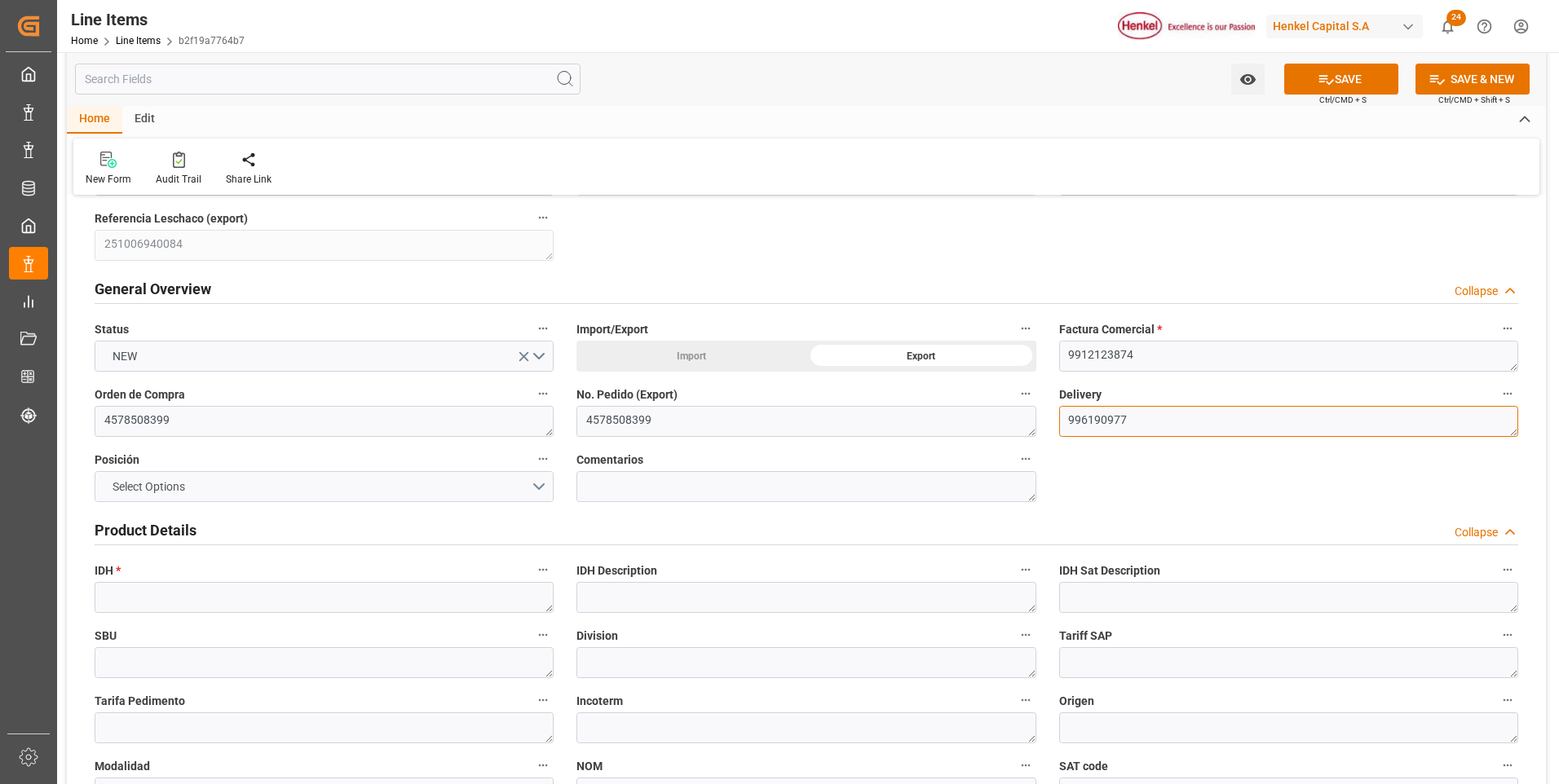
type textarea "996190977"
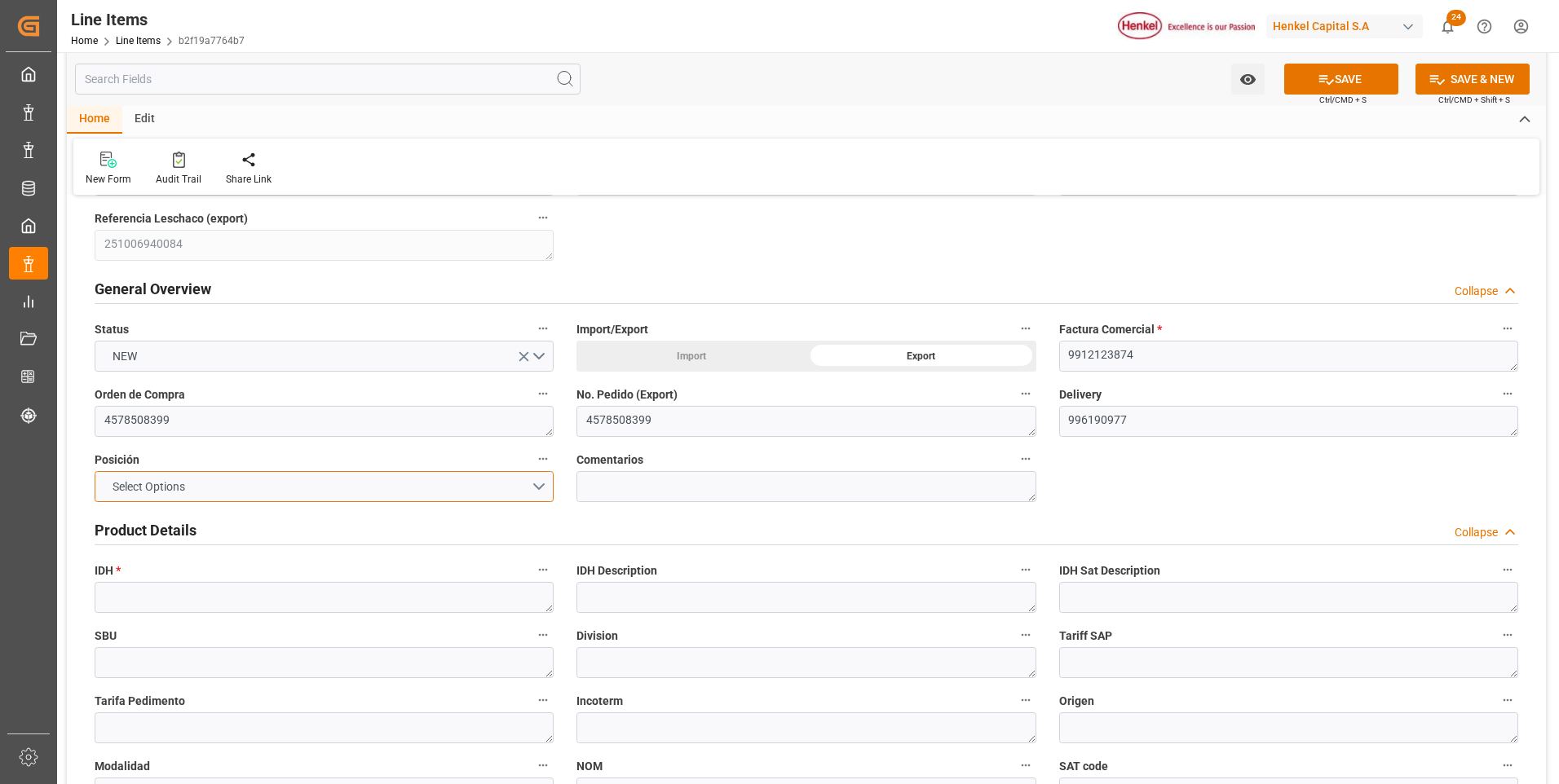
click at [542, 477] on button "Select Options" at bounding box center [324, 485] width 459 height 31
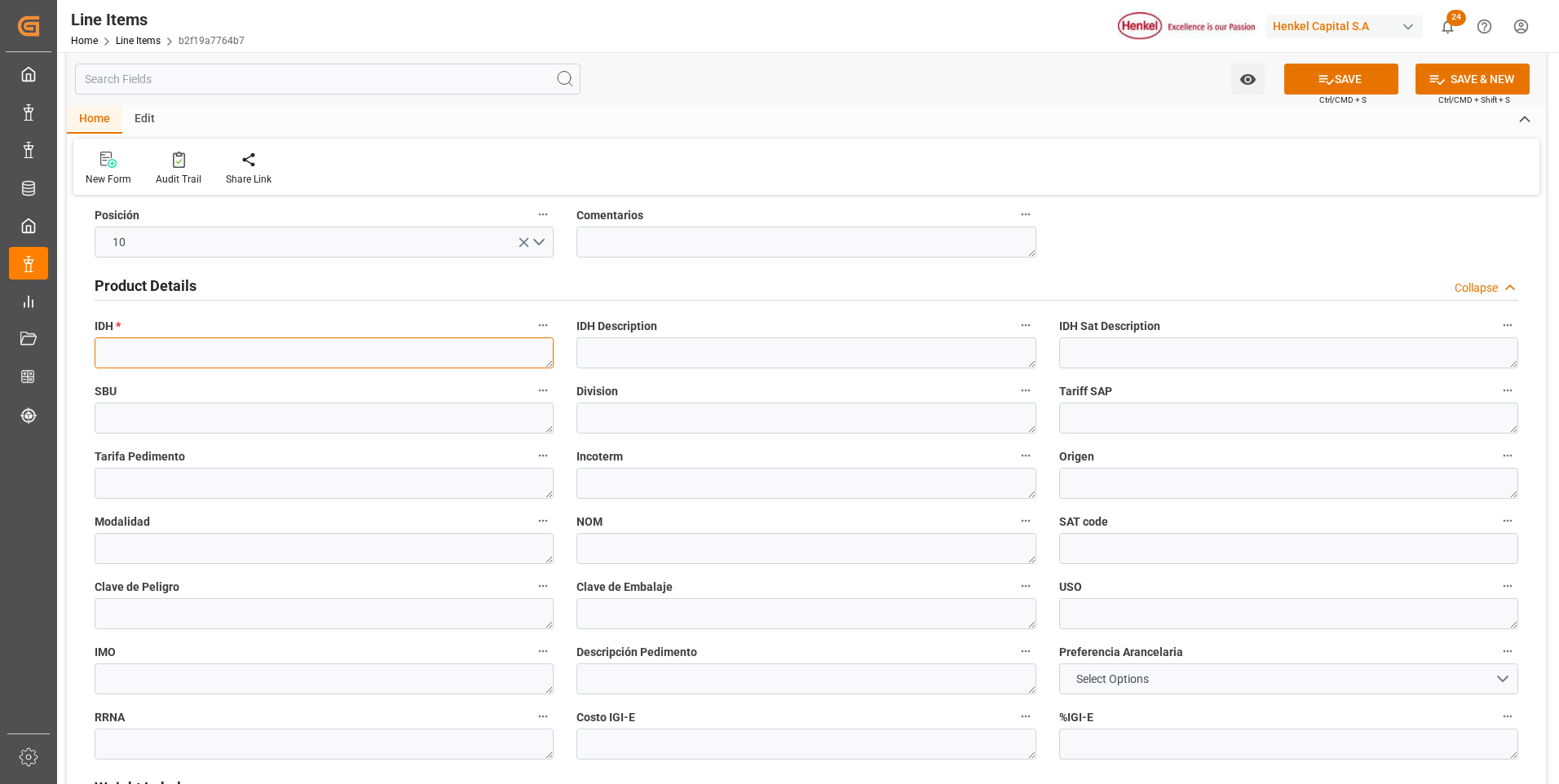
click at [209, 361] on textarea at bounding box center [324, 352] width 459 height 31
paste textarea "1966749"
type textarea "1966749"
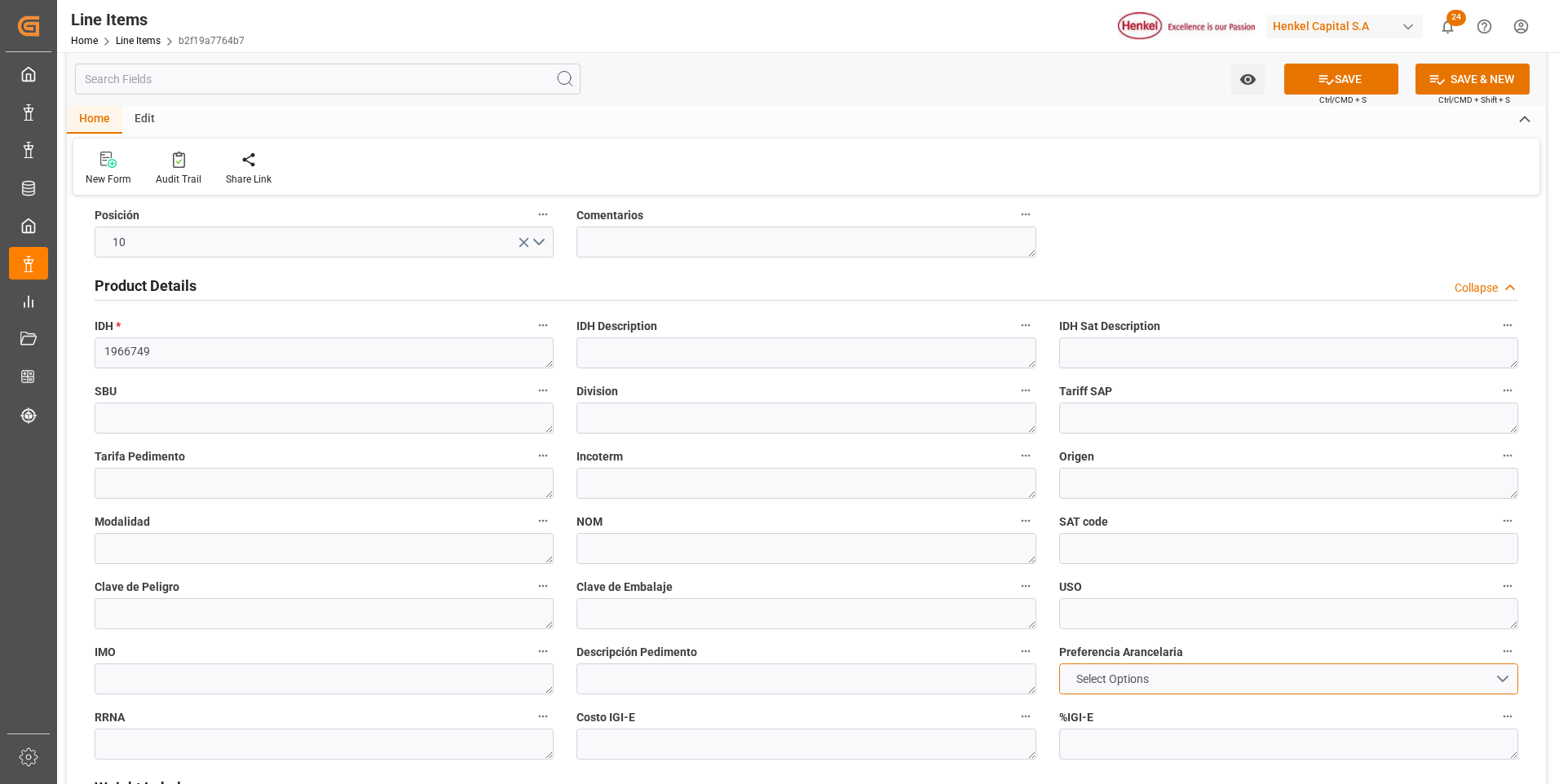
click at [1148, 684] on span "Select Options" at bounding box center [1112, 679] width 89 height 17
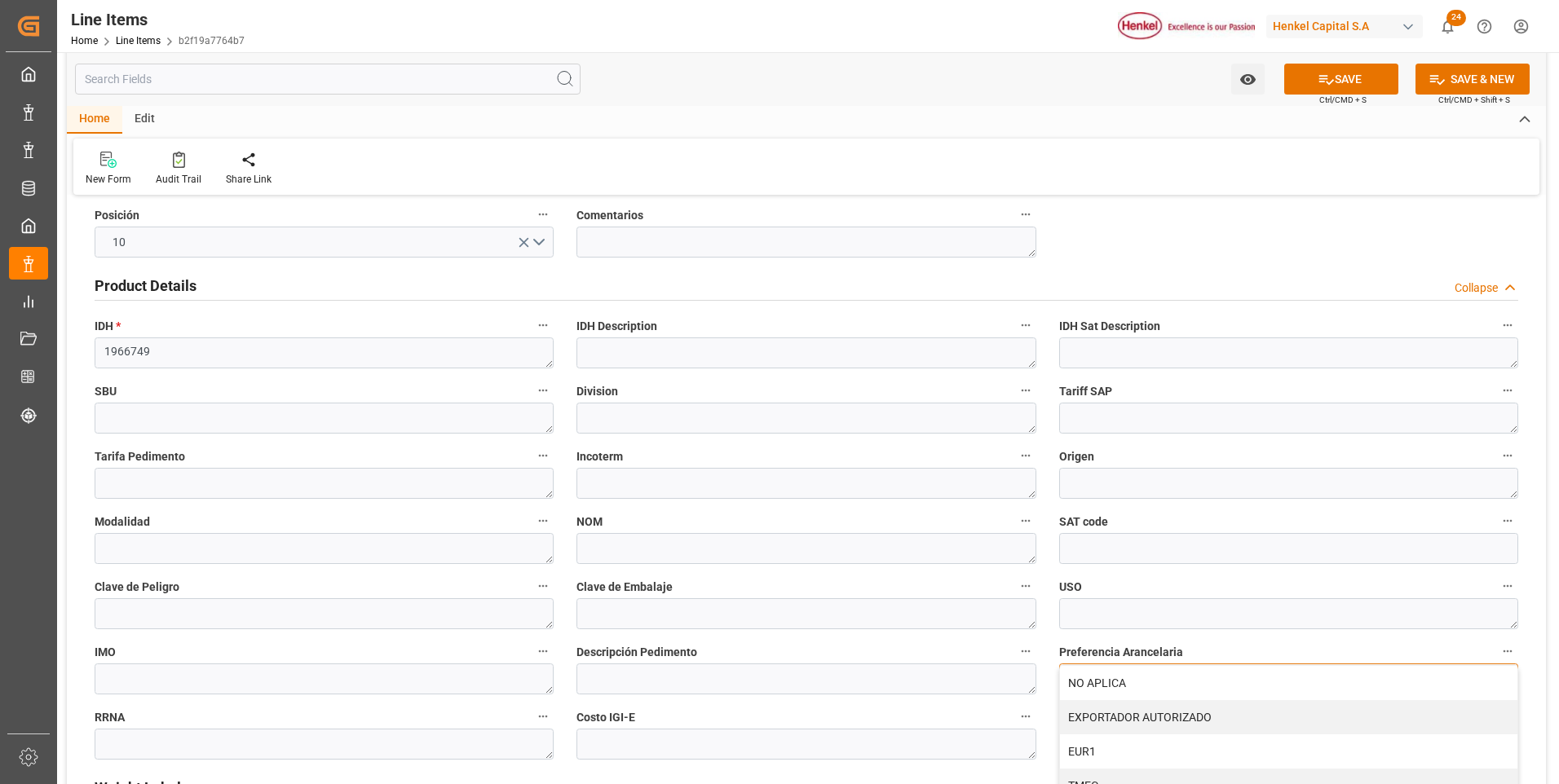
click at [1148, 684] on div "NO APLICA" at bounding box center [1288, 682] width 458 height 34
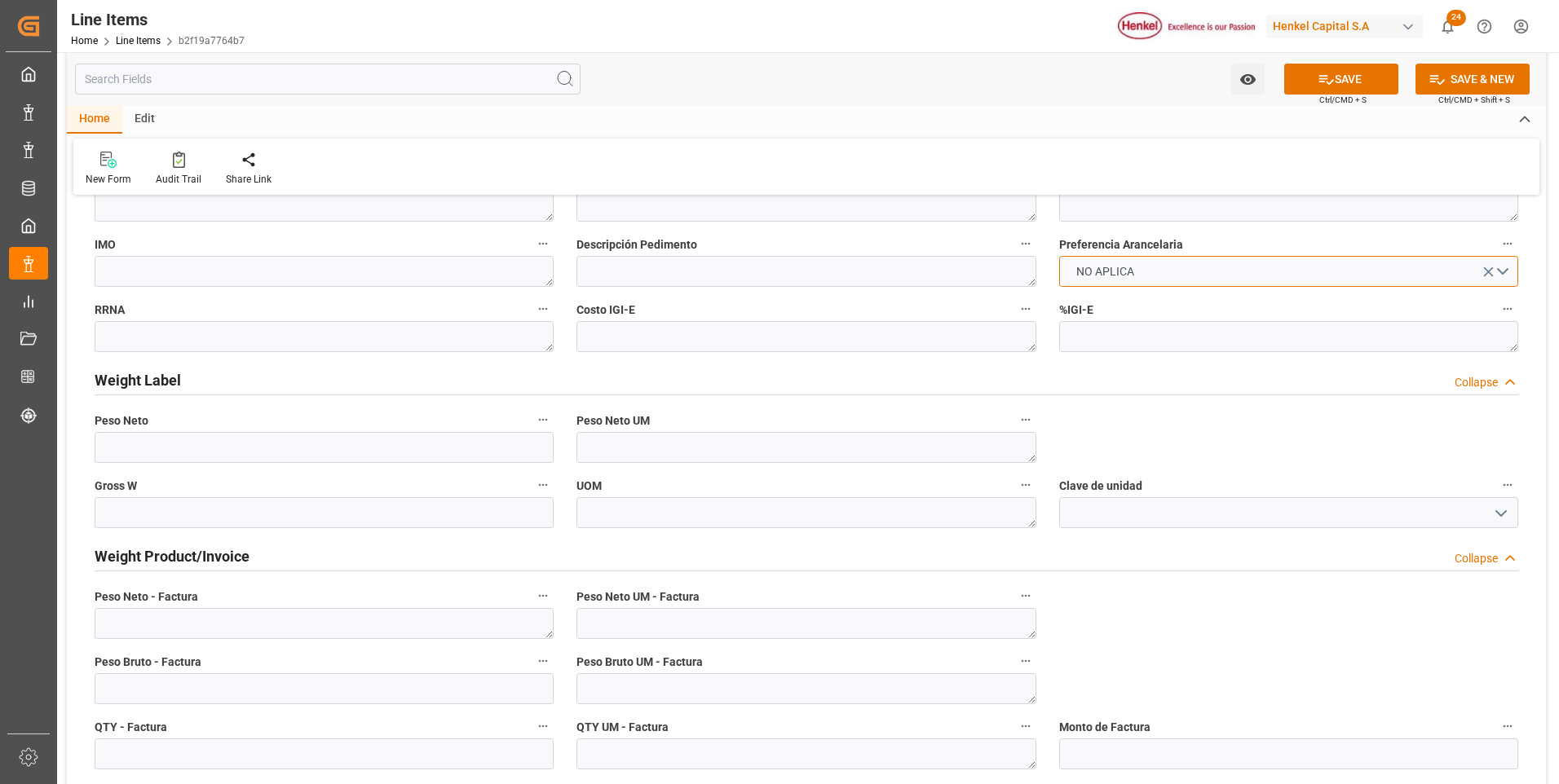
scroll to position [896, 0]
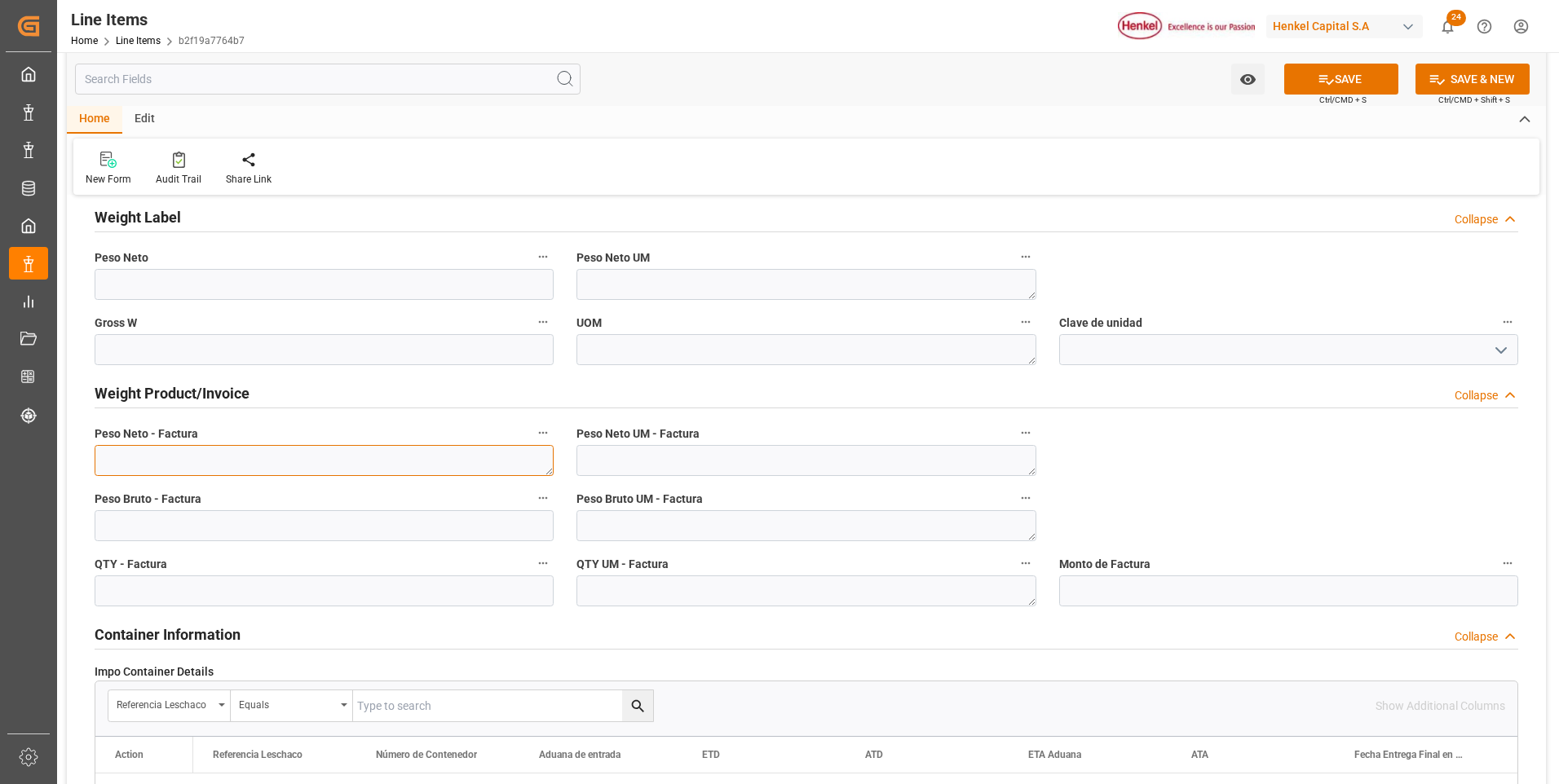
click at [333, 462] on textarea at bounding box center [324, 460] width 459 height 31
paste textarea "7.800,000"
type textarea "7.800,000"
click at [337, 523] on input "text" at bounding box center [324, 525] width 459 height 31
type input "8311.290"
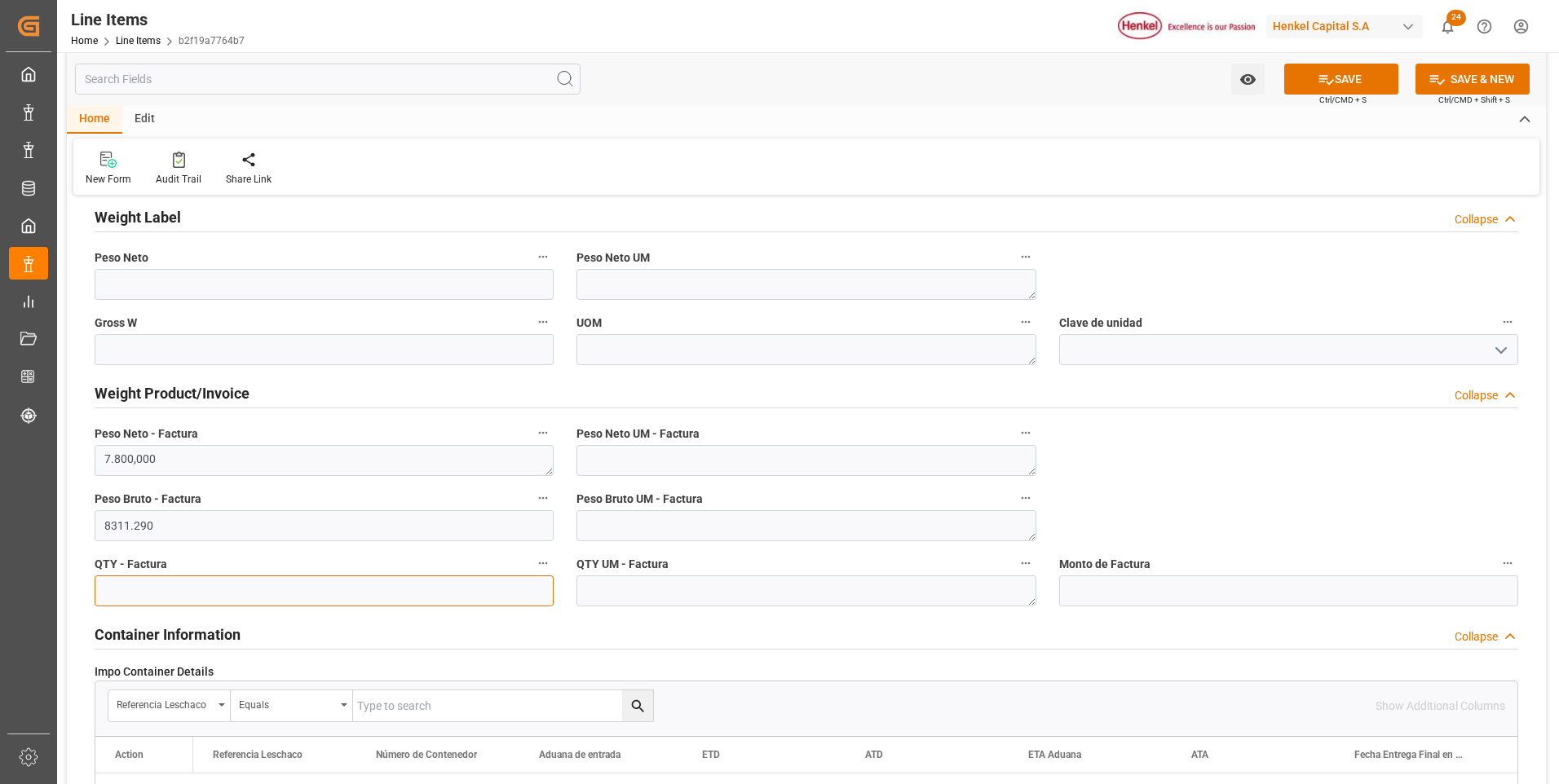
click at [360, 588] on input "text" at bounding box center [324, 590] width 459 height 31
type input "7800"
click at [947, 458] on textarea at bounding box center [806, 460] width 459 height 31
type textarea "KG"
click at [929, 523] on textarea at bounding box center [806, 525] width 459 height 31
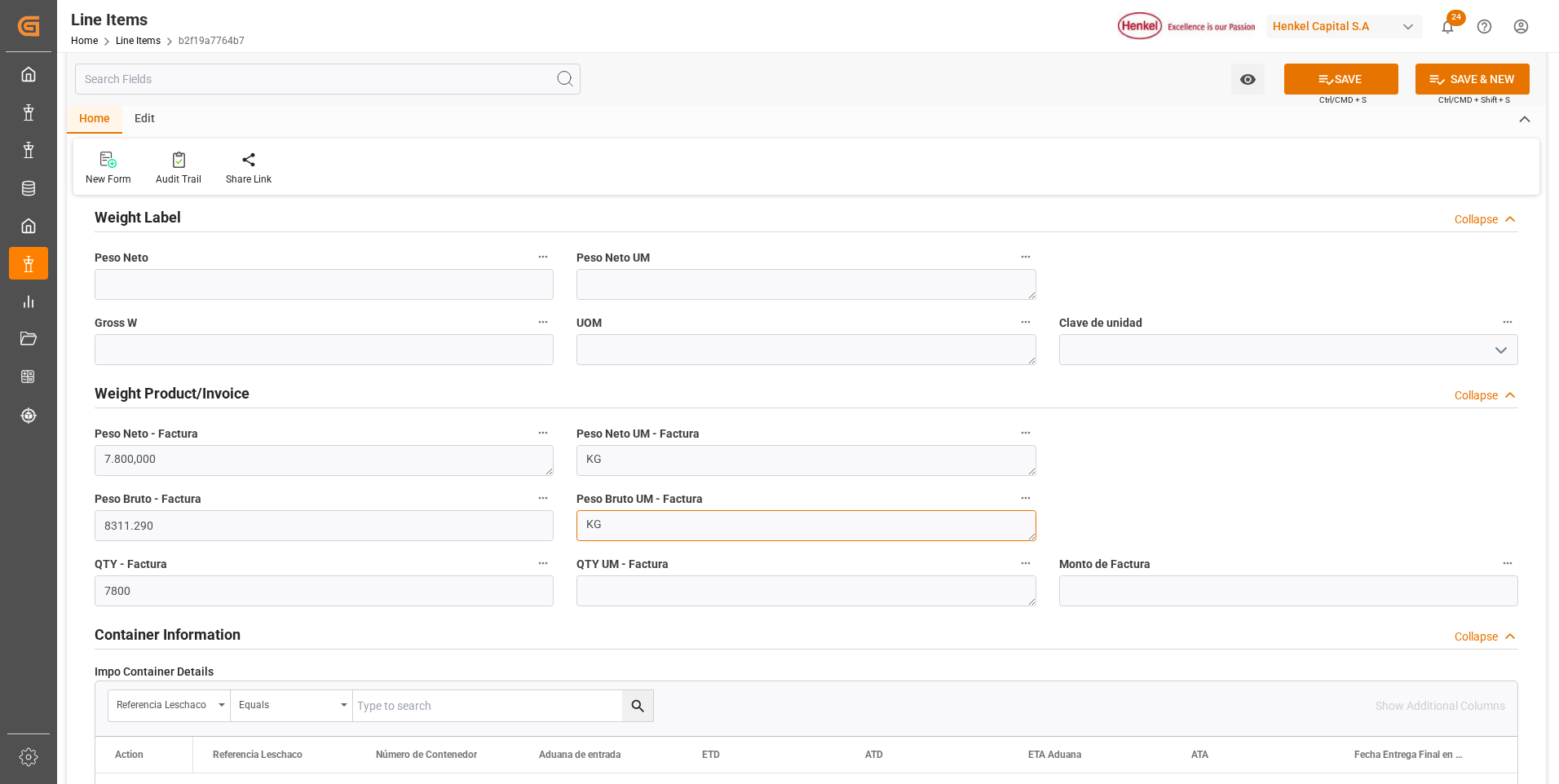
type textarea "KG"
click at [919, 582] on textarea at bounding box center [806, 590] width 459 height 31
type textarea "KG"
click at [1331, 85] on button "SAVE" at bounding box center [1341, 79] width 114 height 31
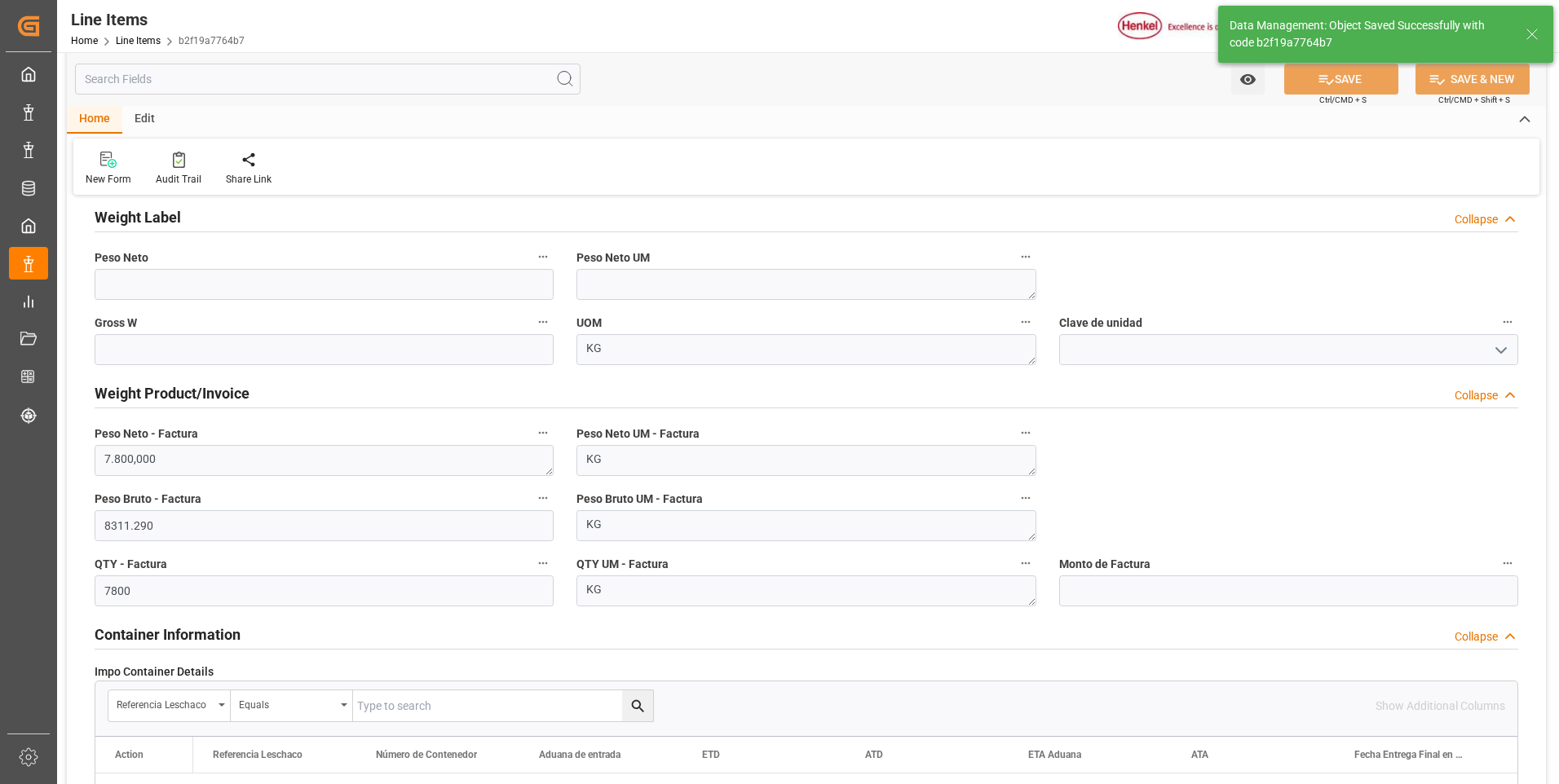
type input "31201600"
click at [1258, 590] on input "text" at bounding box center [1288, 590] width 459 height 31
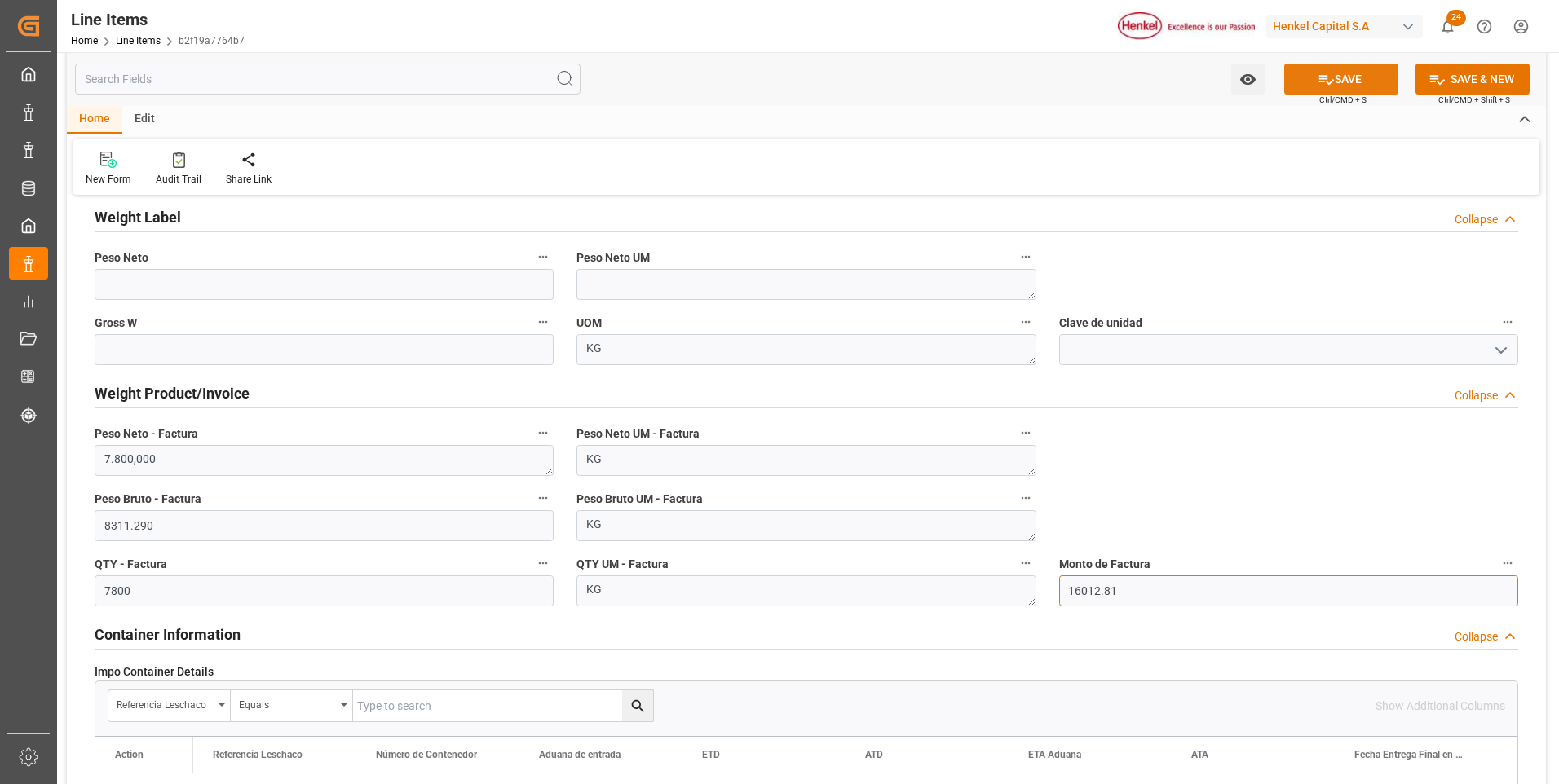
type input "16012.81"
click at [1305, 74] on button "SAVE" at bounding box center [1341, 79] width 114 height 31
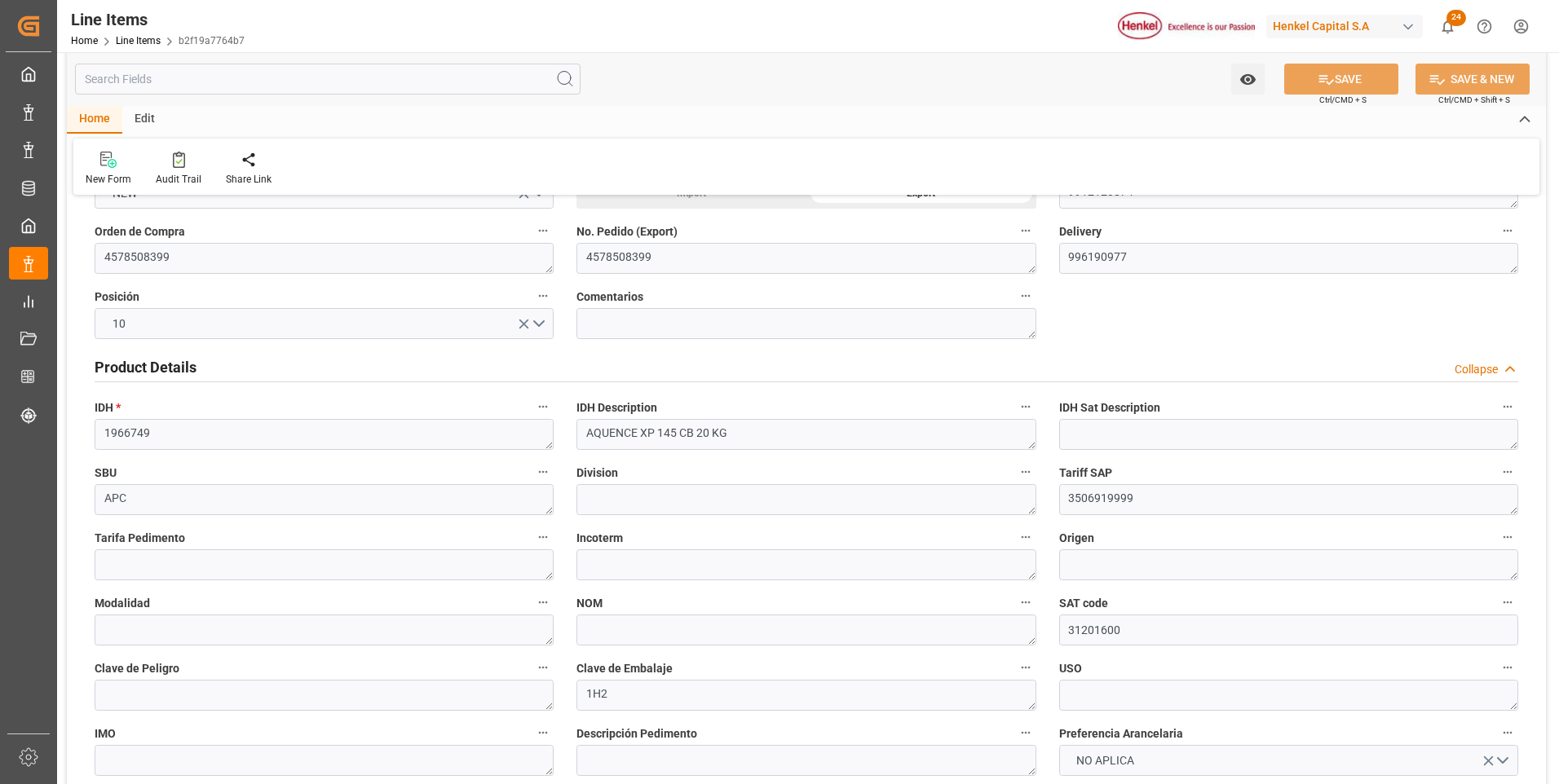
scroll to position [0, 0]
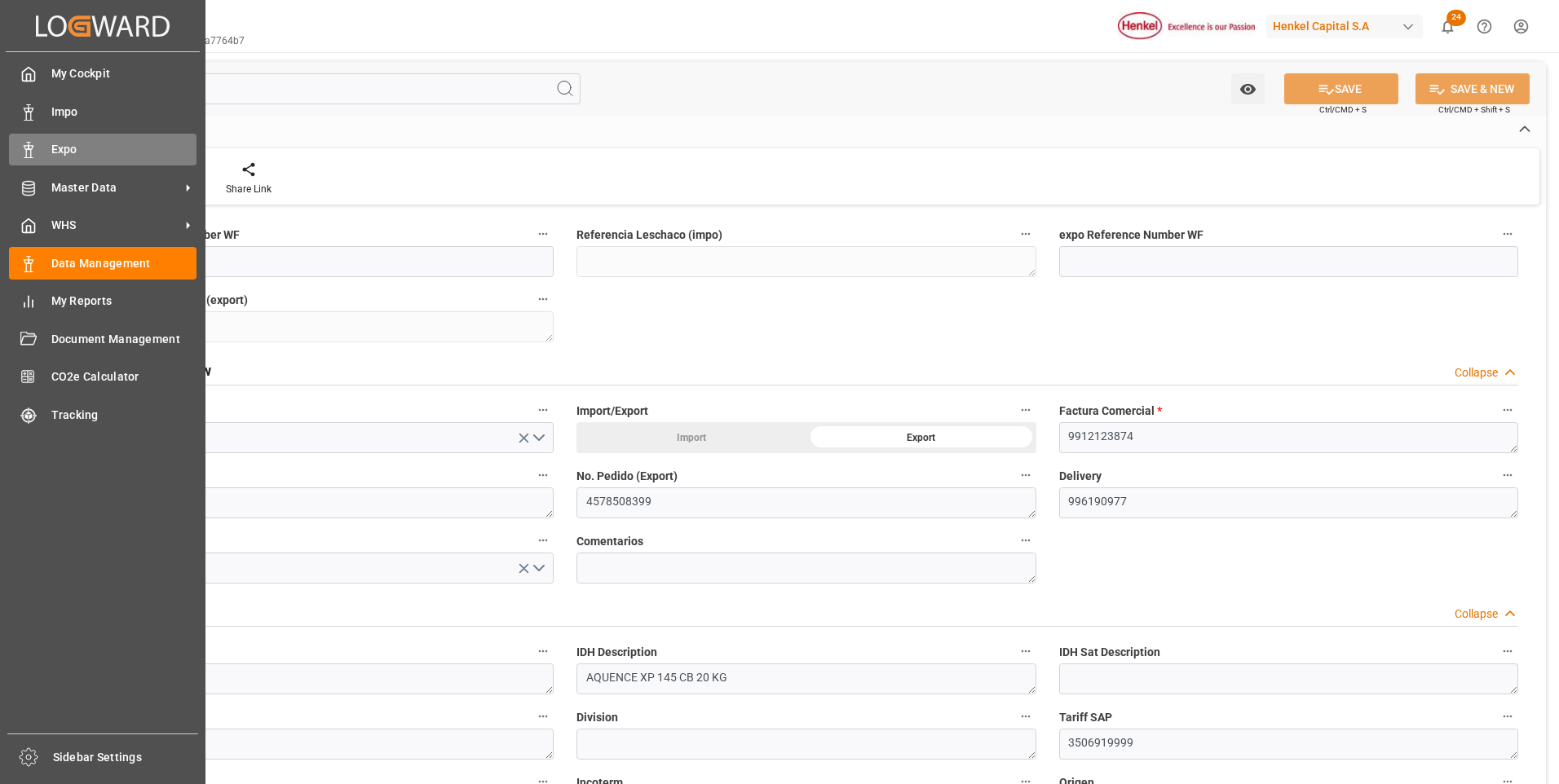
click at [27, 155] on icon at bounding box center [29, 150] width 17 height 17
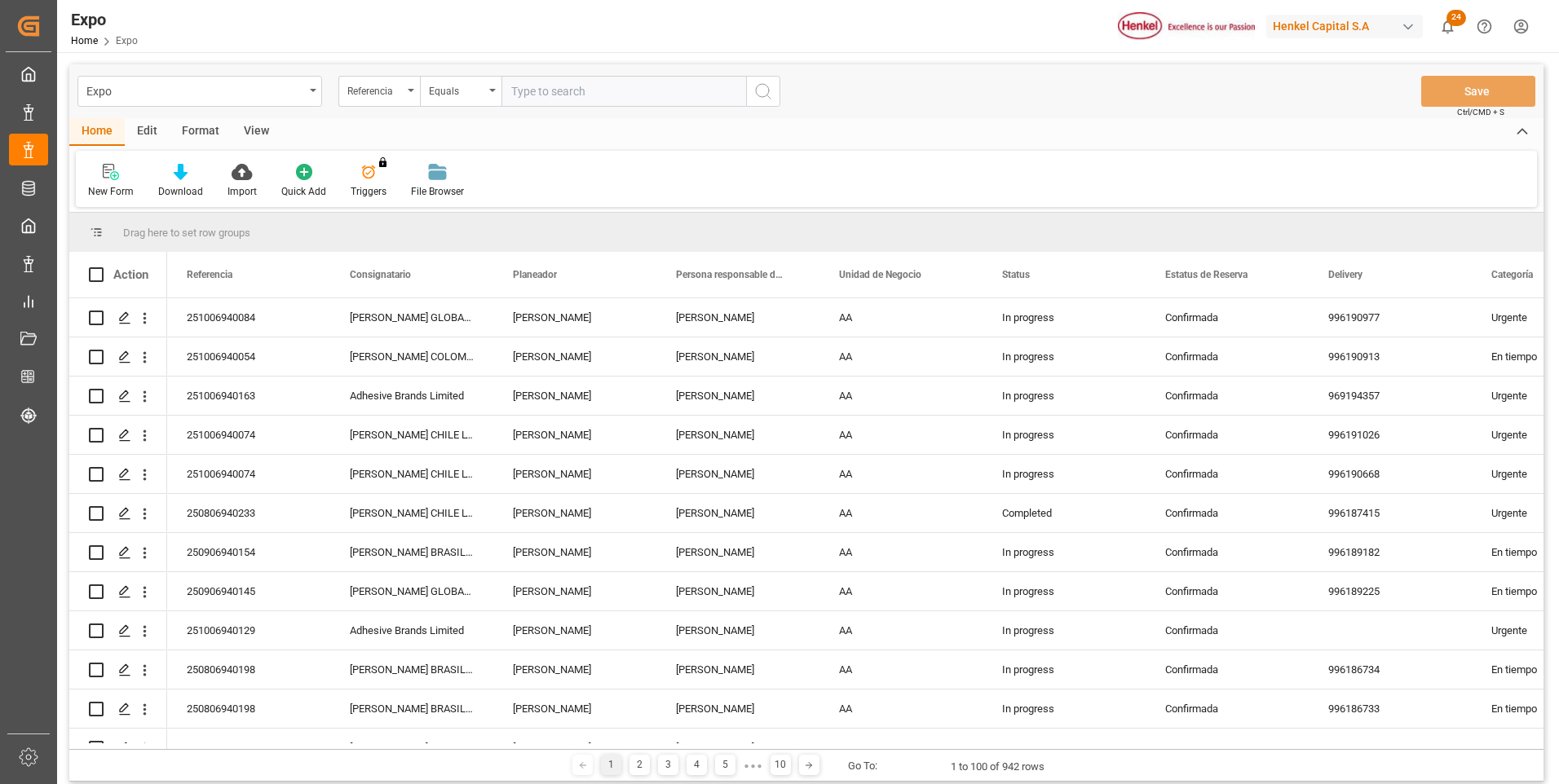
click at [548, 91] on input "text" at bounding box center [624, 91] width 245 height 31
paste input "251006940084"
type input "251006940084"
click at [764, 90] on icon "search button" at bounding box center [763, 92] width 20 height 20
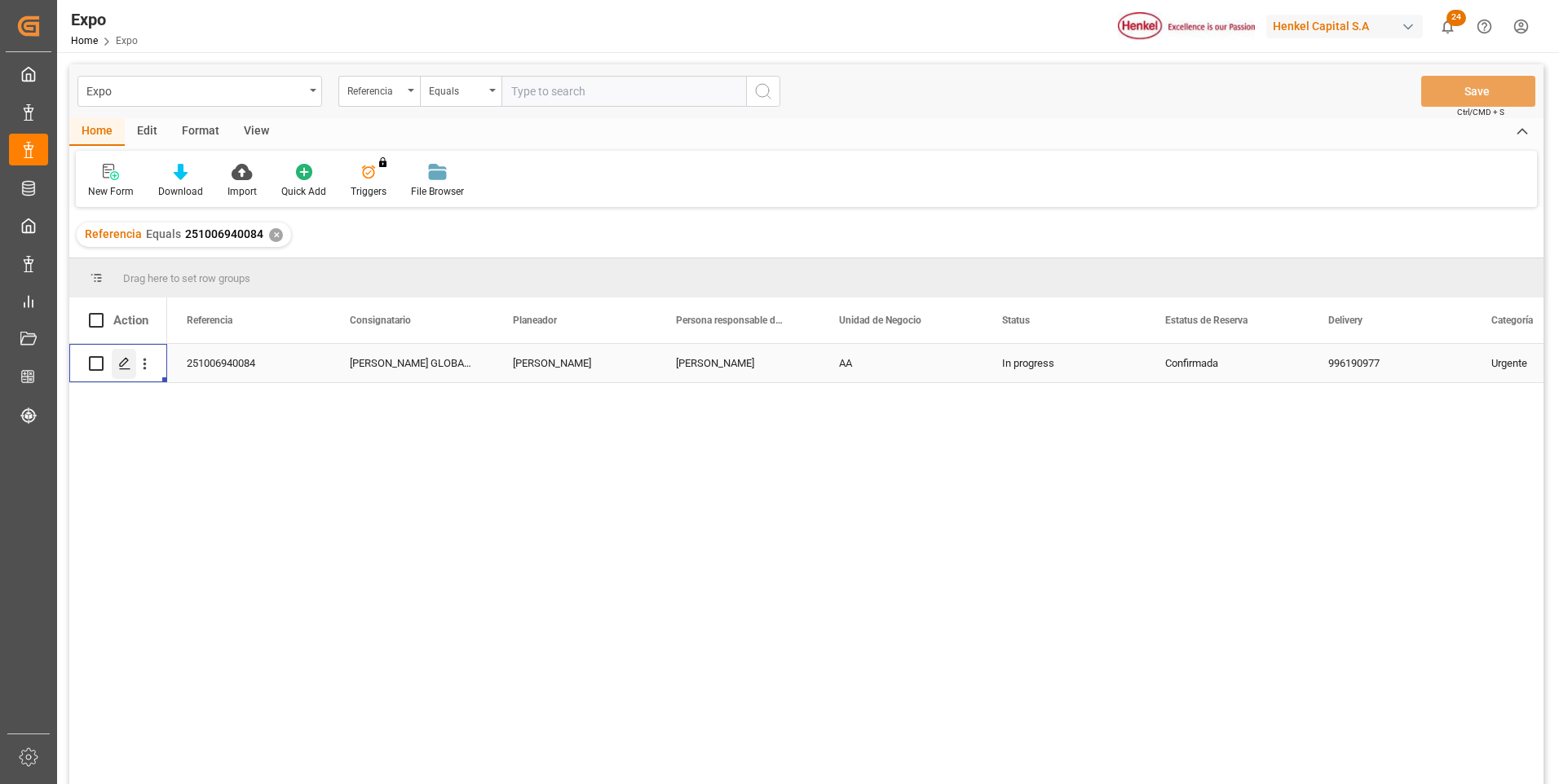
click at [124, 357] on icon "Press SPACE to select this row." at bounding box center [125, 364] width 13 height 13
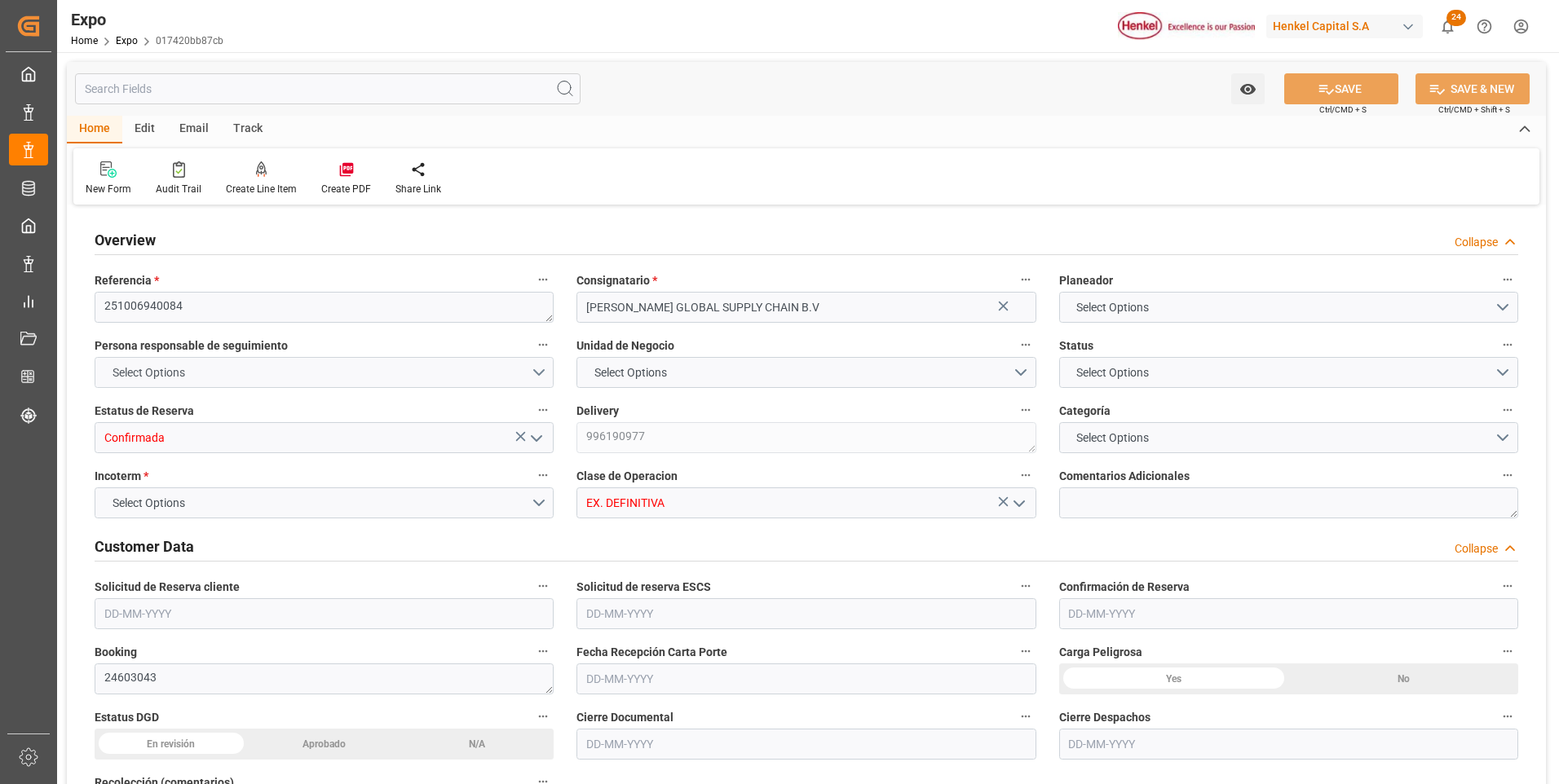
type input "7800"
type input "8311.29"
type input "10"
type input "9261451"
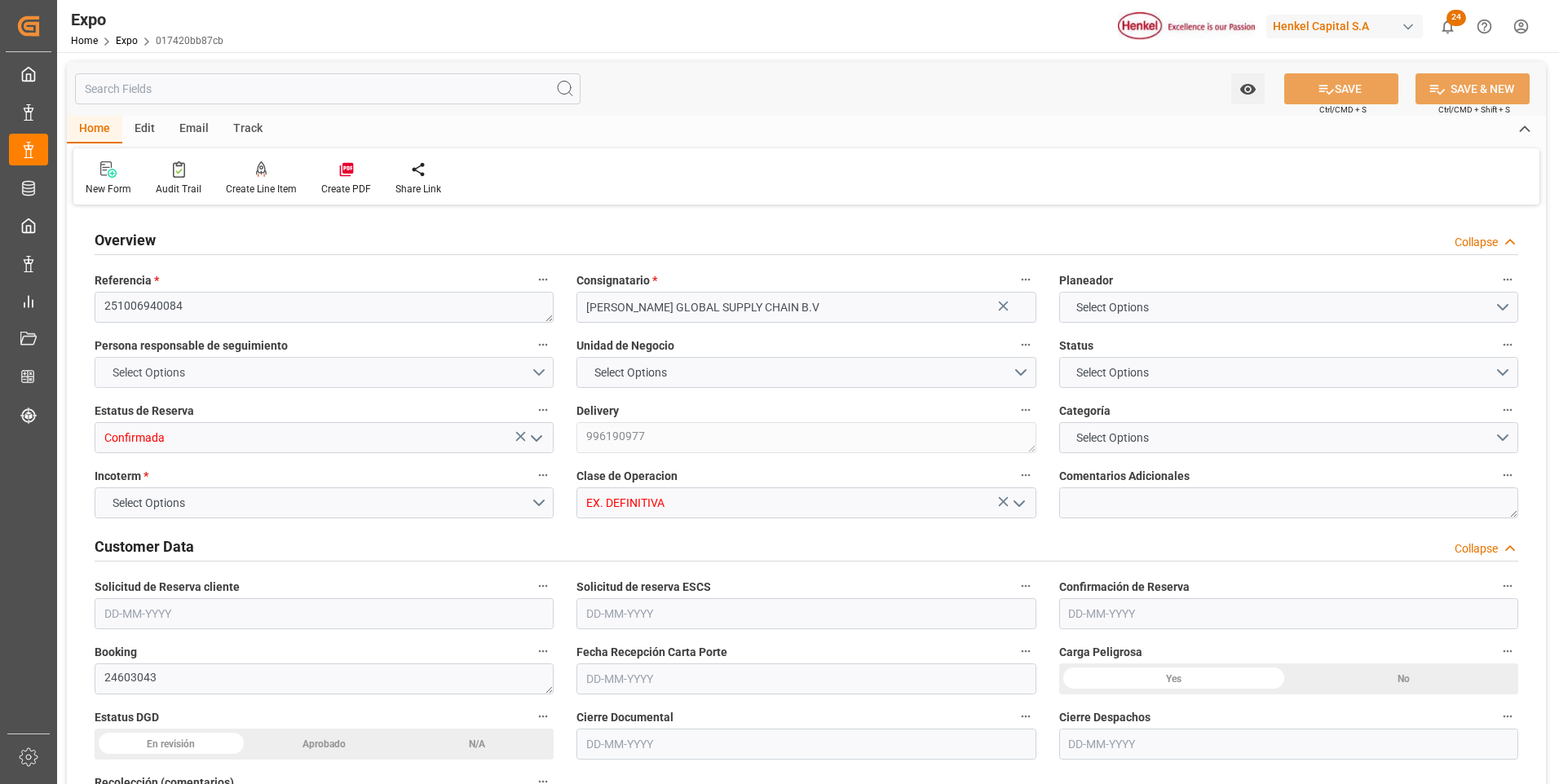
type input "MXVER"
type input "DEHAM"
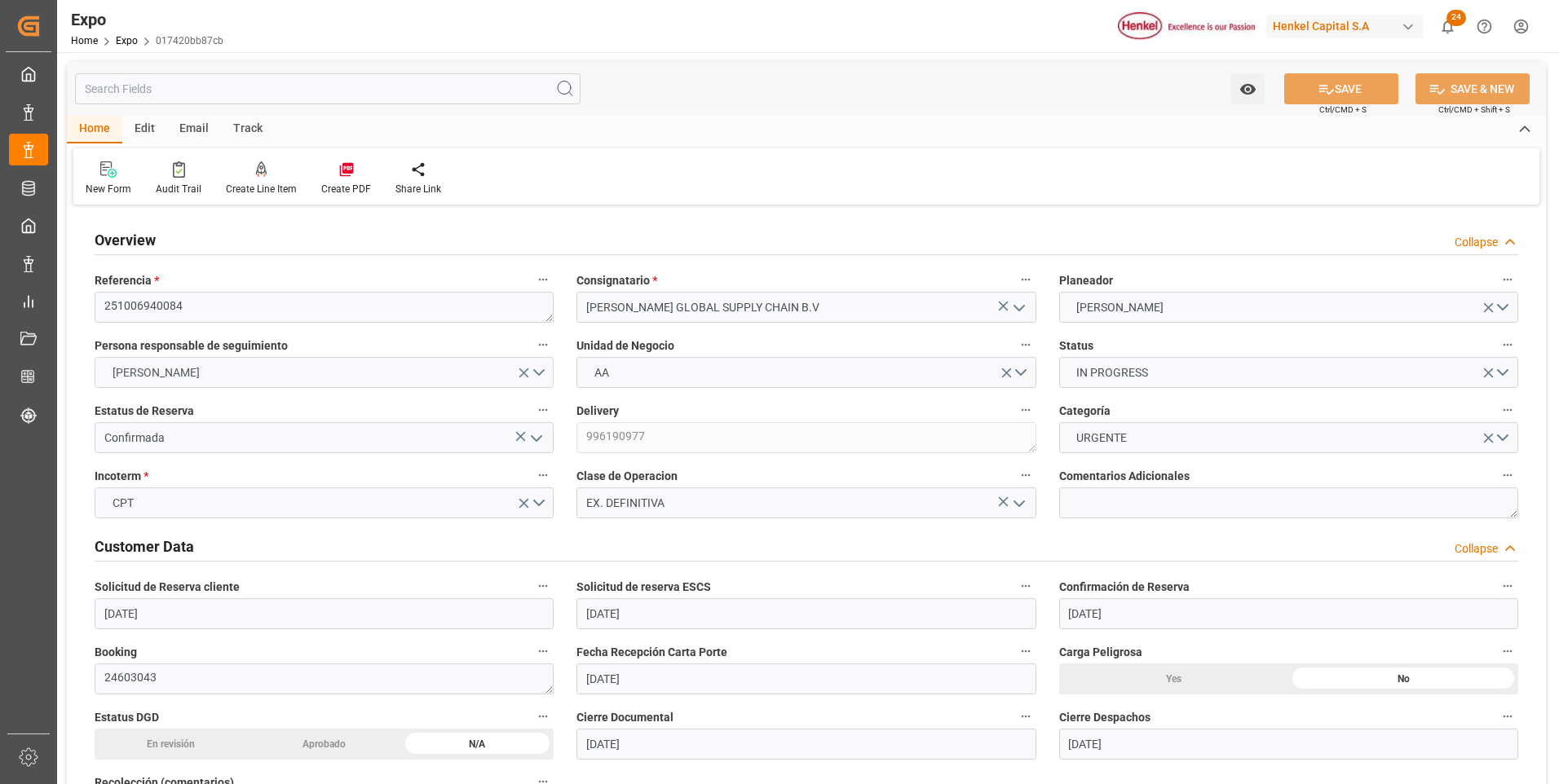
type input "[DATE]"
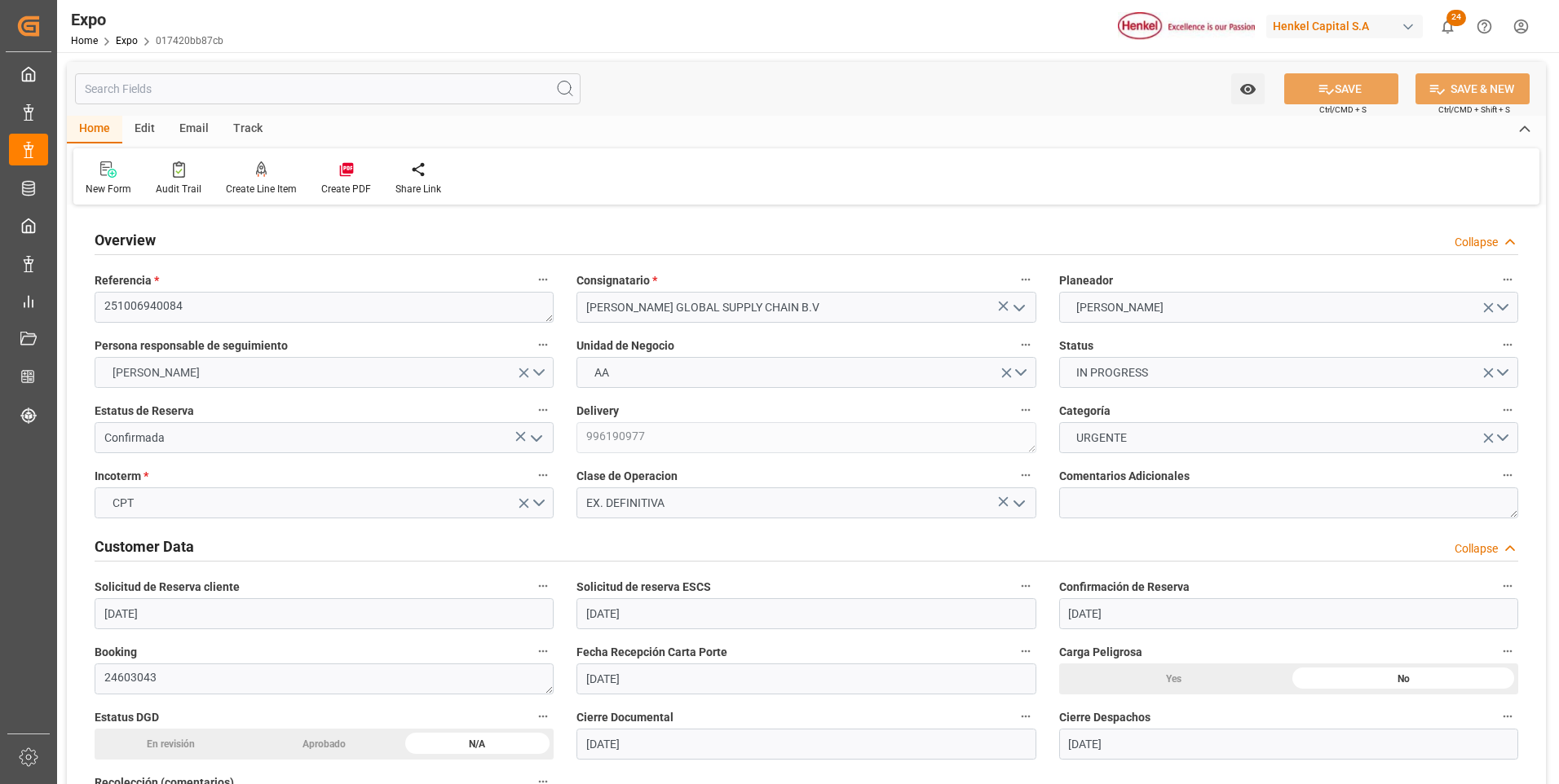
type input "[DATE]"
type input "[DATE] 00:00"
type input "[DATE]"
type input "[DATE] 11:26"
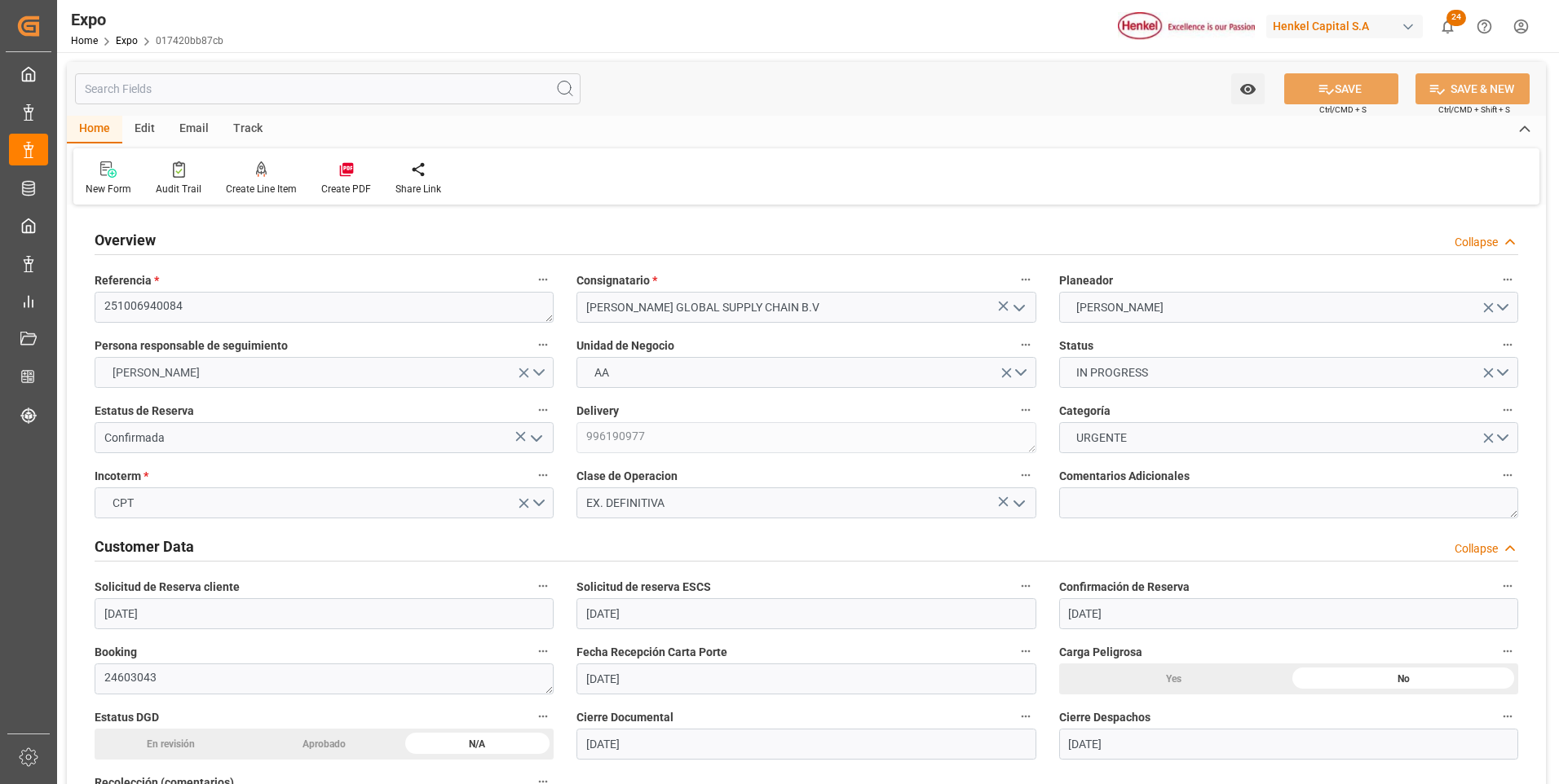
type input "[DATE]"
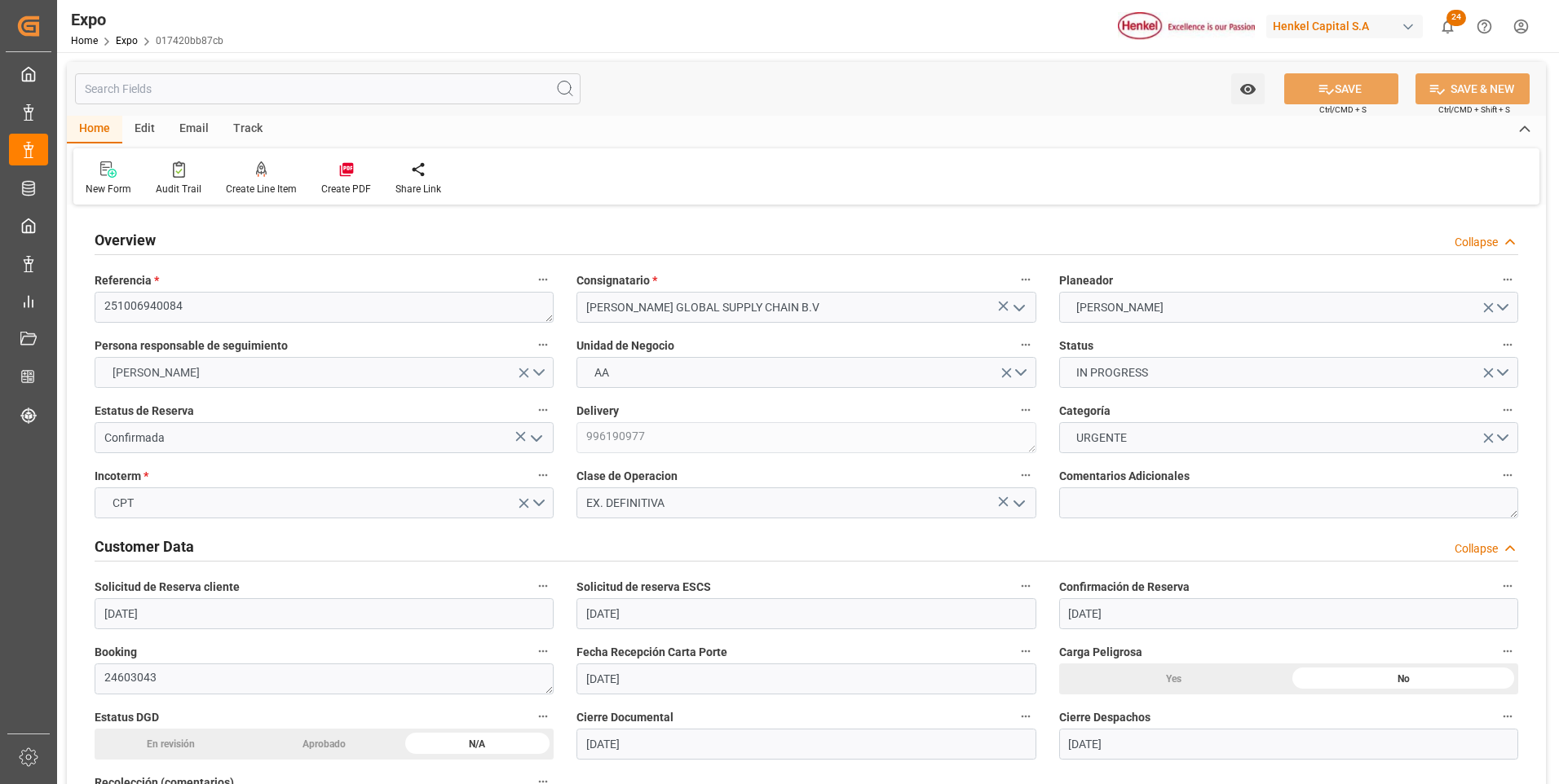
type input "[DATE] 17:00"
type input "[DATE] 00:00"
type input "[DATE] 15:30"
type input "[DATE] 15:00"
type input "[DATE] 00:00"
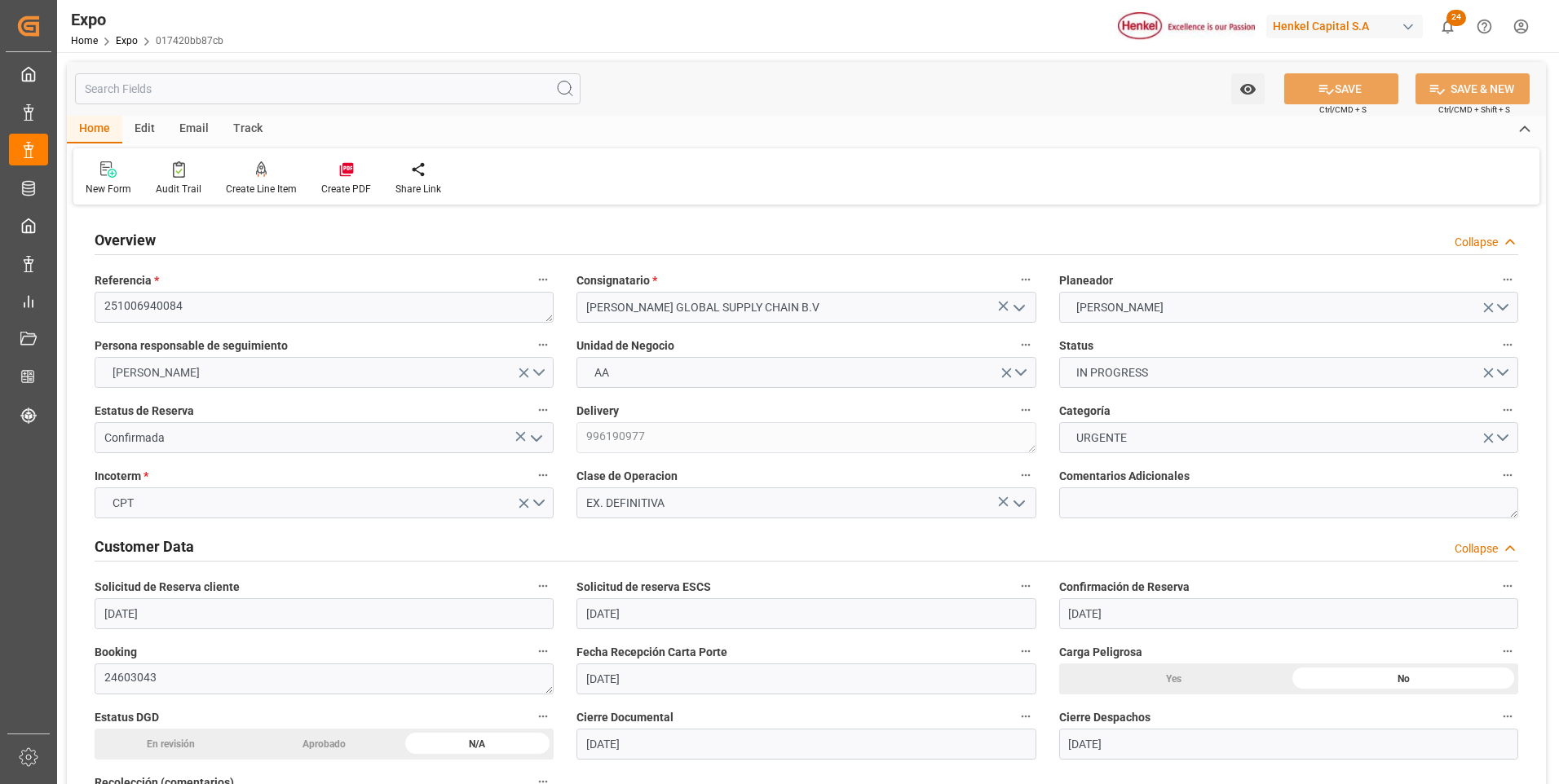
type input "[DATE] 17:11"
type input "[DATE] 07:33"
type input "[DATE] 18:00"
type input "[DATE] 15:49"
type input "[DATE] 15:00"
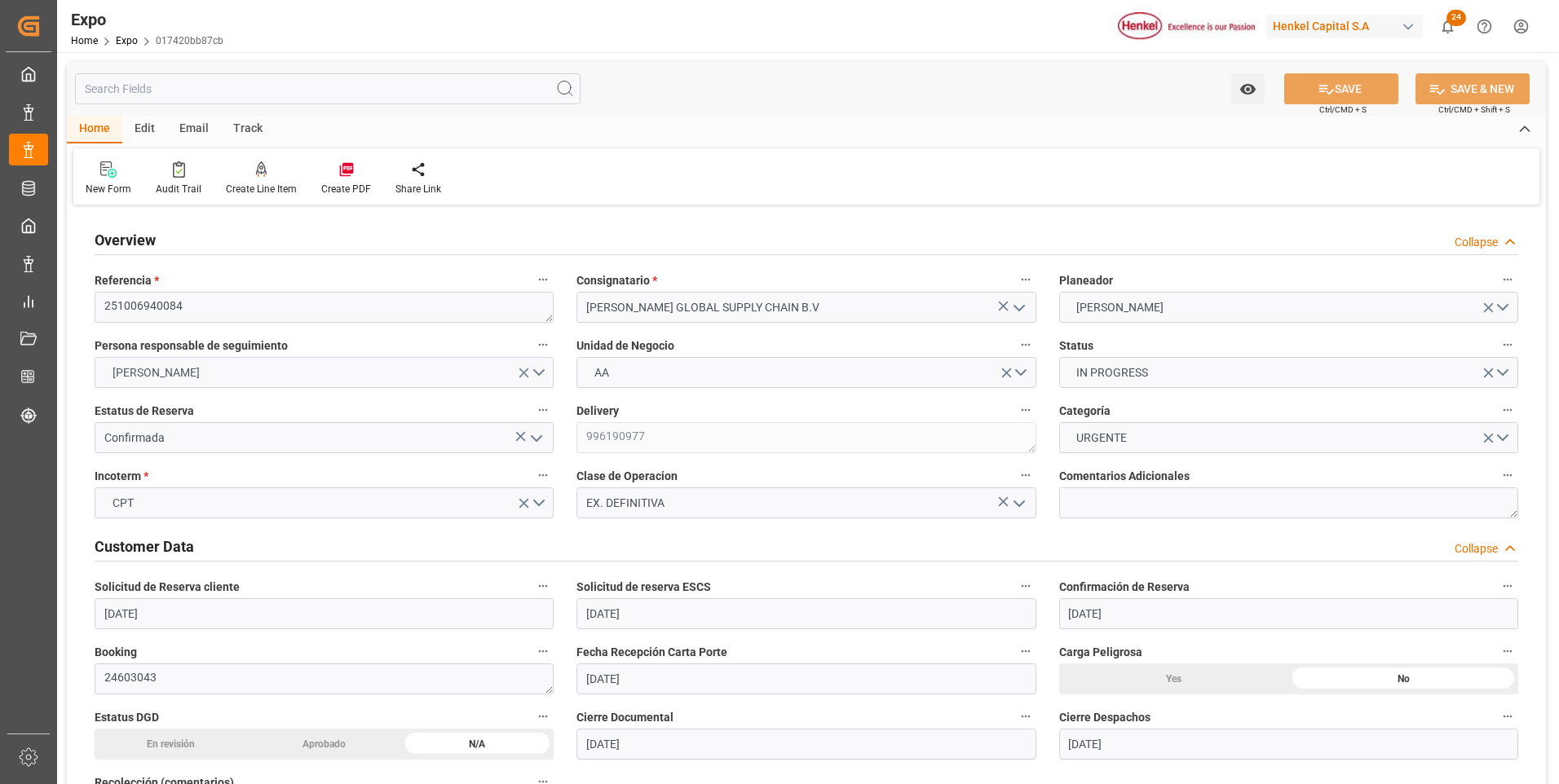
type input "[DATE] 16:58"
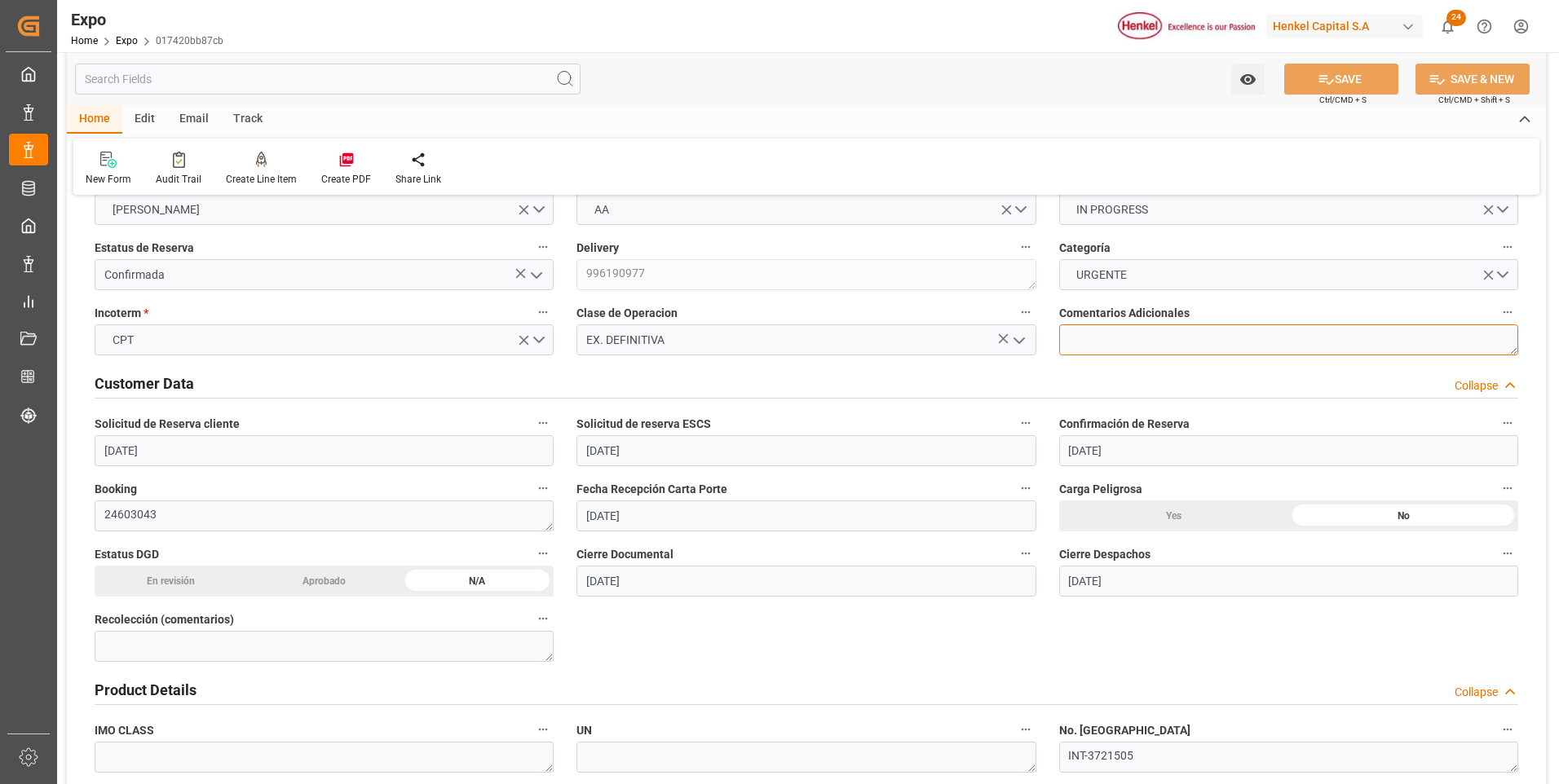
click at [1114, 347] on textarea at bounding box center [1288, 339] width 459 height 31
type textarea "AL MOMENTO DE SOLICITUD DE BKG NO SE CONTABA CON TARIFAS Q4"
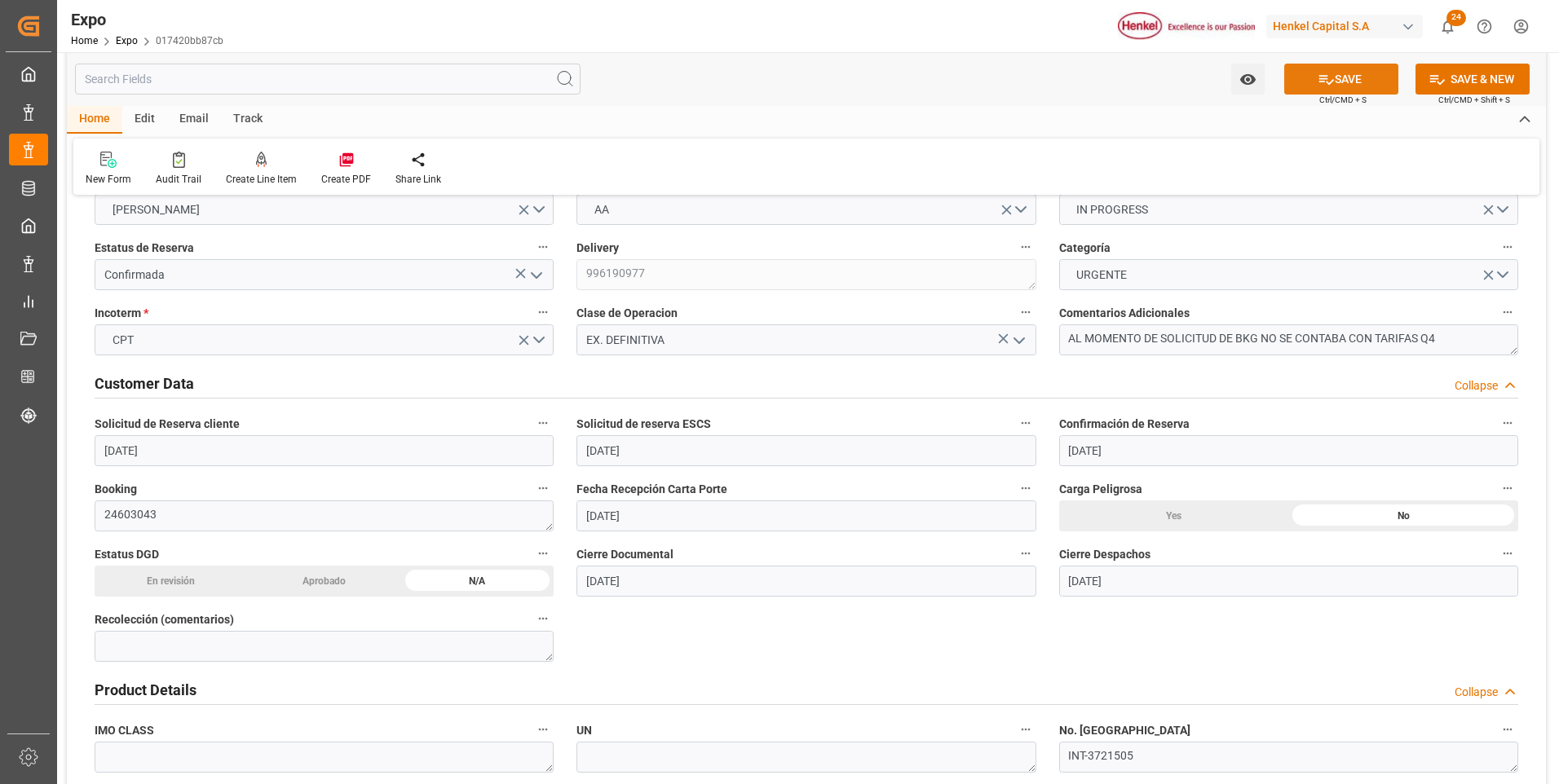
click at [1303, 87] on button "SAVE" at bounding box center [1341, 79] width 114 height 31
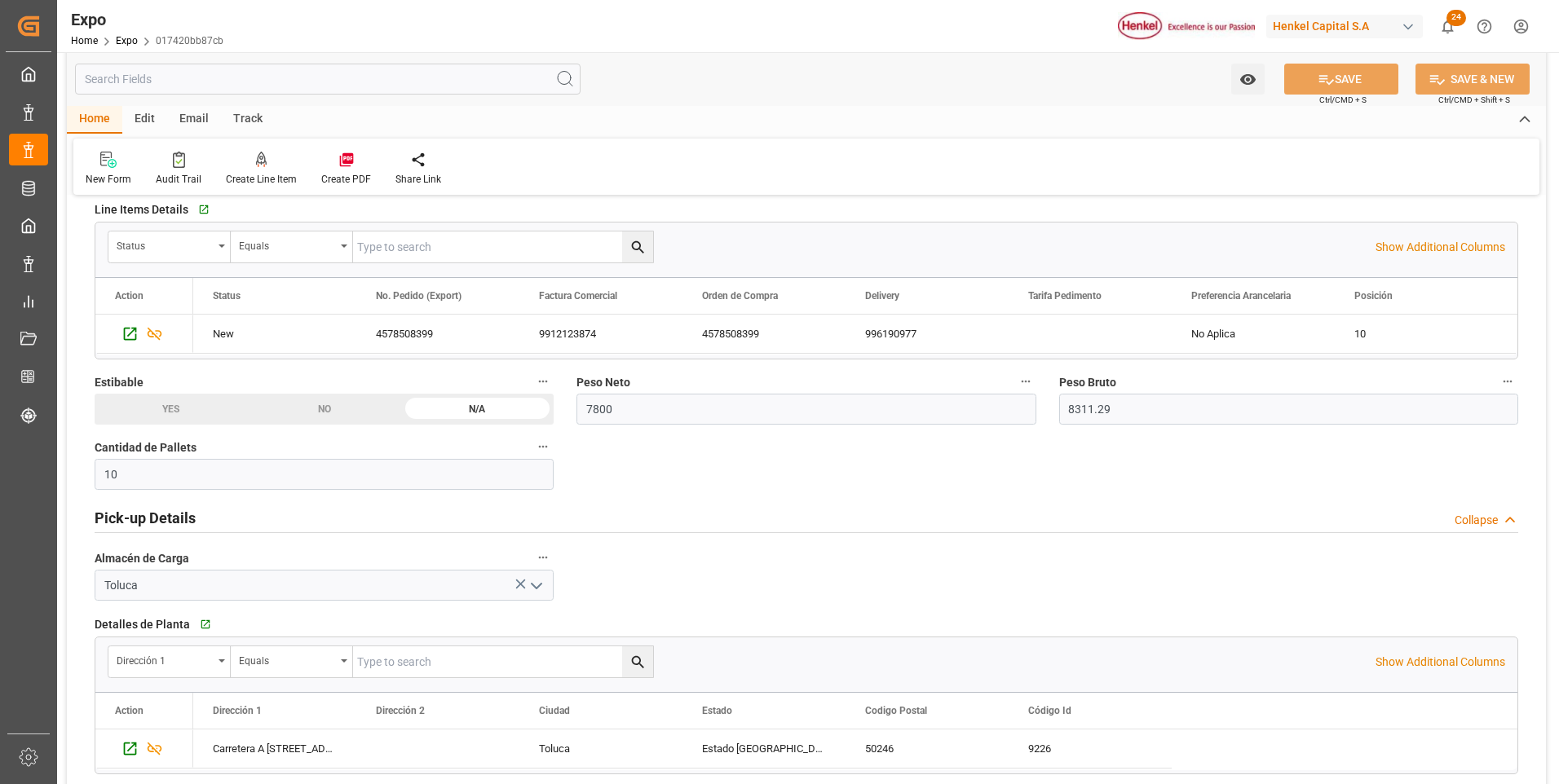
scroll to position [978, 0]
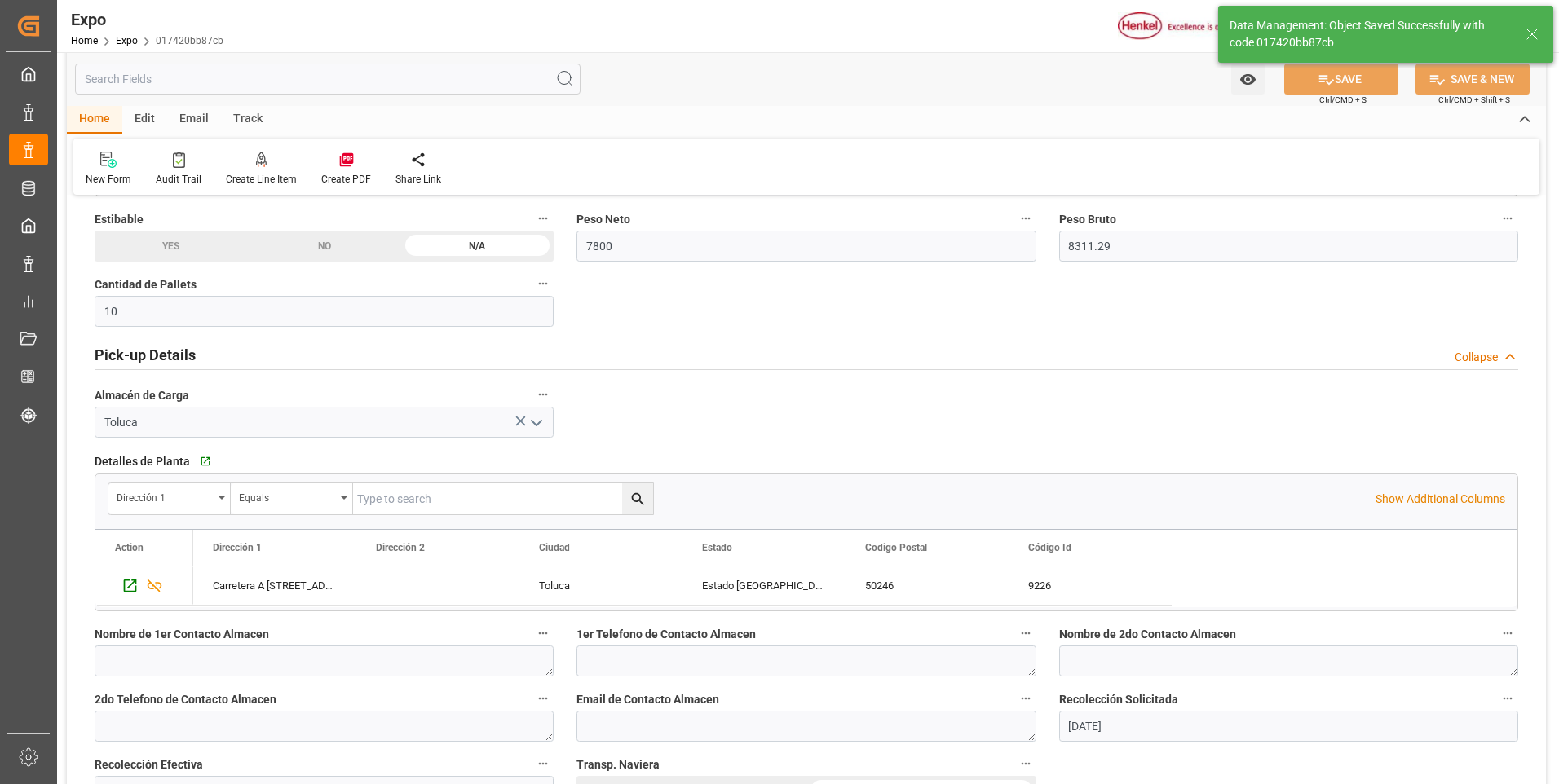
type input "01-10-2025 17:13"
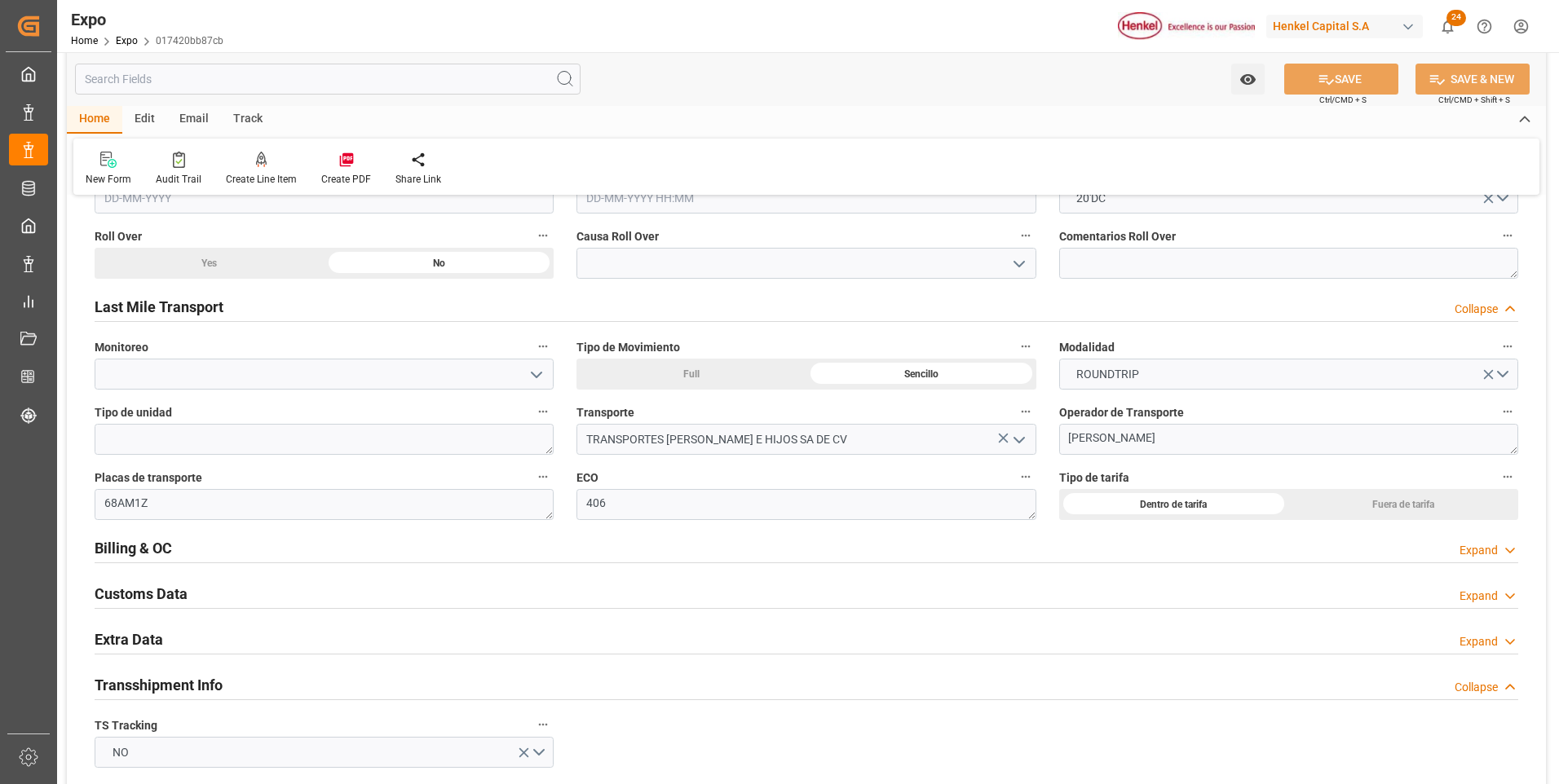
scroll to position [2526, 0]
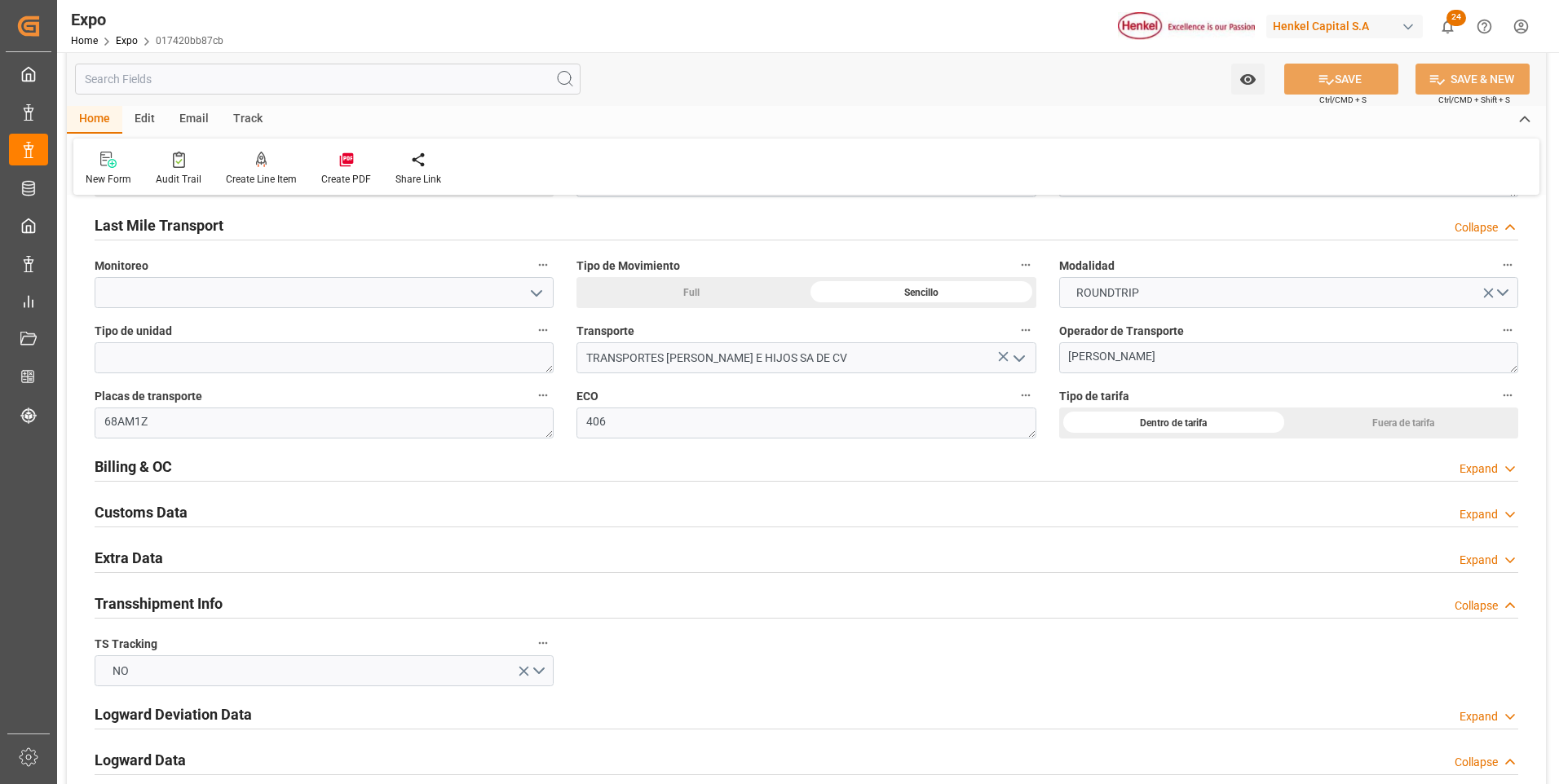
click at [1496, 468] on div "Expand" at bounding box center [1479, 469] width 38 height 17
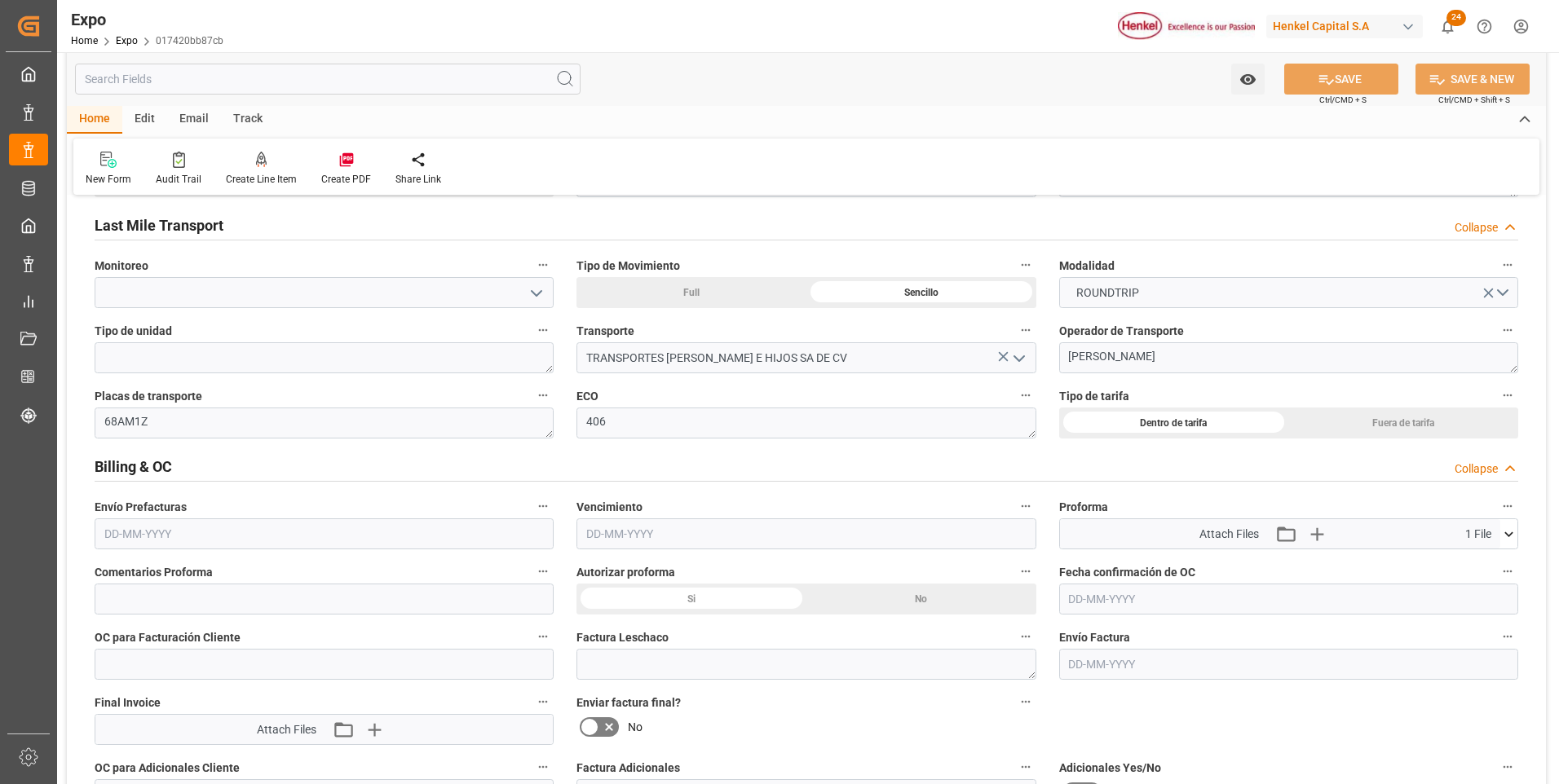
click at [1496, 470] on div "Collapse" at bounding box center [1476, 469] width 43 height 17
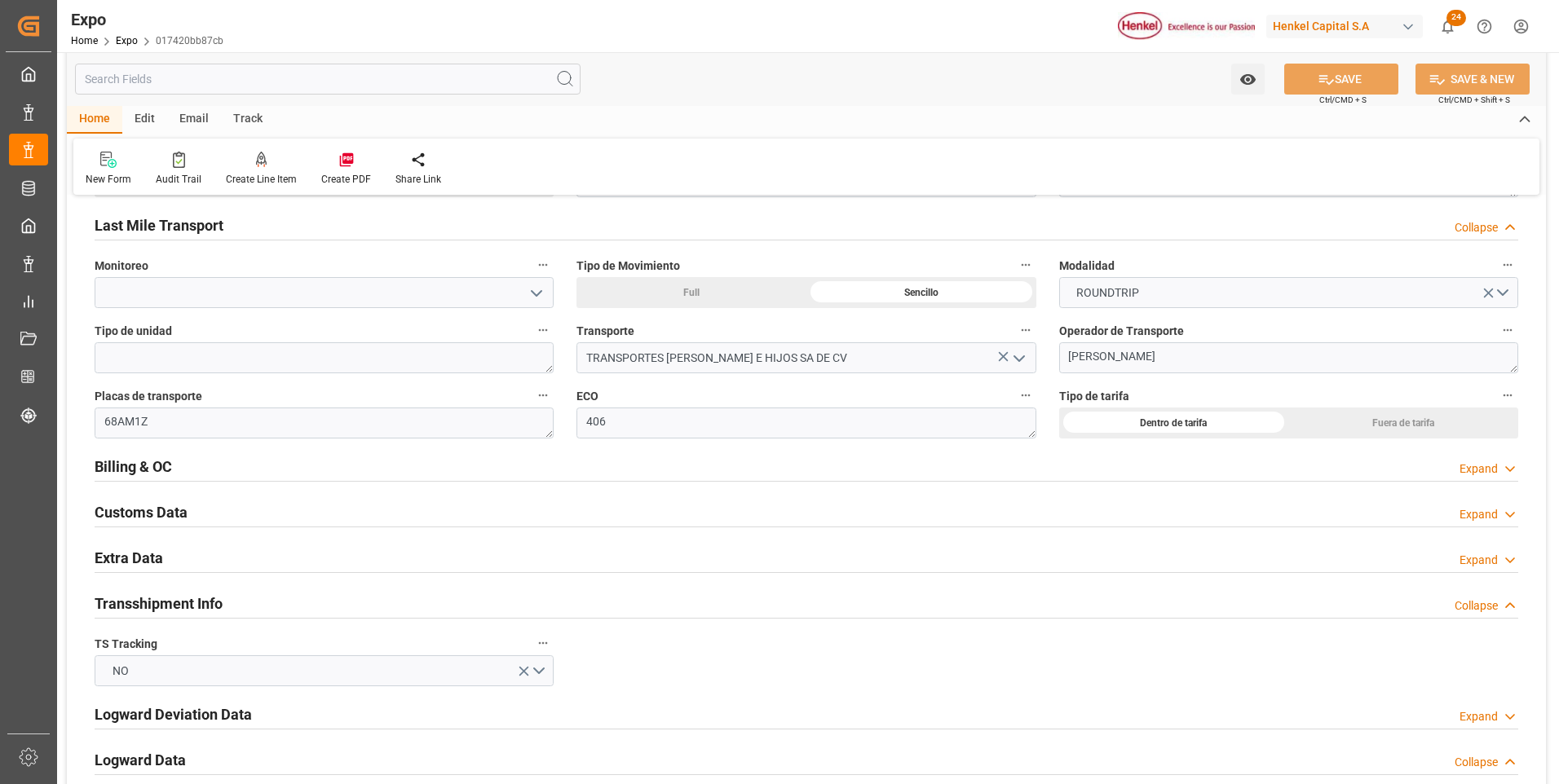
scroll to position [2689, 0]
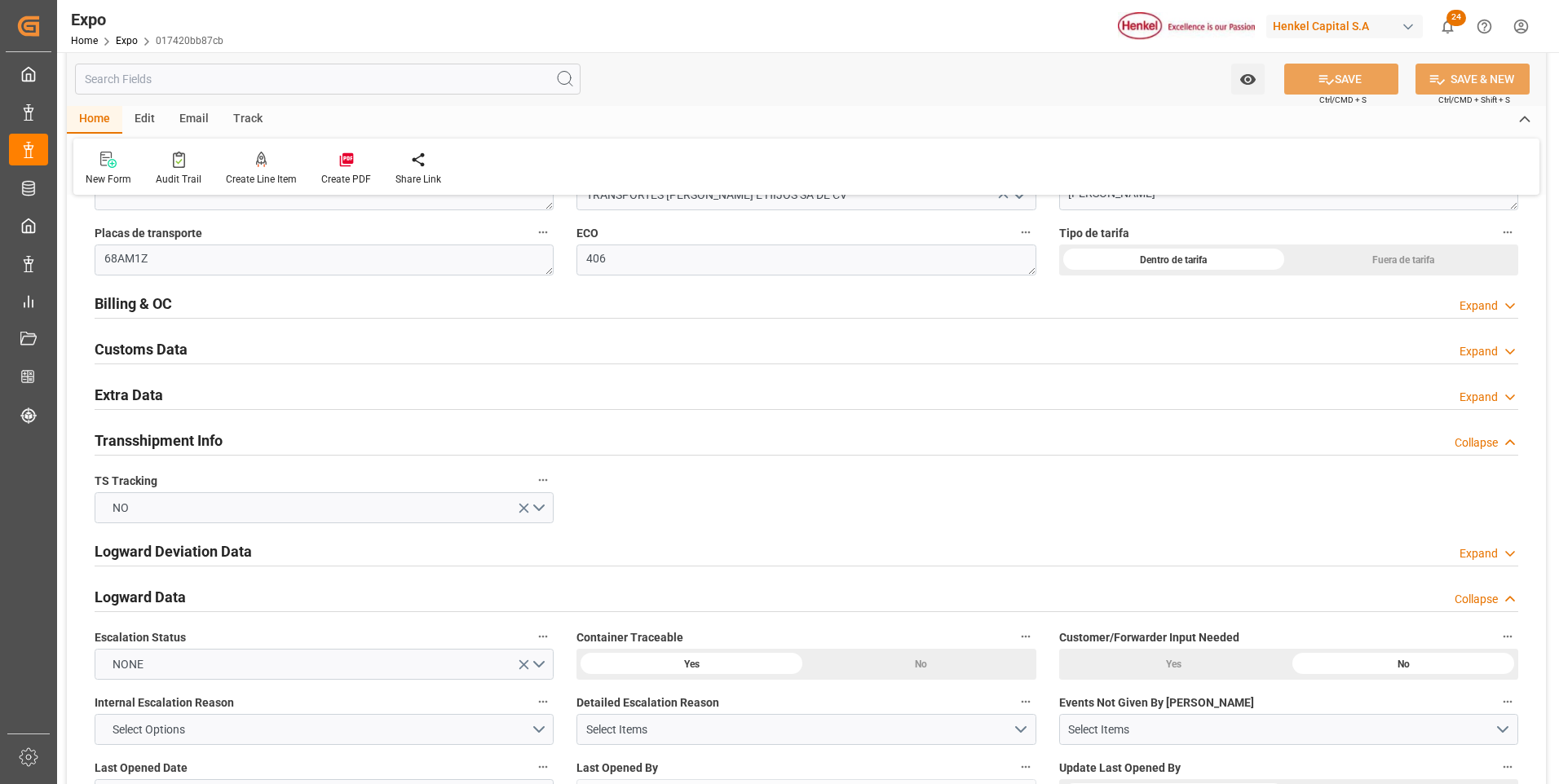
click at [1487, 401] on div "Expand" at bounding box center [1479, 397] width 38 height 17
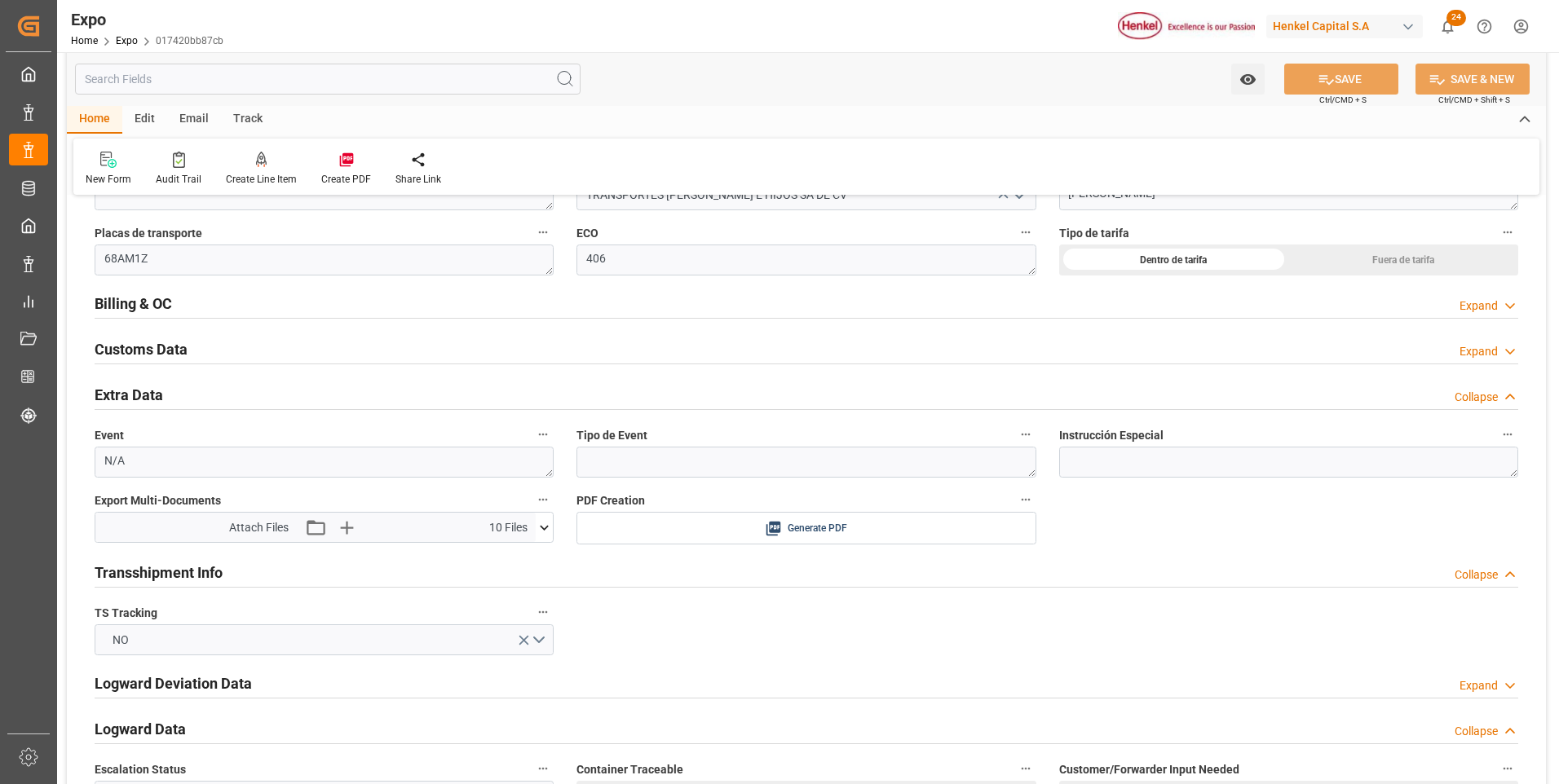
click at [1487, 400] on div "Collapse" at bounding box center [1476, 397] width 43 height 17
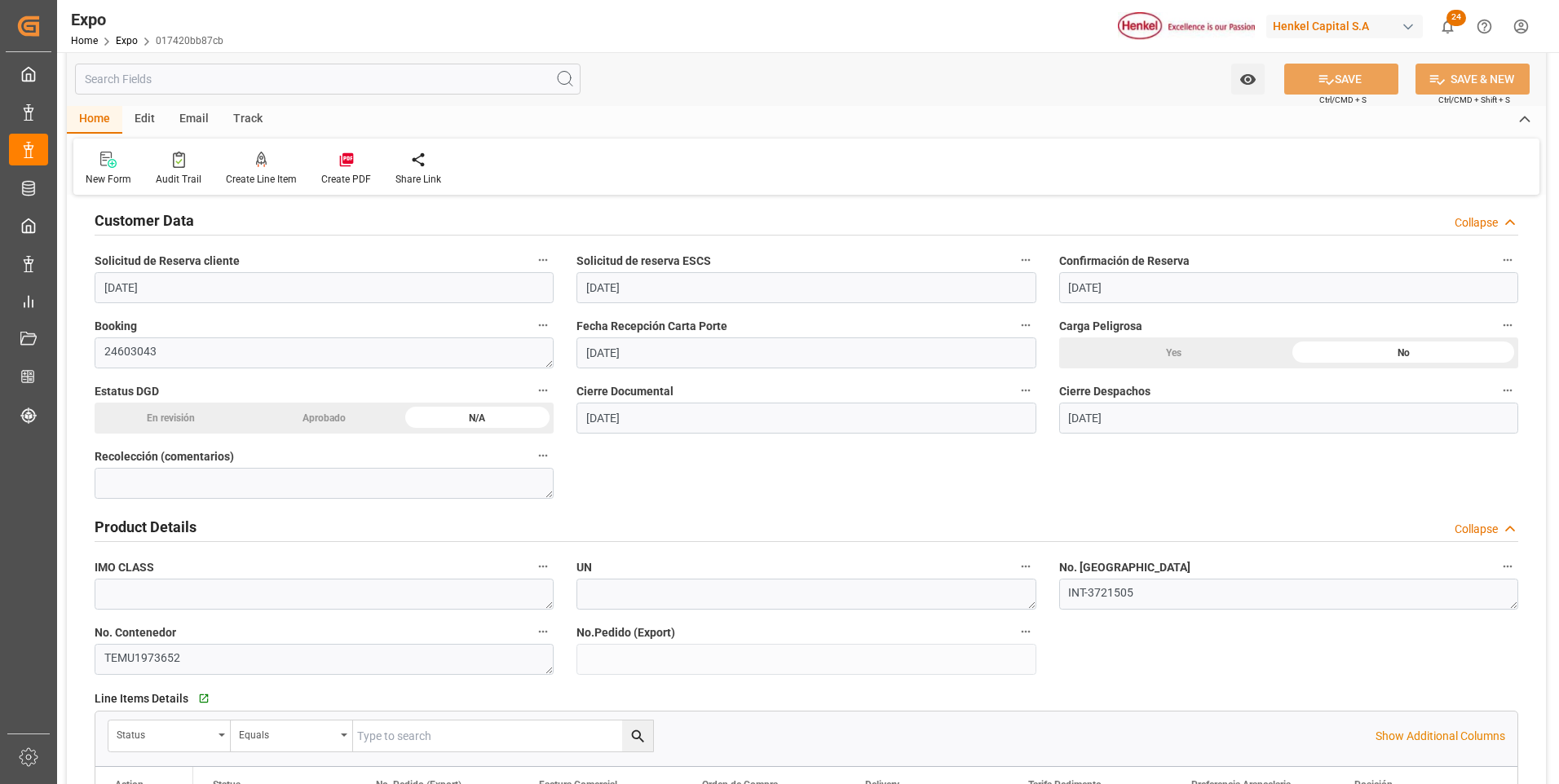
scroll to position [0, 0]
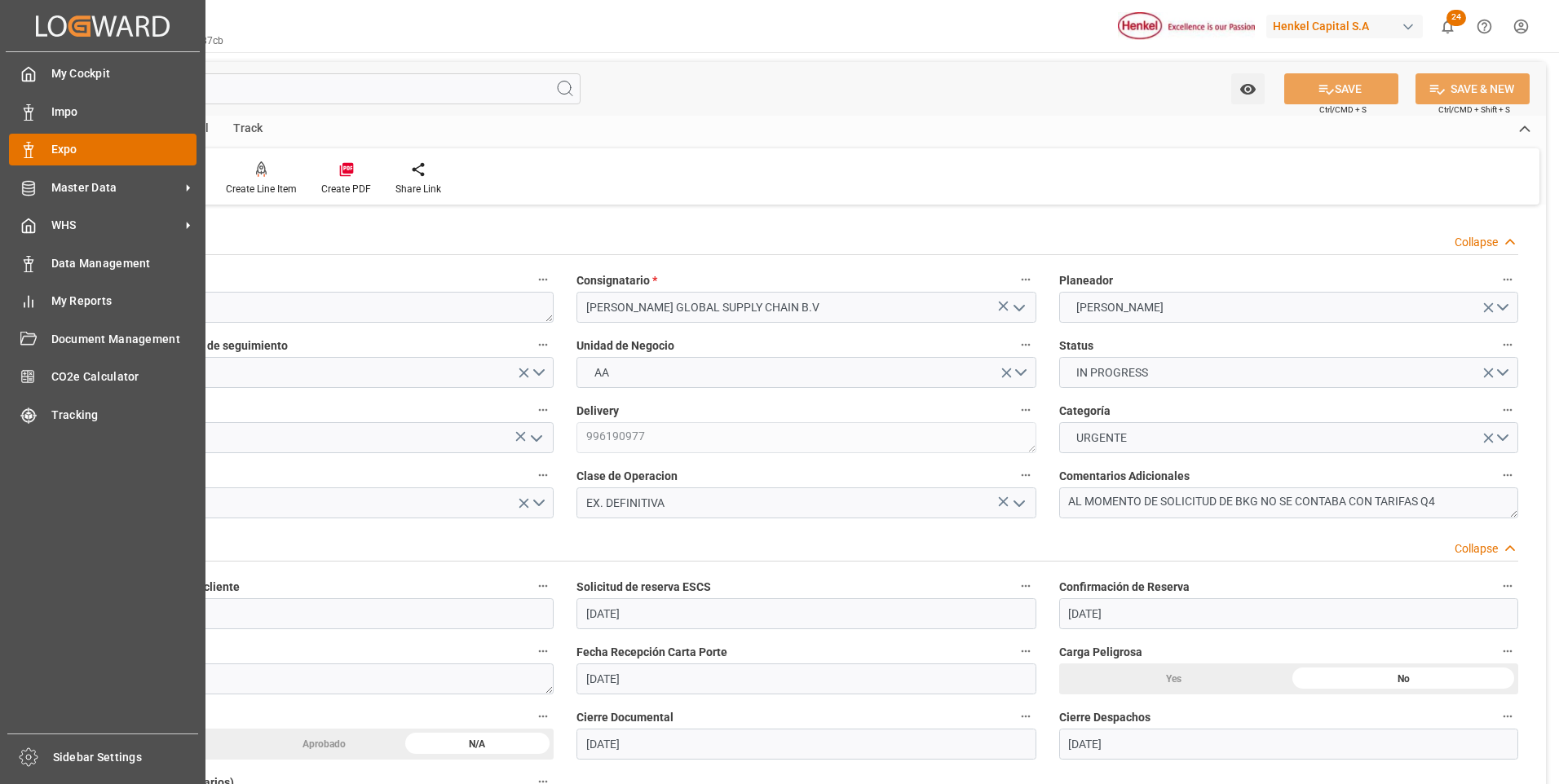
click at [27, 143] on icon at bounding box center [29, 150] width 17 height 17
